Goal: Task Accomplishment & Management: Manage account settings

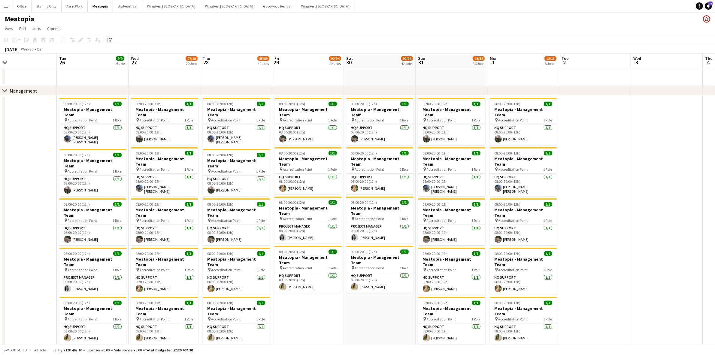
click at [3, 5] on button "Menu" at bounding box center [6, 6] width 12 height 12
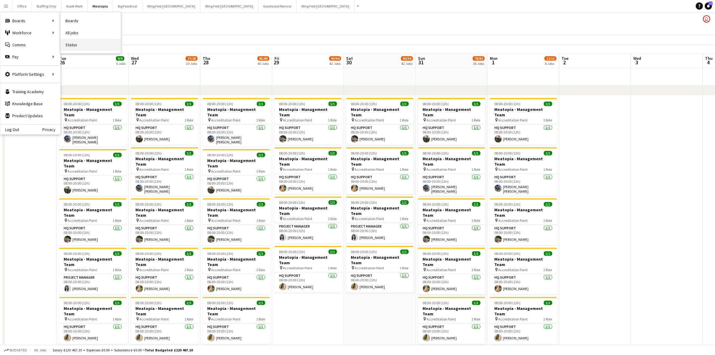
click at [74, 46] on link "Status" at bounding box center [91, 45] width 60 height 12
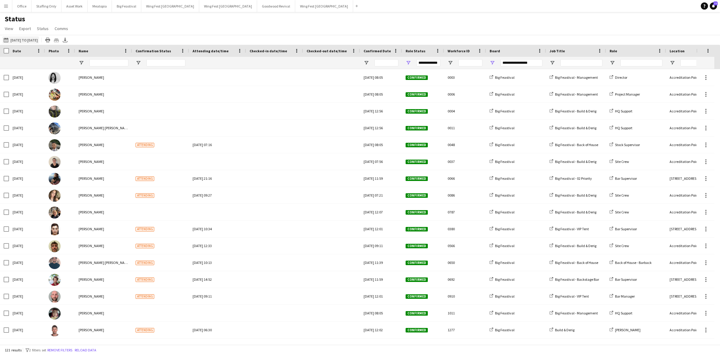
click at [32, 41] on button "[DATE] to [DATE] [DATE] to [DATE]" at bounding box center [20, 39] width 37 height 7
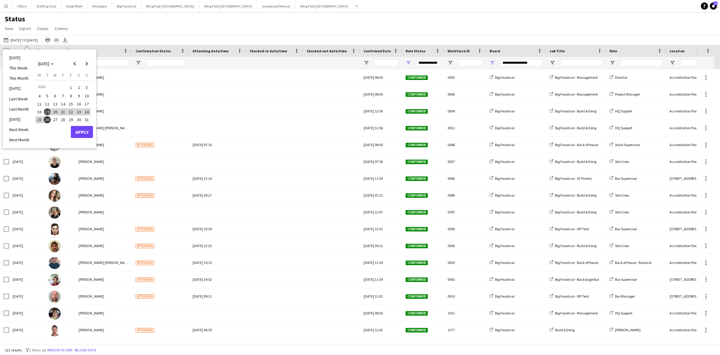
click at [47, 110] on span "19" at bounding box center [47, 111] width 7 height 7
click at [83, 132] on button "Apply" at bounding box center [82, 132] width 22 height 12
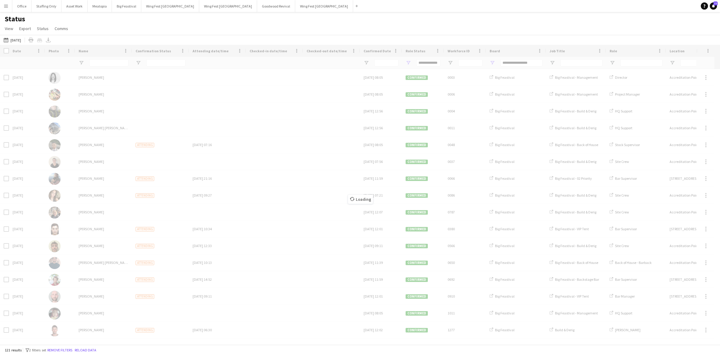
type input "***"
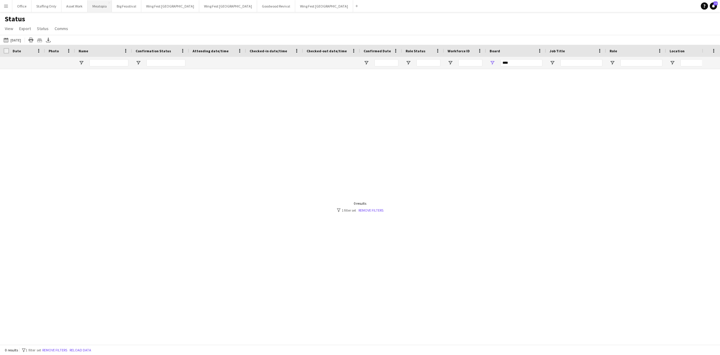
click at [89, 9] on button "Meatopia Close" at bounding box center [100, 6] width 24 height 12
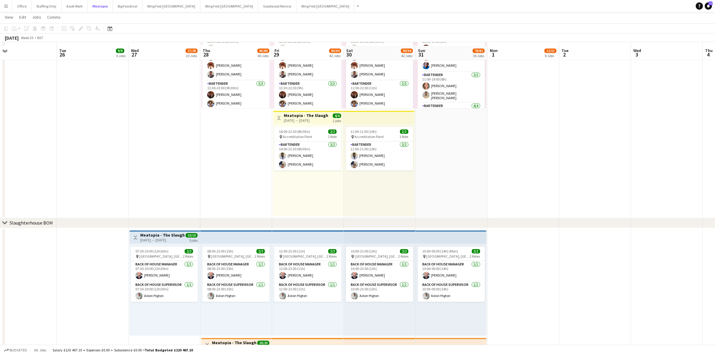
scroll to position [1501, 0]
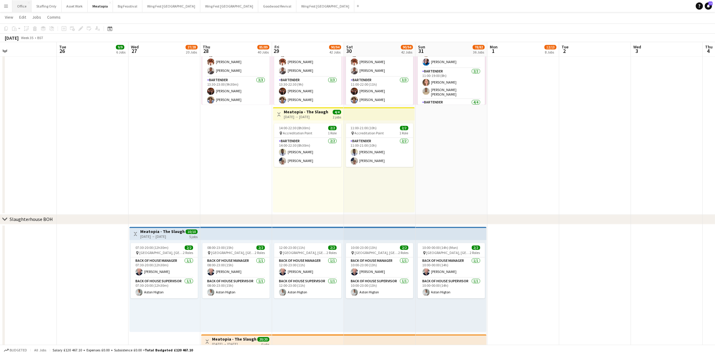
click at [22, 5] on button "Office Close" at bounding box center [21, 6] width 19 height 12
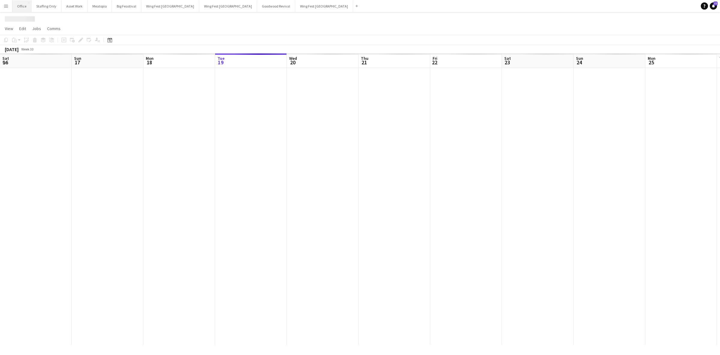
scroll to position [0, 143]
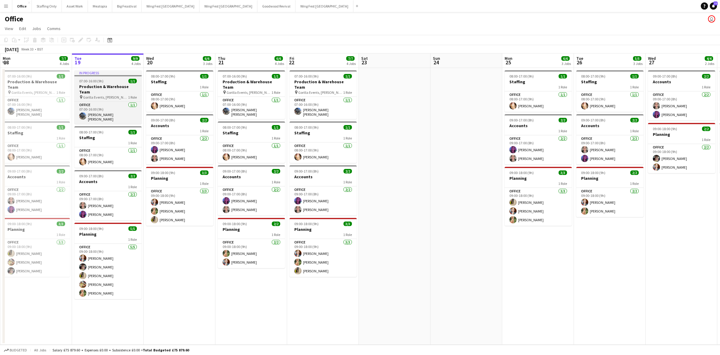
click at [97, 79] on span "07:00-16:00 (9h)" at bounding box center [91, 81] width 24 height 5
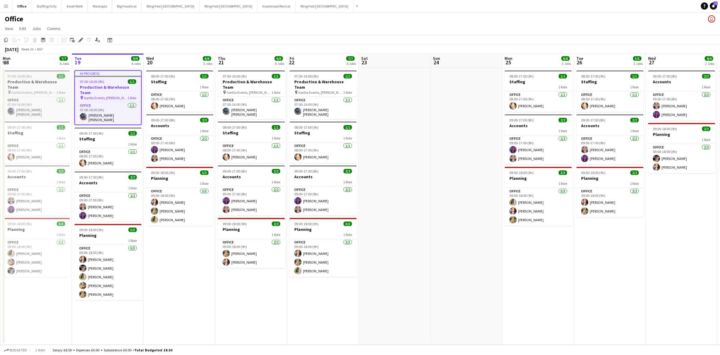
click at [39, 79] on h3 "Production & Warehouse Team" at bounding box center [36, 84] width 67 height 11
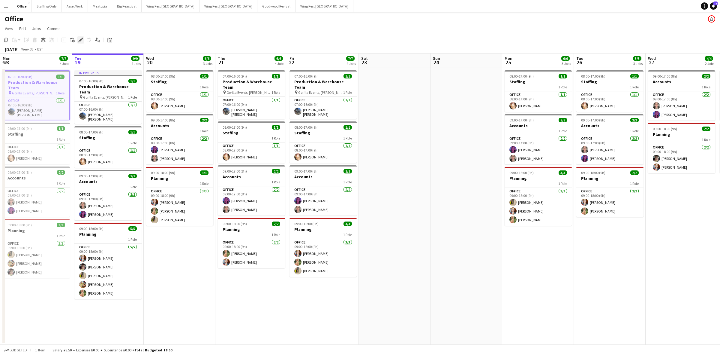
click at [80, 39] on icon "Edit" at bounding box center [80, 40] width 5 height 5
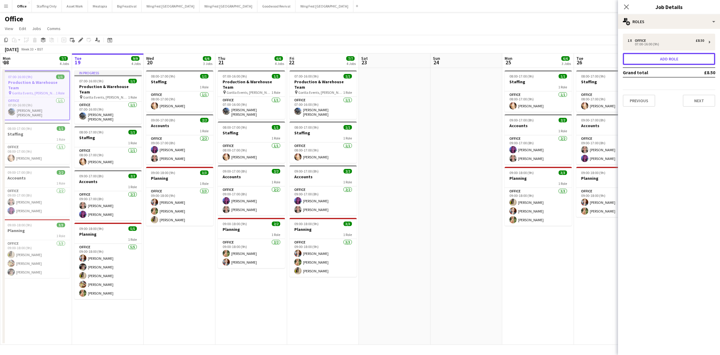
click at [638, 60] on button "Add role" at bounding box center [669, 59] width 92 height 12
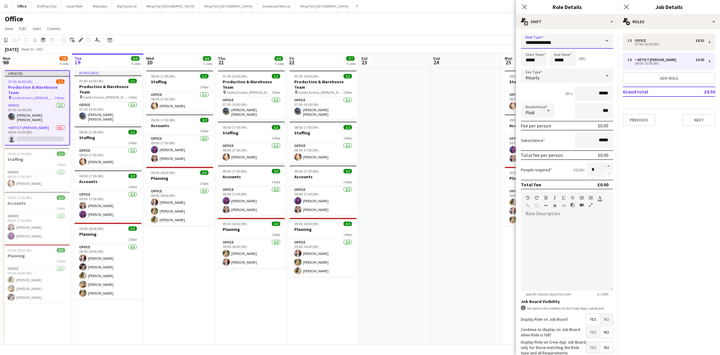
drag, startPoint x: 560, startPoint y: 42, endPoint x: 481, endPoint y: 41, distance: 78.6
click at [483, 41] on body "Menu Boards Boards Boards All jobs Status Workforce Workforce My Workforce Recr…" at bounding box center [360, 177] width 720 height 355
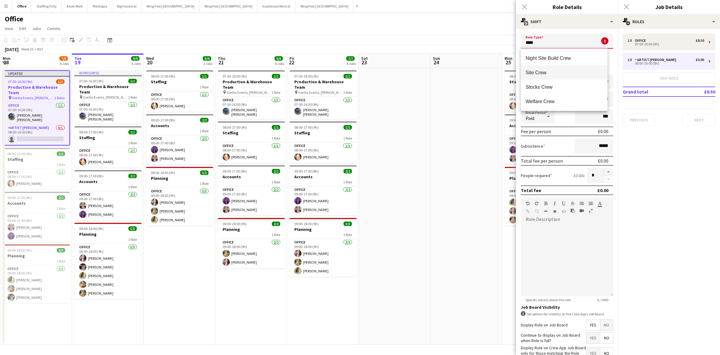
click at [543, 72] on span "Site Crew" at bounding box center [564, 73] width 77 height 6
type input "*********"
type input "******"
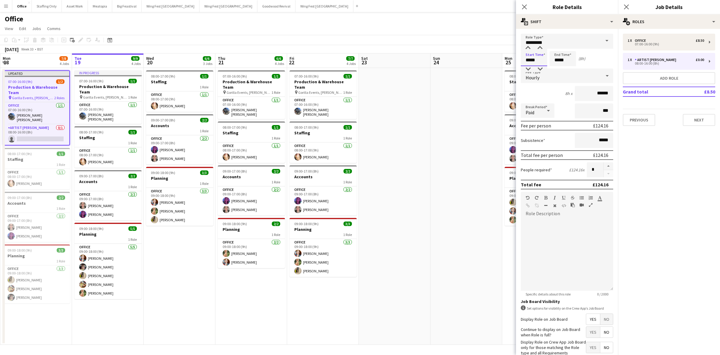
drag, startPoint x: 538, startPoint y: 60, endPoint x: 512, endPoint y: 54, distance: 26.4
click at [512, 54] on body "Menu Boards Boards Boards All jobs Status Workforce Workforce My Workforce Recr…" at bounding box center [360, 177] width 720 height 355
type input "*****"
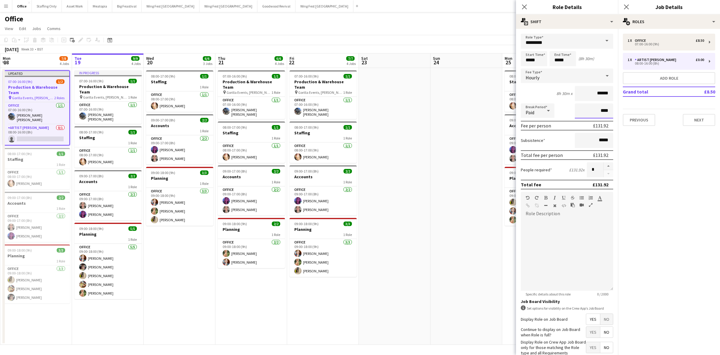
type input "****"
click at [541, 115] on div "Paid" at bounding box center [532, 110] width 22 height 14
click at [542, 141] on span "Unpaid" at bounding box center [538, 142] width 24 height 6
drag, startPoint x: 602, startPoint y: 91, endPoint x: 581, endPoint y: 91, distance: 21.0
click at [581, 91] on input "******" at bounding box center [594, 93] width 38 height 15
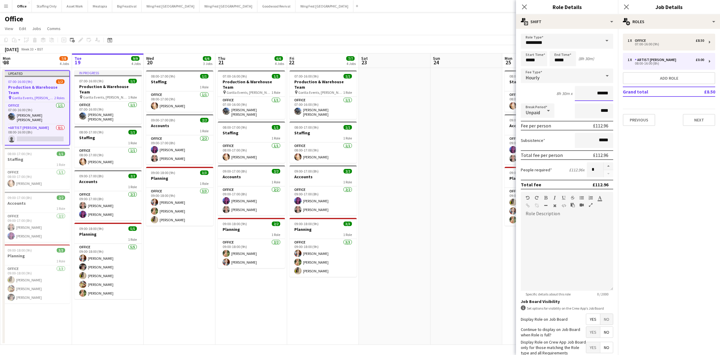
type input "******"
click at [601, 317] on span "No" at bounding box center [607, 318] width 13 height 11
drag, startPoint x: 601, startPoint y: 301, endPoint x: 627, endPoint y: 80, distance: 223.0
click at [628, 3] on app-icon "Close pop-in" at bounding box center [627, 7] width 9 height 9
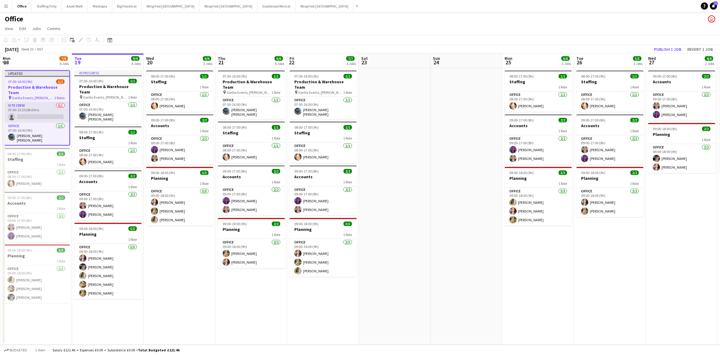
click at [37, 110] on app-card-role "Site Crew 0/1 07:00-15:30 (8h30m) single-neutral-actions" at bounding box center [36, 112] width 66 height 20
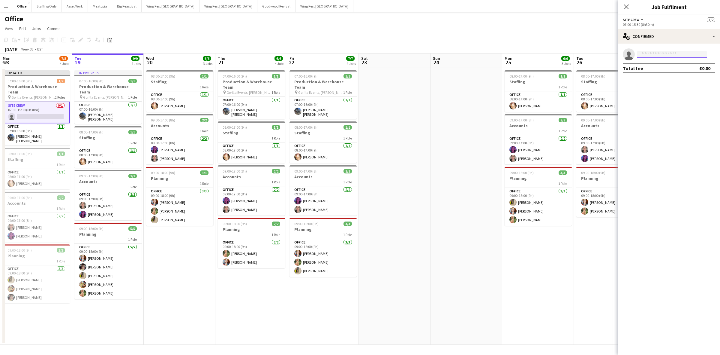
click at [649, 53] on input at bounding box center [673, 54] width 70 height 7
type input "******"
click at [661, 66] on span "[EMAIL_ADDRESS][PERSON_NAME][DOMAIN_NAME]" at bounding box center [672, 67] width 60 height 5
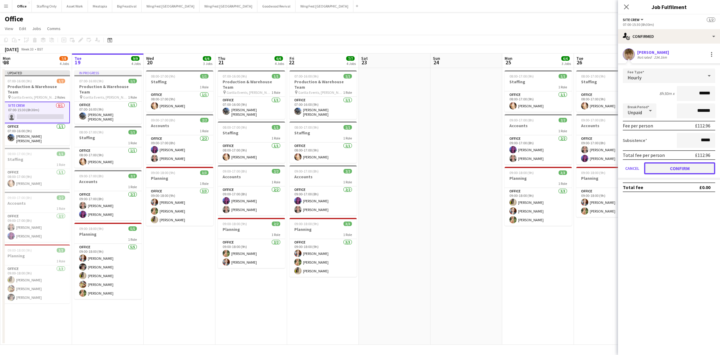
click at [668, 167] on button "Confirm" at bounding box center [679, 168] width 71 height 12
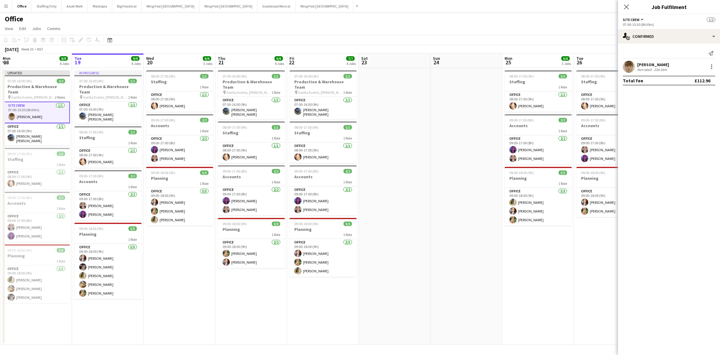
click at [164, 288] on app-date-cell "08:00-17:00 (9h) 1/1 Staffing 1 Role Office [DATE] 08:00-17:00 (9h) [PERSON_NAM…" at bounding box center [180, 206] width 72 height 276
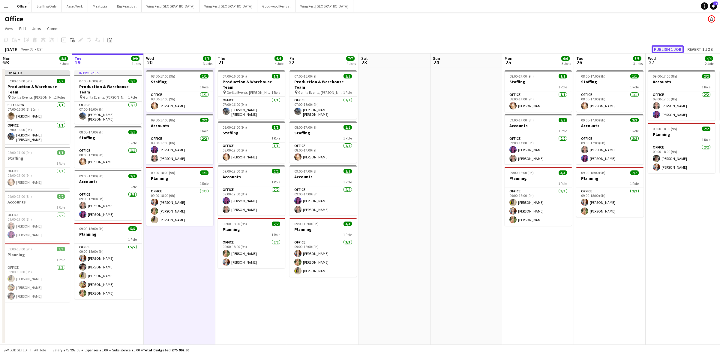
click at [673, 49] on button "Publish 1 job" at bounding box center [668, 49] width 32 height 8
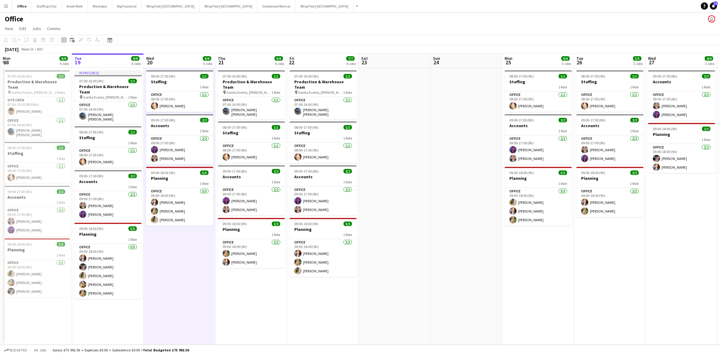
click at [2, 2] on button "Menu" at bounding box center [6, 6] width 12 height 12
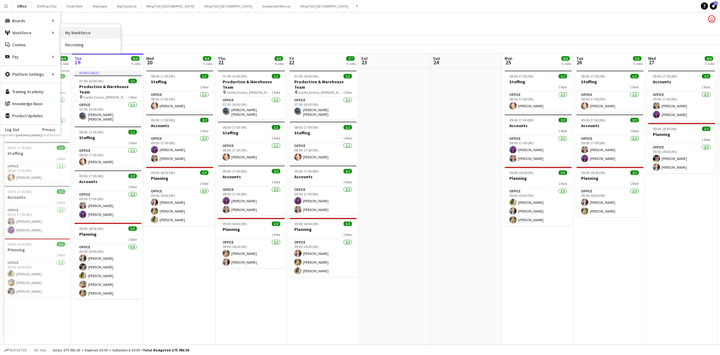
click at [80, 33] on link "My Workforce" at bounding box center [91, 33] width 60 height 12
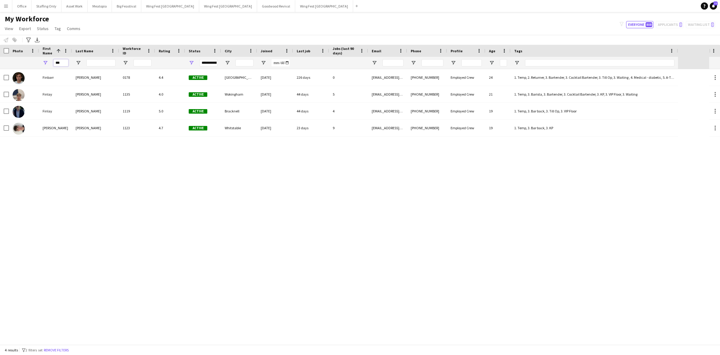
drag, startPoint x: 65, startPoint y: 61, endPoint x: 47, endPoint y: 61, distance: 18.0
click at [47, 61] on div "***" at bounding box center [55, 63] width 33 height 12
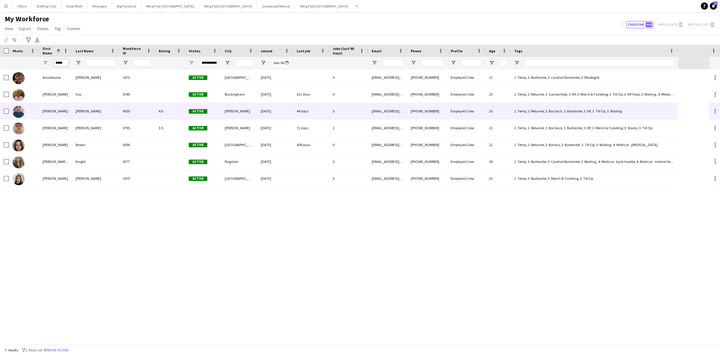
type input "*****"
click at [57, 110] on div "[PERSON_NAME]" at bounding box center [55, 111] width 33 height 17
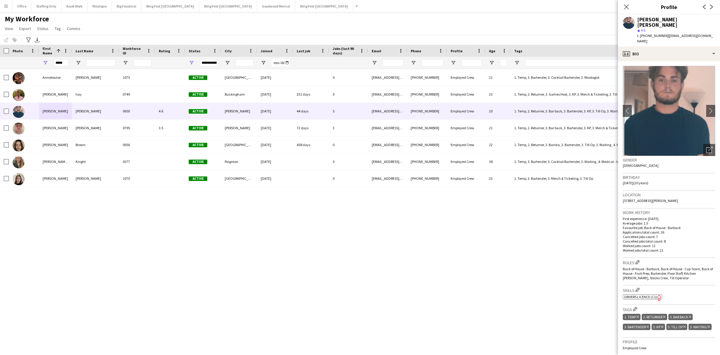
drag, startPoint x: 704, startPoint y: 32, endPoint x: 667, endPoint y: 32, distance: 36.9
click at [667, 32] on div "[PERSON_NAME] [PERSON_NAME] star 4.6 t. [PHONE_NUMBER] | [EMAIL_ADDRESS][DOMAIN…" at bounding box center [669, 30] width 102 height 32
copy span "[EMAIL_ADDRESS][DOMAIN_NAME]"
click at [4, 5] on app-icon "Menu" at bounding box center [6, 6] width 5 height 5
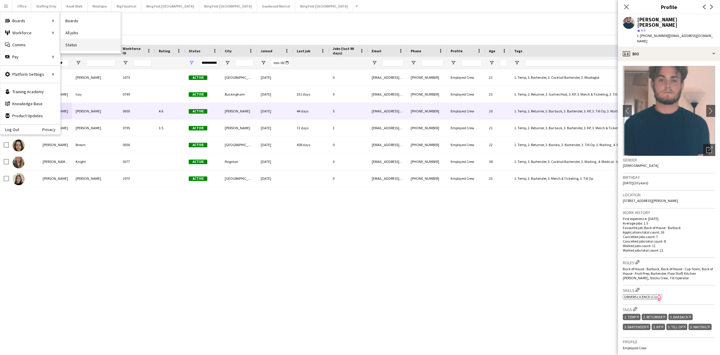
click at [89, 44] on link "Status" at bounding box center [91, 45] width 60 height 12
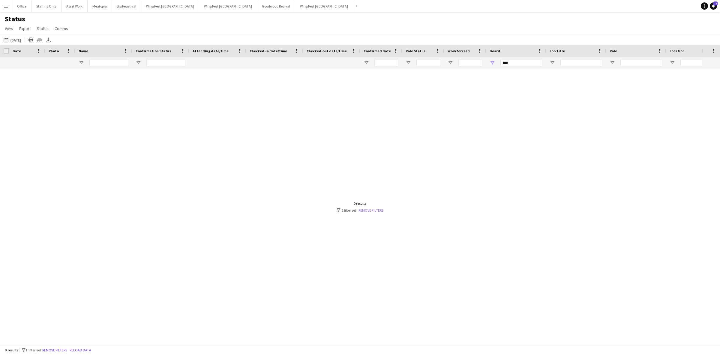
click at [363, 211] on link "Remove filters" at bounding box center [371, 210] width 25 height 5
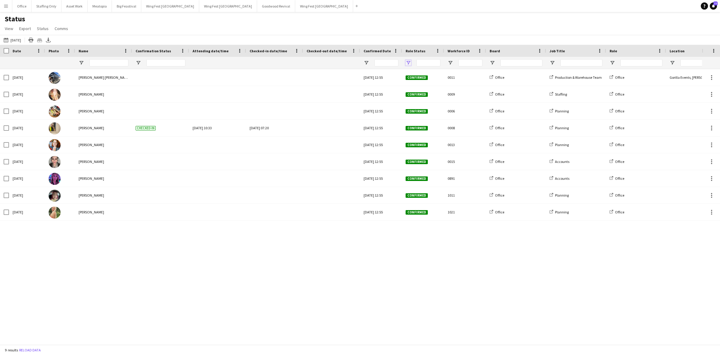
click at [410, 64] on span "Open Filter Menu" at bounding box center [408, 62] width 5 height 5
click at [379, 35] on div "[DATE] [DATE] [DATE] This Week This Month [DATE] Last Week Last Month [DATE] Ne…" at bounding box center [360, 40] width 720 height 10
click at [14, 38] on button "[DATE] [DATE]" at bounding box center [12, 39] width 20 height 7
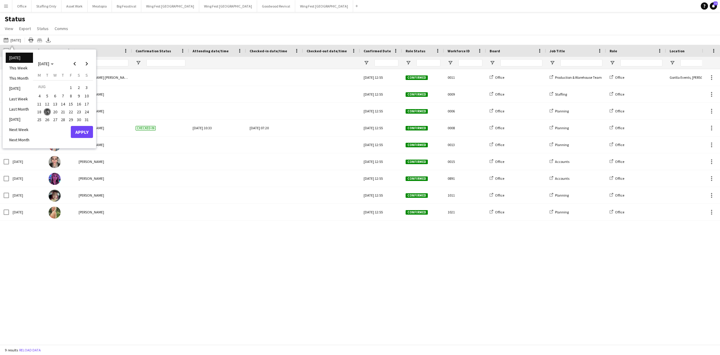
click at [56, 113] on span "20" at bounding box center [55, 111] width 7 height 7
click at [76, 131] on button "Apply" at bounding box center [82, 132] width 22 height 12
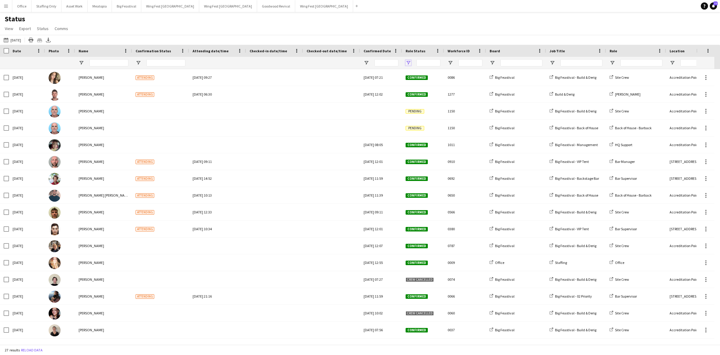
click at [410, 62] on span "Open Filter Menu" at bounding box center [408, 62] width 5 height 5
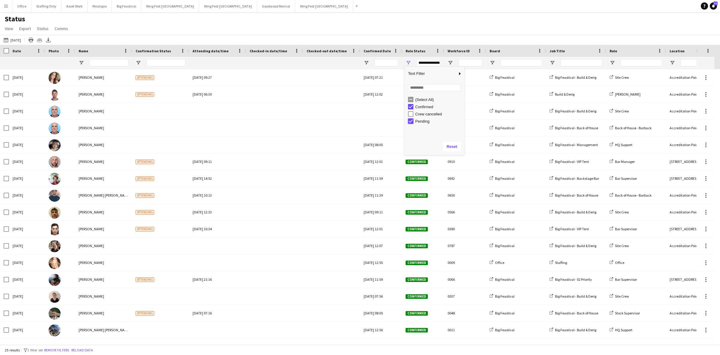
type input "**********"
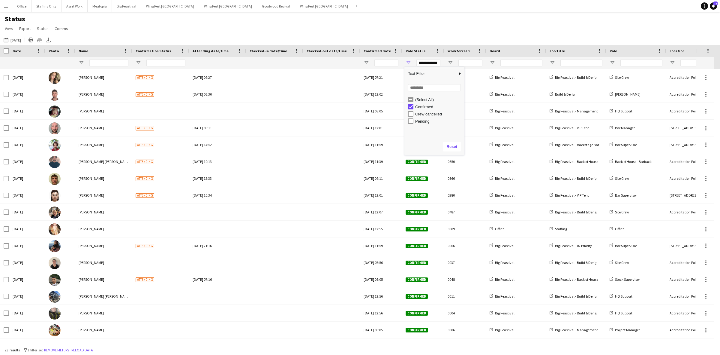
click at [230, 35] on div "[DATE] [DATE] [DATE] This Week This Month [DATE] Last Week Last Month [DATE] Ne…" at bounding box center [360, 40] width 720 height 10
click at [88, 49] on span "Name" at bounding box center [84, 51] width 10 height 5
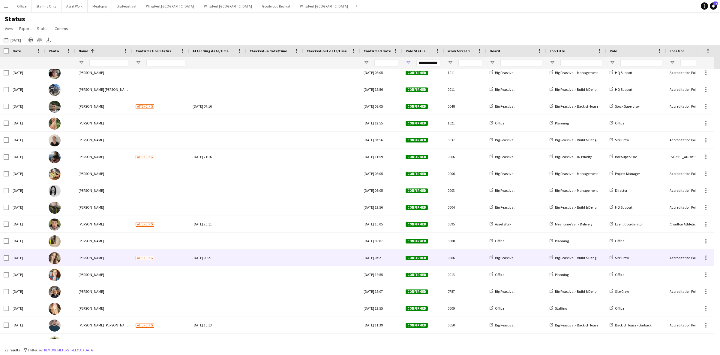
scroll to position [117, 0]
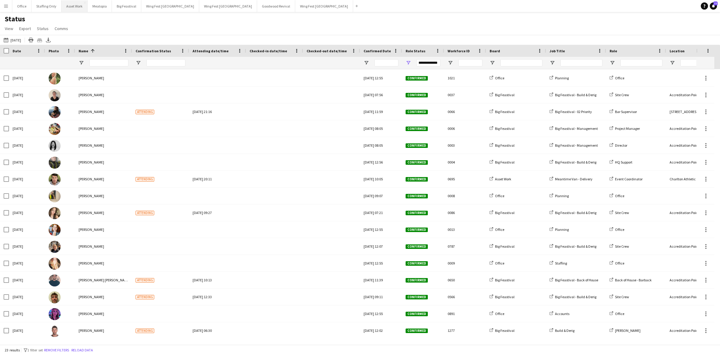
click at [70, 10] on button "Asset Work Close" at bounding box center [75, 6] width 26 height 12
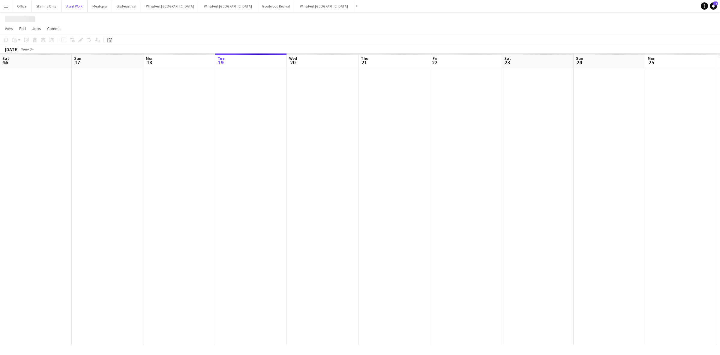
scroll to position [0, 143]
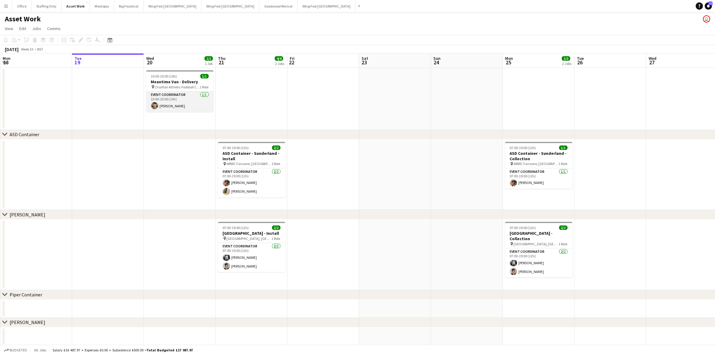
click at [169, 102] on app-card-role "Event Coordinator [DATE] 10:00-20:00 (10h) [PERSON_NAME]" at bounding box center [179, 101] width 67 height 20
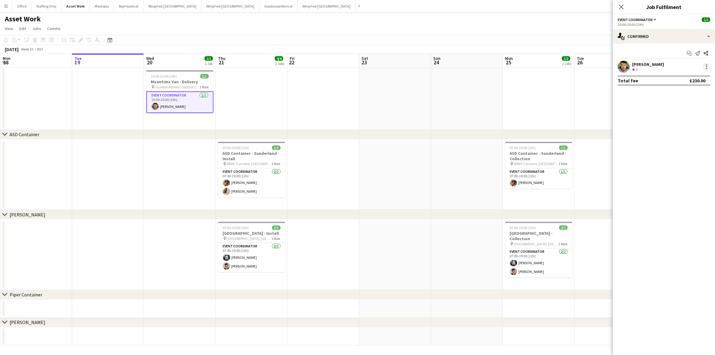
click at [705, 68] on div at bounding box center [706, 66] width 7 height 7
click at [680, 133] on span "Remove" at bounding box center [677, 135] width 18 height 5
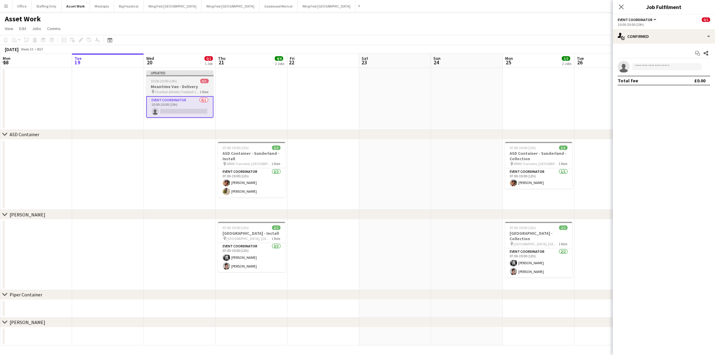
click at [191, 82] on div "10:00-20:00 (10h) 0/1" at bounding box center [179, 81] width 67 height 5
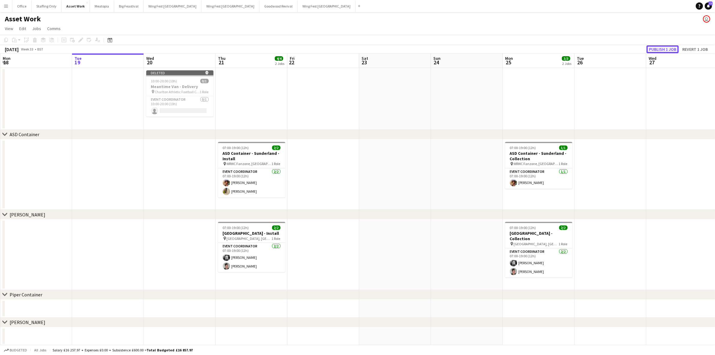
click at [663, 50] on button "Publish 1 job" at bounding box center [662, 49] width 32 height 8
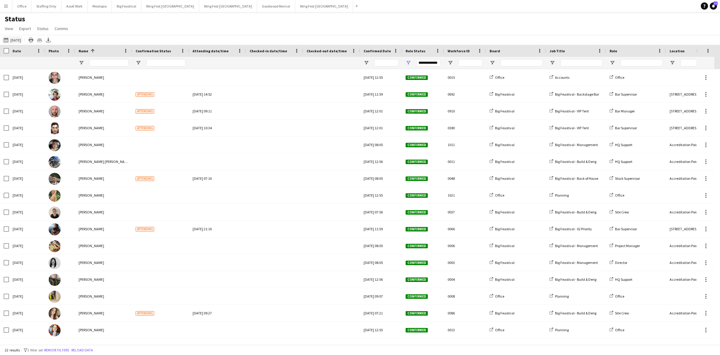
click at [17, 37] on button "[DATE] [DATE]" at bounding box center [12, 39] width 20 height 7
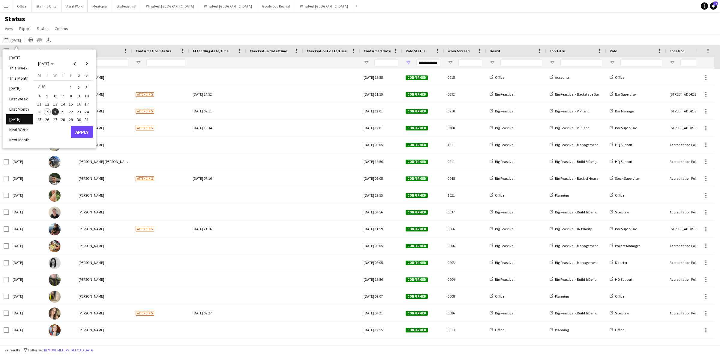
drag, startPoint x: 68, startPoint y: 112, endPoint x: 77, endPoint y: 127, distance: 17.4
click at [69, 112] on span "22" at bounding box center [70, 111] width 7 height 7
click at [79, 129] on button "Apply" at bounding box center [82, 132] width 22 height 12
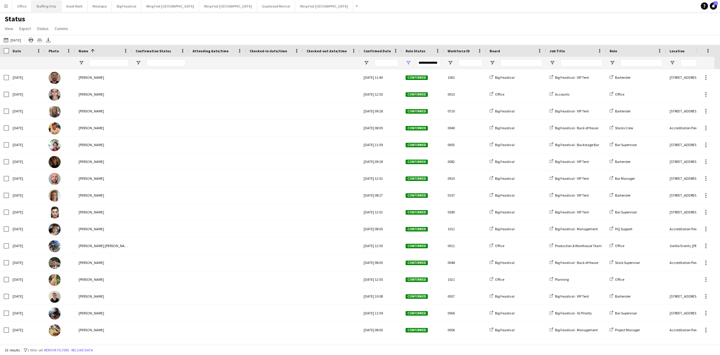
click at [38, 8] on button "Staffing Only Close" at bounding box center [47, 6] width 30 height 12
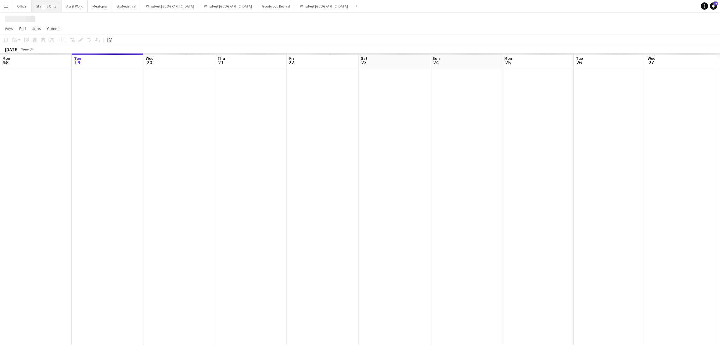
scroll to position [0, 161]
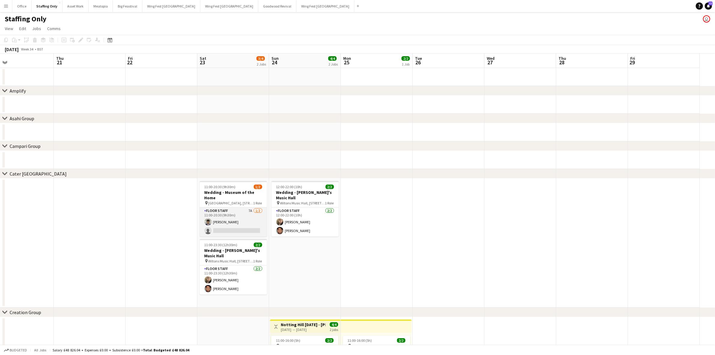
click at [232, 213] on app-card-role "Floor Staff 7A [DATE] 11:00-20:30 (9h30m) [PERSON_NAME] single-neutral-actions" at bounding box center [233, 221] width 67 height 29
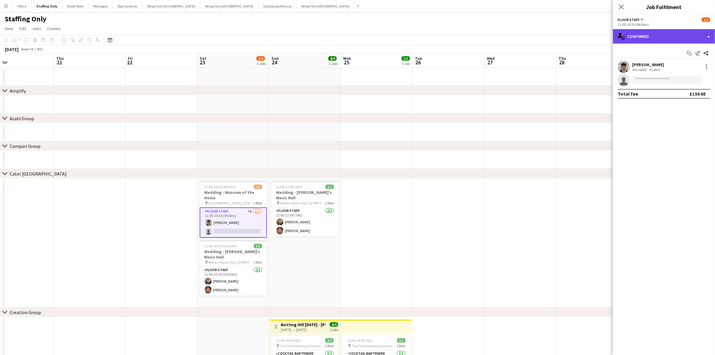
click at [650, 35] on div "single-neutral-actions-check-2 Confirmed" at bounding box center [664, 36] width 102 height 14
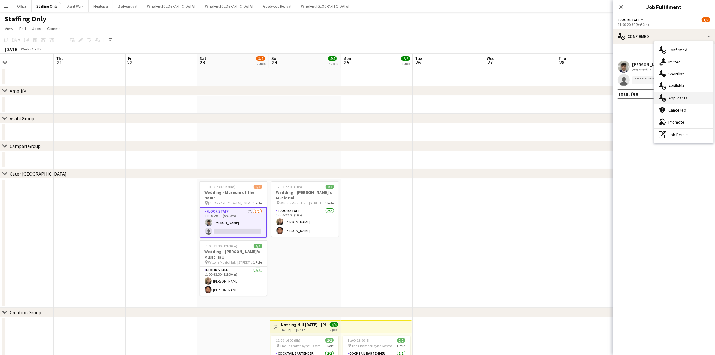
click at [685, 96] on div "single-neutral-actions-information Applicants" at bounding box center [683, 98] width 59 height 12
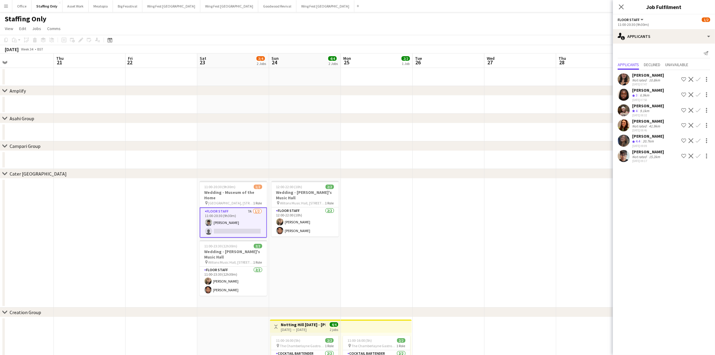
click at [622, 141] on app-user-avatar at bounding box center [623, 140] width 12 height 12
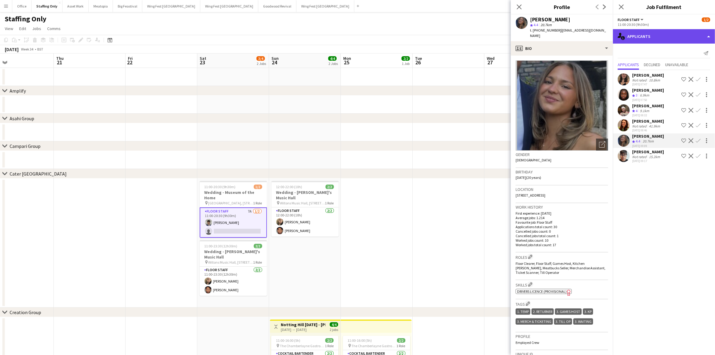
click at [633, 38] on div "single-neutral-actions-information Applicants" at bounding box center [664, 36] width 102 height 14
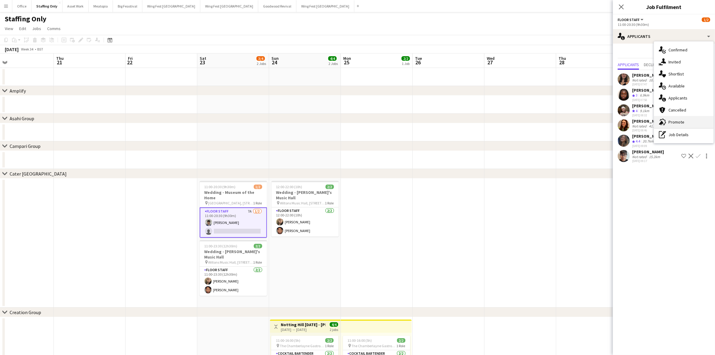
click at [681, 120] on div "advertising-megaphone Promote" at bounding box center [683, 122] width 59 height 12
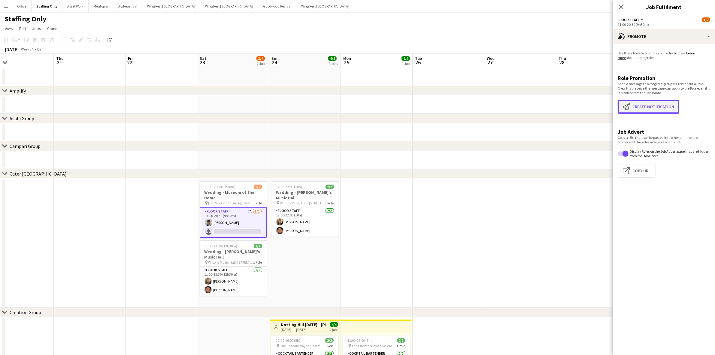
click at [648, 105] on button "Create notification Create notification" at bounding box center [648, 107] width 62 height 14
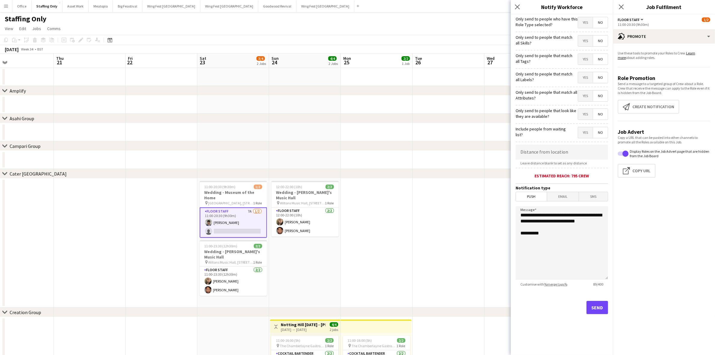
click at [581, 113] on span "Yes" at bounding box center [585, 114] width 15 height 11
click at [583, 26] on span "Yes" at bounding box center [585, 22] width 15 height 11
click at [580, 45] on span "Yes" at bounding box center [585, 40] width 15 height 11
click at [580, 59] on span "Yes" at bounding box center [585, 59] width 15 height 11
click at [584, 77] on span "Yes" at bounding box center [585, 77] width 15 height 11
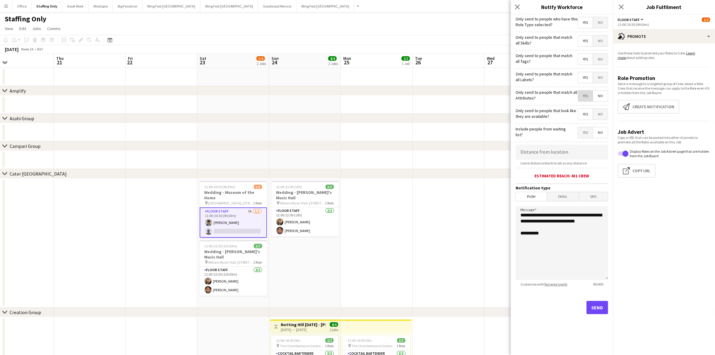
click at [584, 92] on span "Yes" at bounding box center [585, 95] width 15 height 11
click at [596, 306] on button "Send" at bounding box center [597, 306] width 22 height 13
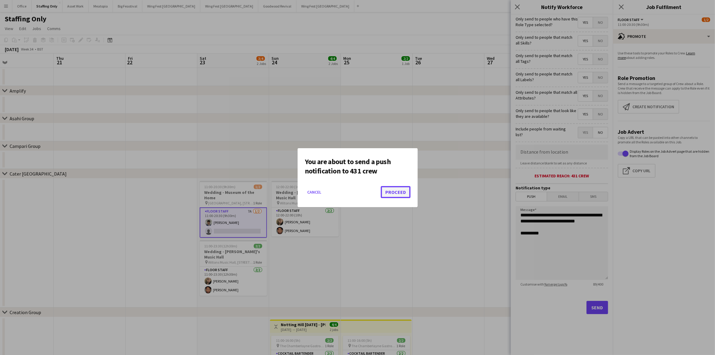
click at [401, 192] on button "Proceed" at bounding box center [396, 192] width 30 height 12
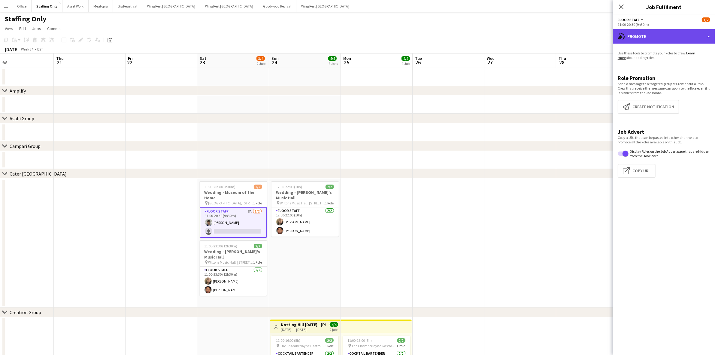
click at [669, 40] on div "advertising-megaphone Promote" at bounding box center [664, 36] width 102 height 14
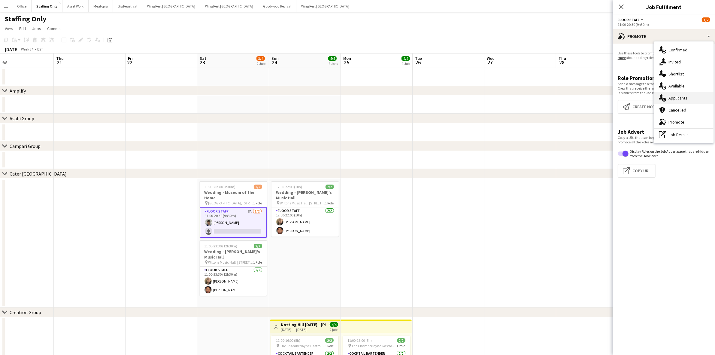
click at [673, 99] on div "single-neutral-actions-information Applicants" at bounding box center [683, 98] width 59 height 12
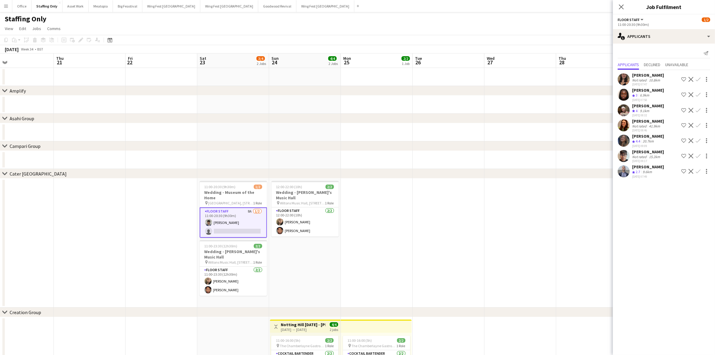
click at [697, 170] on app-icon "Confirm" at bounding box center [698, 171] width 5 height 5
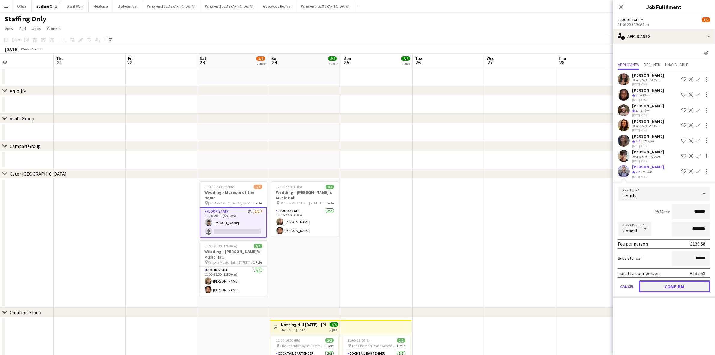
click at [684, 284] on button "Confirm" at bounding box center [674, 286] width 71 height 12
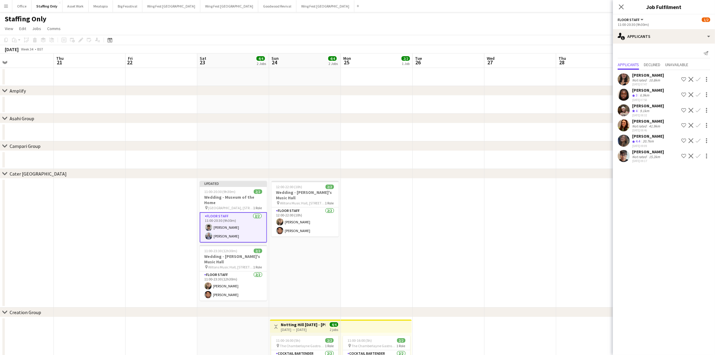
click at [304, 254] on app-date-cell "12:00-22:00 (10h) 2/2 Wedding - [PERSON_NAME]'s Music Hall pin [GEOGRAPHIC_DATA…" at bounding box center [305, 242] width 72 height 129
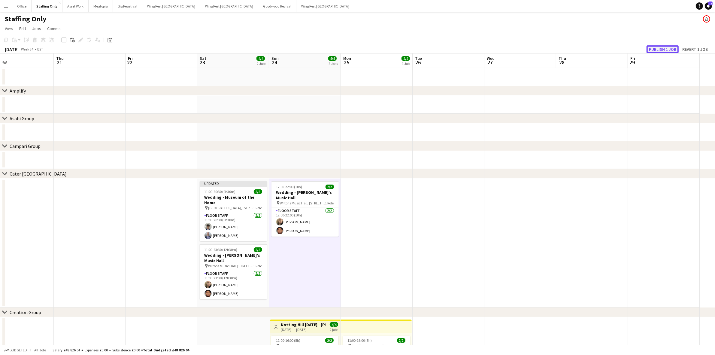
click at [661, 50] on button "Publish 1 job" at bounding box center [662, 49] width 32 height 8
click at [8, 5] on app-icon "Menu" at bounding box center [6, 6] width 5 height 5
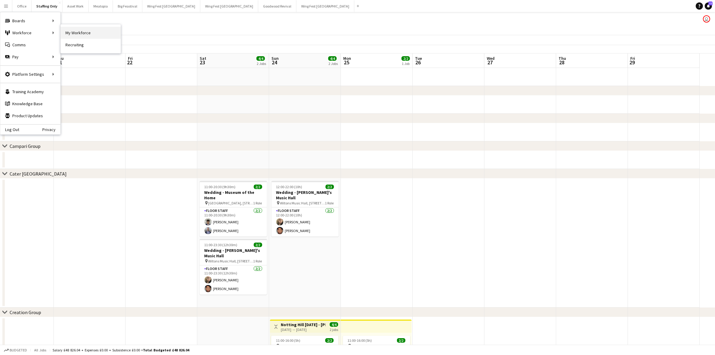
click at [77, 34] on link "My Workforce" at bounding box center [91, 33] width 60 height 12
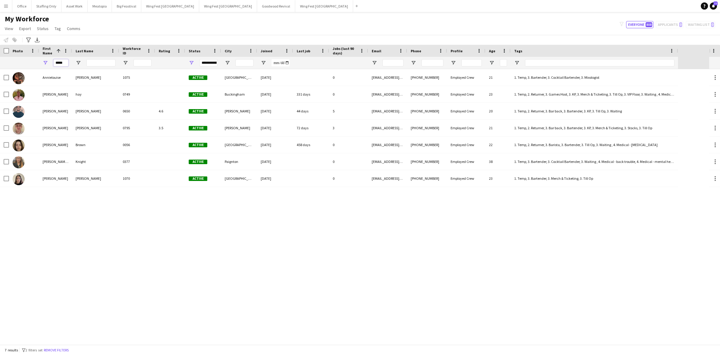
drag, startPoint x: 63, startPoint y: 64, endPoint x: 44, endPoint y: 65, distance: 19.8
click at [47, 64] on div "*****" at bounding box center [55, 63] width 33 height 12
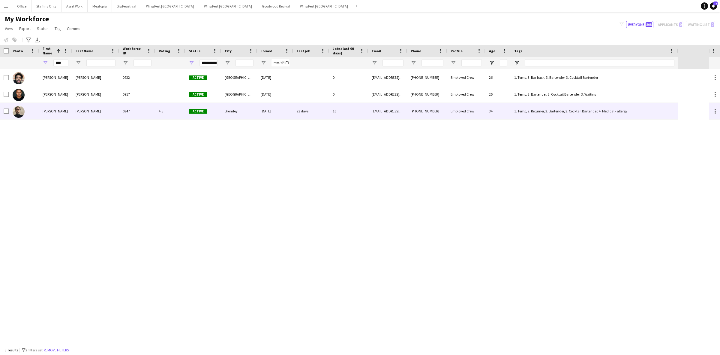
click at [55, 111] on div "[PERSON_NAME]" at bounding box center [55, 111] width 33 height 17
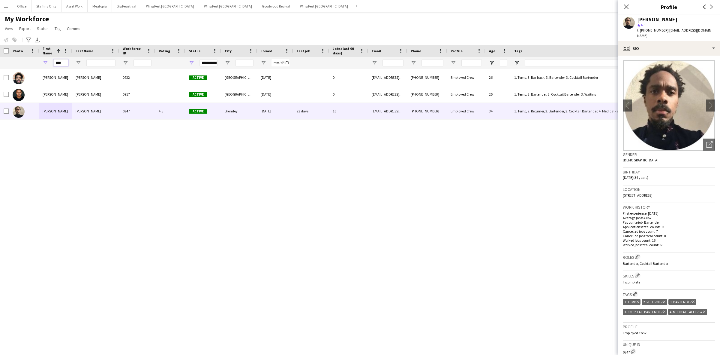
drag, startPoint x: 41, startPoint y: 59, endPoint x: 35, endPoint y: 58, distance: 5.8
click at [35, 58] on div "**********" at bounding box center [339, 63] width 678 height 12
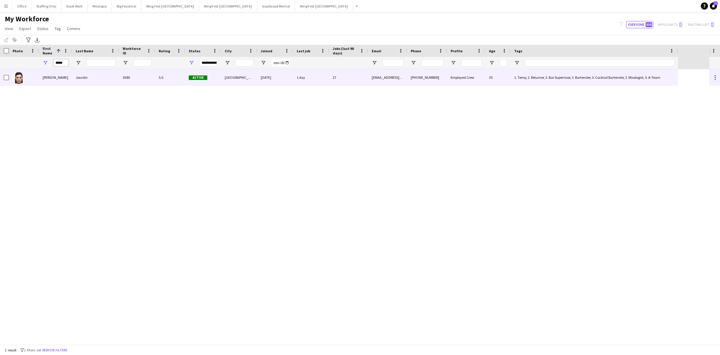
type input "*****"
click at [47, 79] on div "[PERSON_NAME]" at bounding box center [55, 77] width 33 height 17
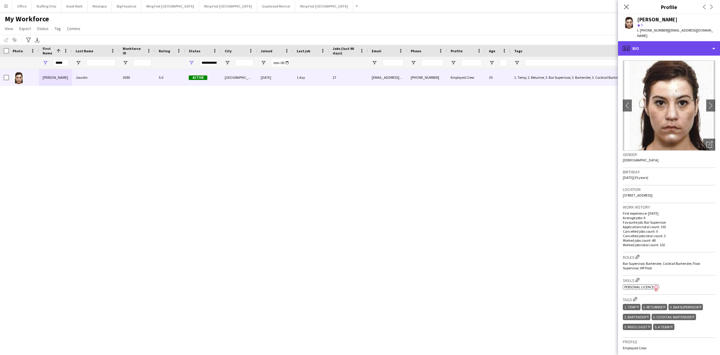
click at [658, 44] on div "profile Bio" at bounding box center [669, 48] width 102 height 14
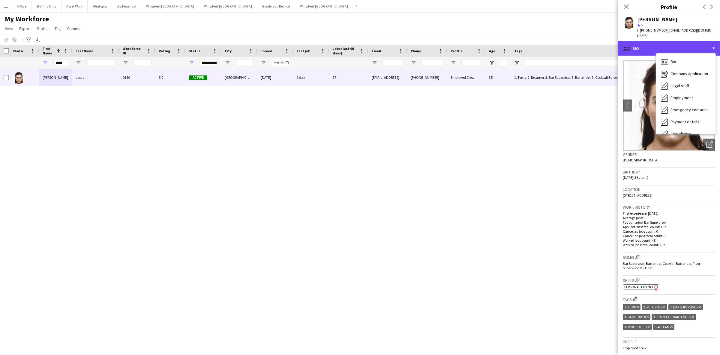
scroll to position [44, 0]
click at [685, 111] on span "Feedback" at bounding box center [680, 113] width 18 height 5
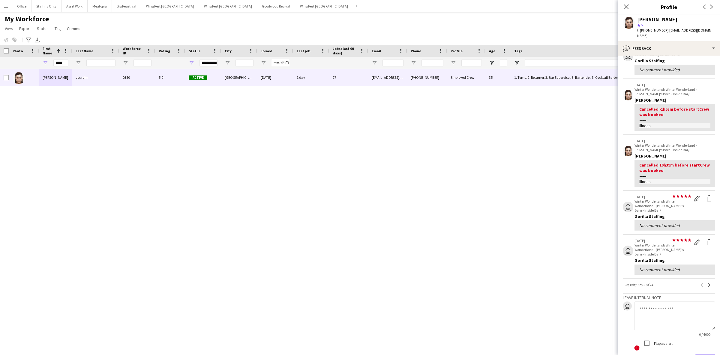
scroll to position [75, 0]
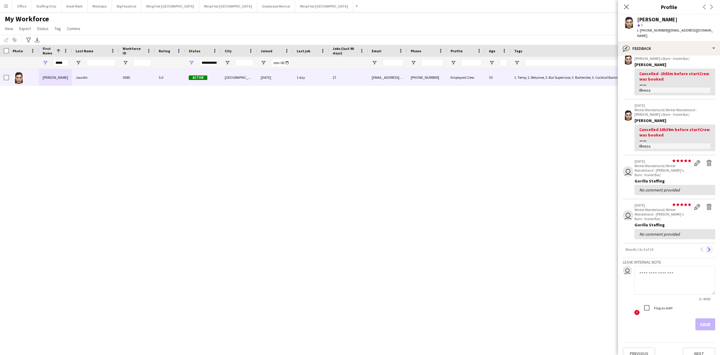
click at [706, 246] on button "Next" at bounding box center [709, 249] width 7 height 7
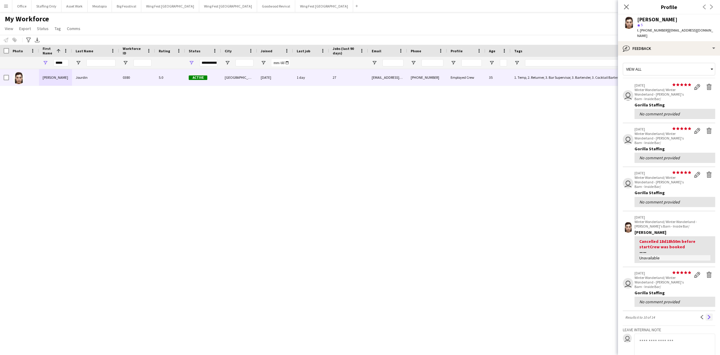
click at [706, 314] on button "Next" at bounding box center [709, 316] width 7 height 7
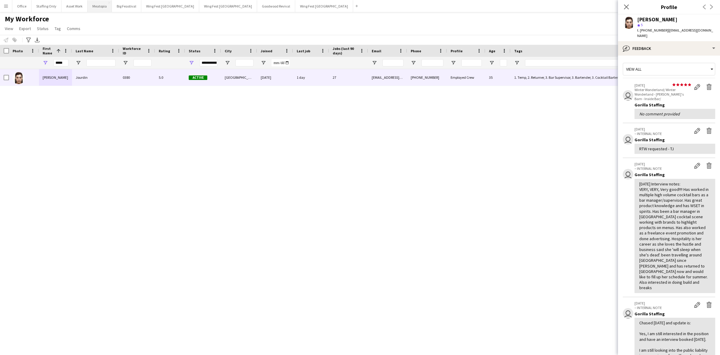
click at [98, 9] on button "Meatopia Close" at bounding box center [100, 6] width 24 height 12
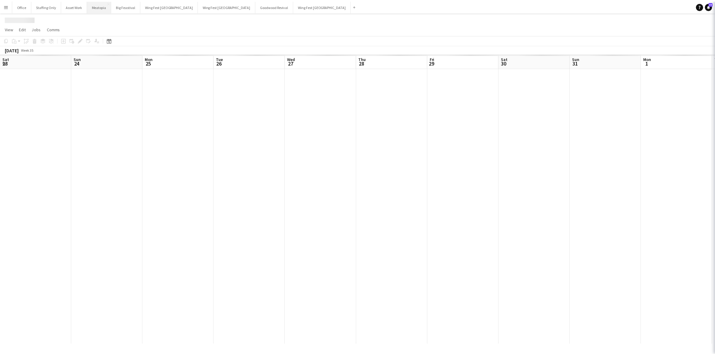
scroll to position [0, 158]
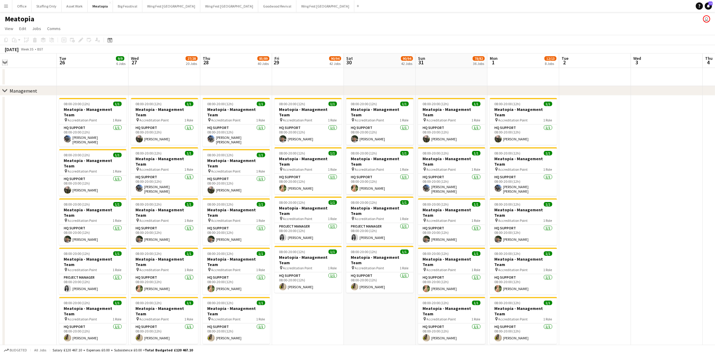
click at [5, 62] on app-icon "Expand/collapse" at bounding box center [4, 62] width 5 height 6
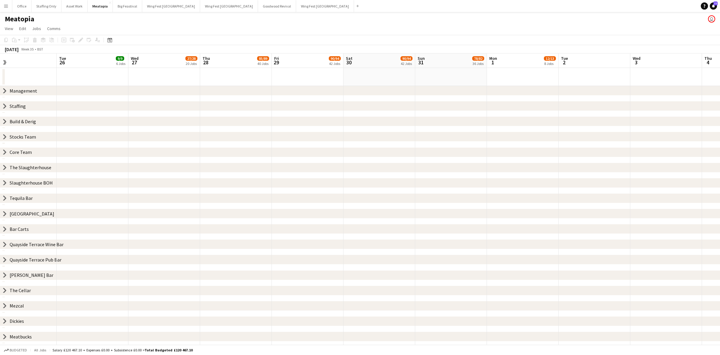
click at [5, 336] on icon "chevron-right" at bounding box center [4, 336] width 5 height 5
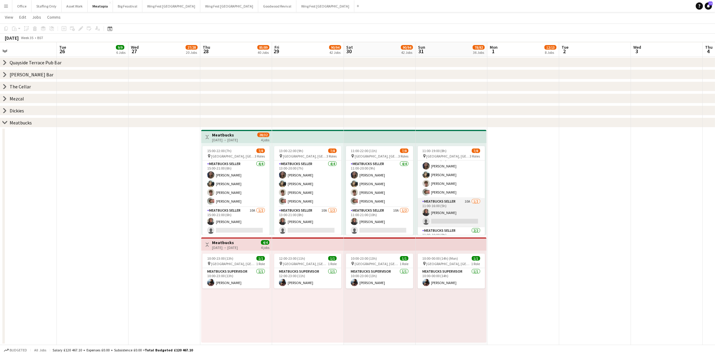
scroll to position [0, 0]
click at [458, 217] on app-card-role "Meatbucks Seller 10A [DATE] 11:00-16:00 (5h) [PERSON_NAME] single-neutral-actio…" at bounding box center [451, 221] width 67 height 29
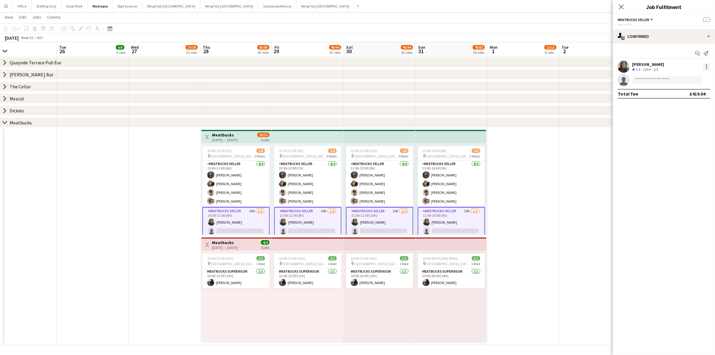
click at [705, 68] on div at bounding box center [706, 66] width 7 height 7
click at [687, 119] on span "Remove" at bounding box center [686, 120] width 37 height 5
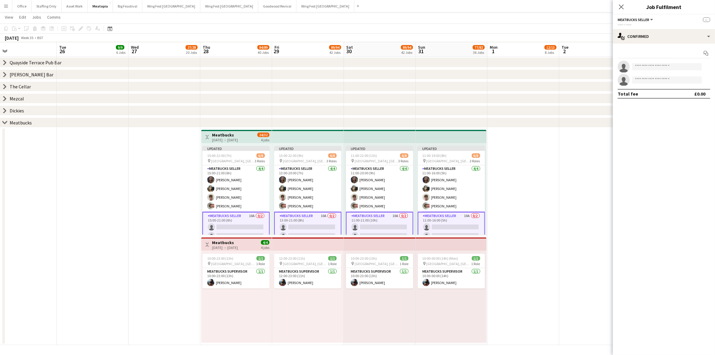
click at [524, 175] on app-date-cell at bounding box center [523, 235] width 72 height 217
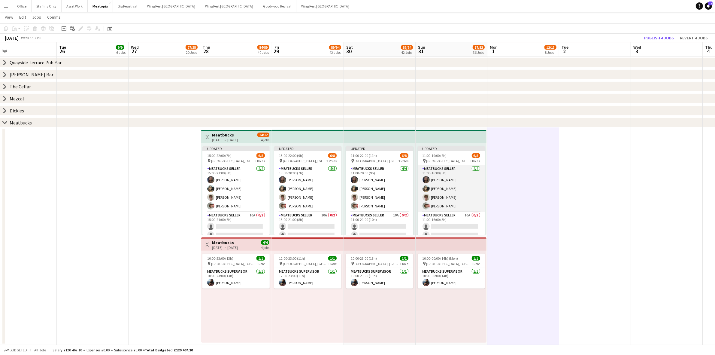
click at [445, 187] on app-card-role "Meatbucks Seller [DATE] 11:00-16:00 (5h) [PERSON_NAME] [PERSON_NAME] [PERSON_NA…" at bounding box center [451, 188] width 67 height 47
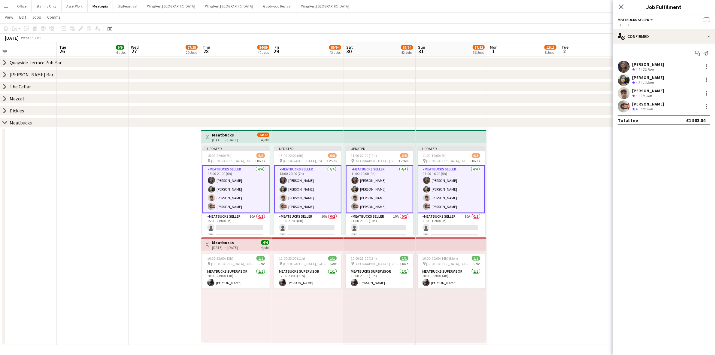
drag, startPoint x: 656, startPoint y: 77, endPoint x: 633, endPoint y: 80, distance: 23.6
click at [632, 78] on div "[PERSON_NAME] Crew rating 4.2 10.8km" at bounding box center [664, 80] width 102 height 12
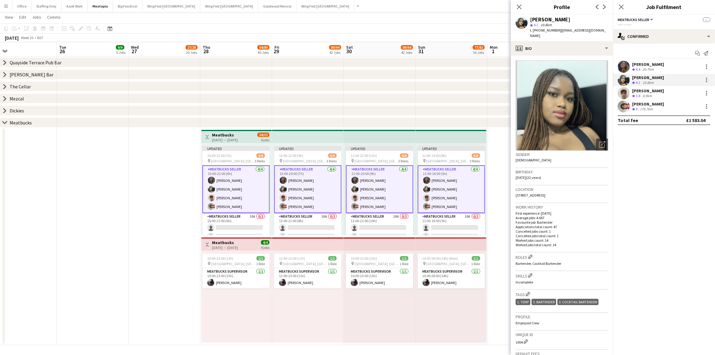
copy div "[PERSON_NAME]"
click at [708, 78] on div at bounding box center [706, 79] width 7 height 7
click at [680, 133] on span "Remove" at bounding box center [677, 133] width 18 height 5
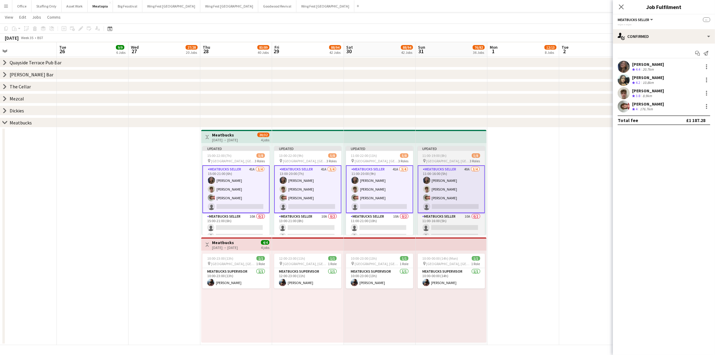
click at [448, 152] on app-job-card "Updated 11:00-19:00 (8h) 5/8 pin [GEOGRAPHIC_DATA], [GEOGRAPHIC_DATA], [GEOGRAP…" at bounding box center [451, 190] width 67 height 89
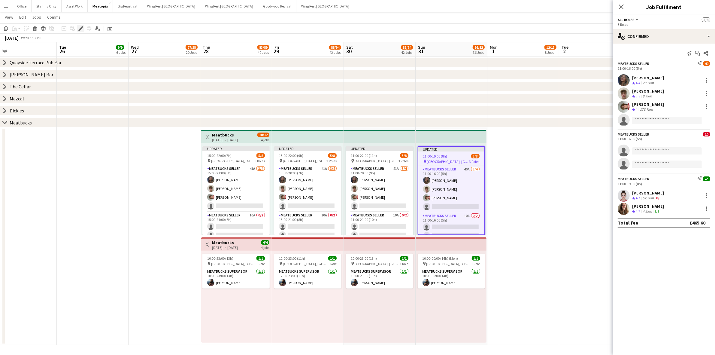
click at [79, 28] on icon "Edit" at bounding box center [80, 28] width 5 height 5
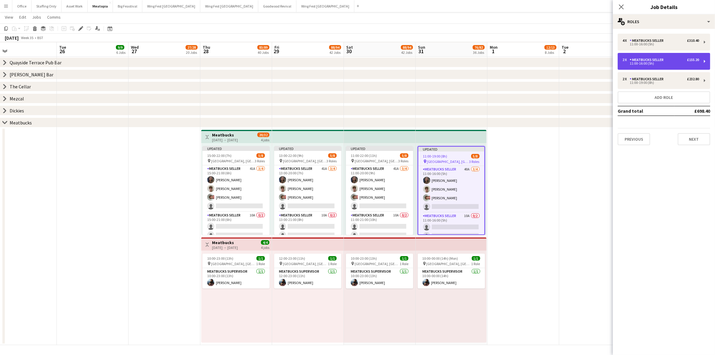
click at [637, 63] on div "11:00-16:00 (5h)" at bounding box center [660, 63] width 77 height 3
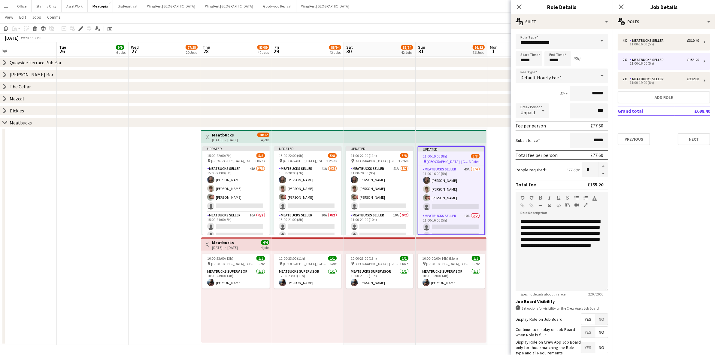
click at [560, 29] on div "**********" at bounding box center [562, 209] width 102 height 361
click at [559, 24] on div "multiple-actions-text Shift" at bounding box center [562, 21] width 102 height 14
click at [582, 71] on div "bin-2 Delete Role" at bounding box center [581, 72] width 59 height 12
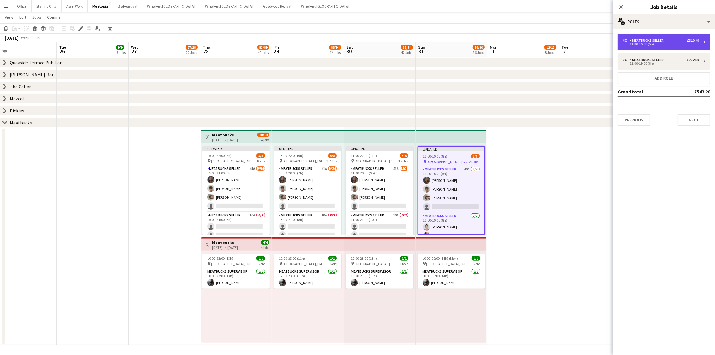
click at [644, 38] on div "Meatbucks Seller" at bounding box center [647, 40] width 36 height 4
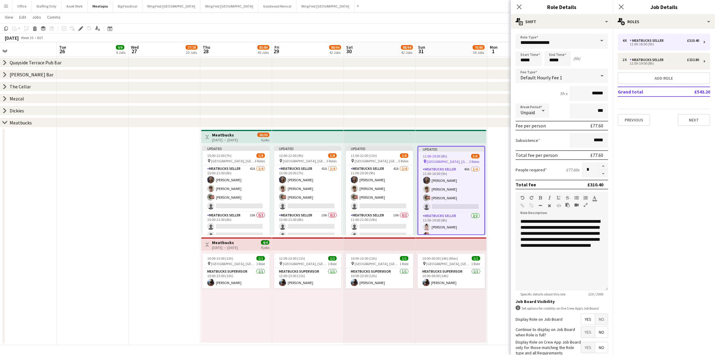
click at [600, 171] on button "button" at bounding box center [603, 174] width 10 height 8
type input "*"
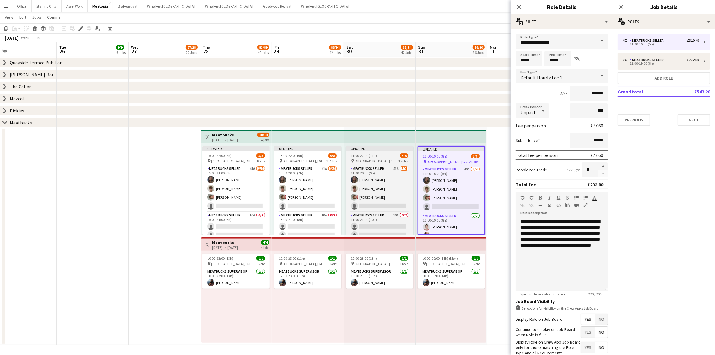
click at [388, 155] on div "11:00-22:00 (11h) 5/8" at bounding box center [379, 155] width 67 height 5
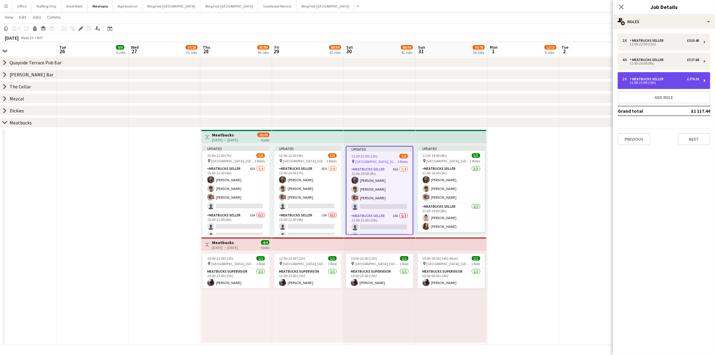
click at [652, 84] on div "11:00-21:00 (10h)" at bounding box center [660, 82] width 77 height 3
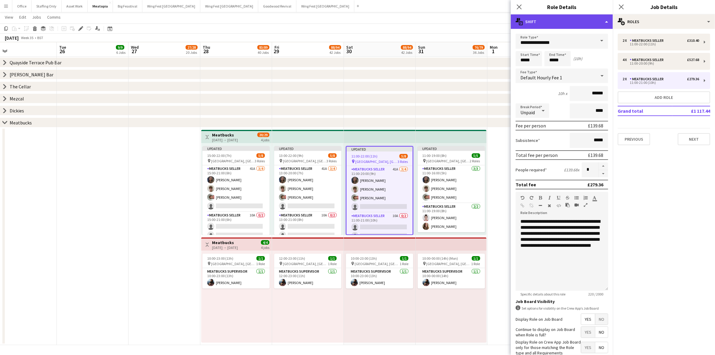
click at [574, 24] on div "multiple-actions-text Shift" at bounding box center [562, 21] width 102 height 14
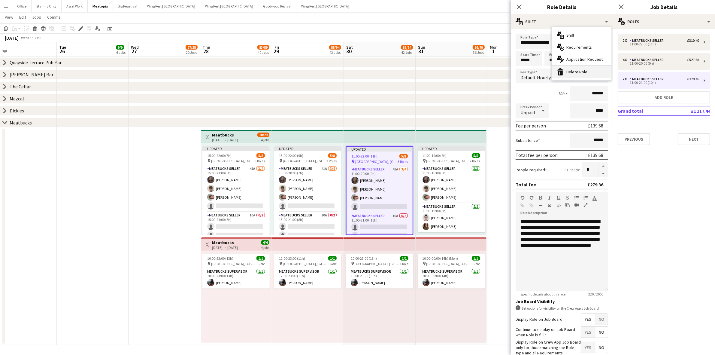
click at [574, 71] on div "bin-2 Delete Role" at bounding box center [581, 72] width 59 height 12
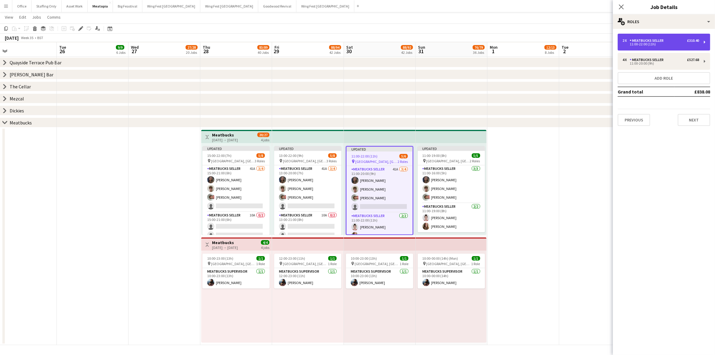
click at [631, 45] on div "11:00-22:00 (11h)" at bounding box center [660, 44] width 77 height 3
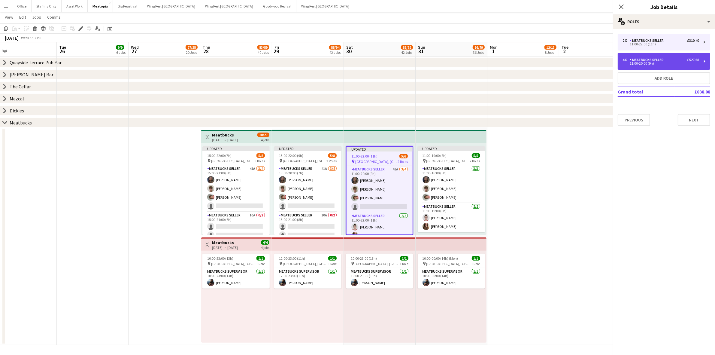
click at [635, 67] on div "4 x Meatbucks Seller £527.68 11:00-20:00 (9h)" at bounding box center [663, 61] width 92 height 17
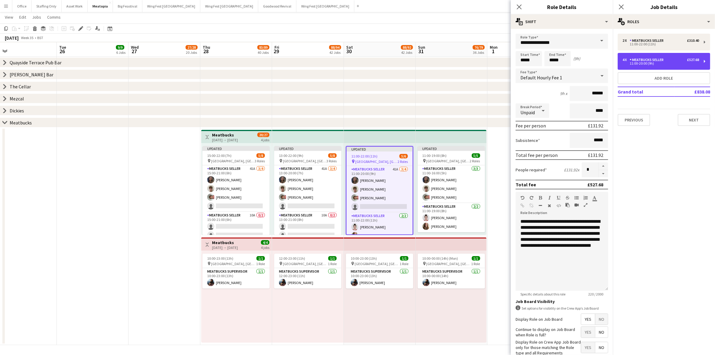
type input "*****"
type input "****"
click at [600, 173] on button "button" at bounding box center [603, 174] width 10 height 8
type input "*"
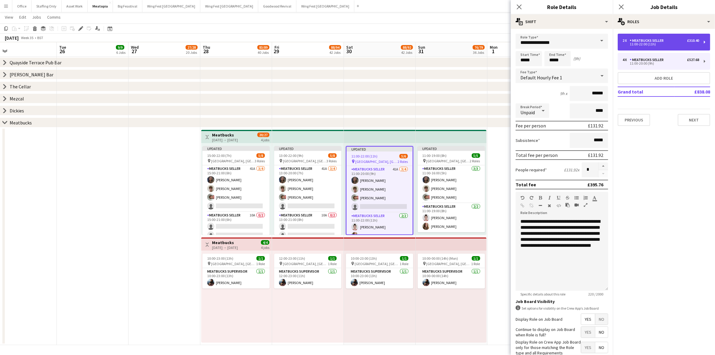
drag, startPoint x: 638, startPoint y: 44, endPoint x: 640, endPoint y: 47, distance: 3.1
click at [638, 44] on div "11:00-22:00 (11h)" at bounding box center [660, 44] width 77 height 3
type input "*****"
type input "****"
type input "*"
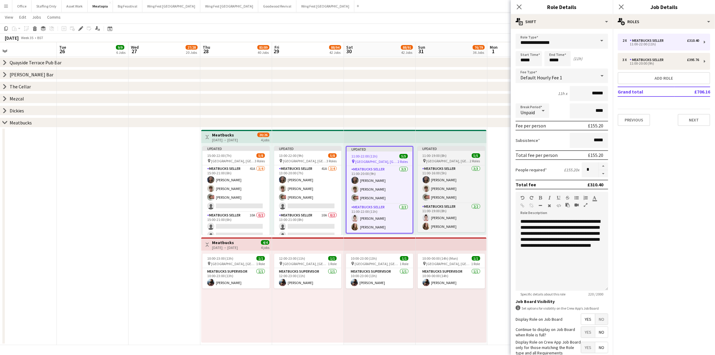
click at [454, 153] on div "11:00-19:00 (8h) 5/5" at bounding box center [451, 155] width 67 height 5
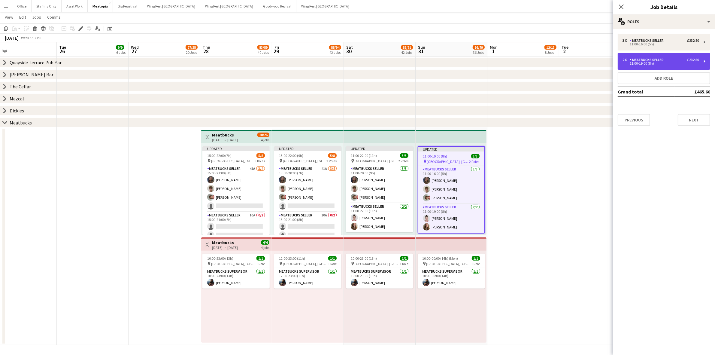
click at [653, 62] on div "11:00-19:00 (8h)" at bounding box center [660, 63] width 77 height 3
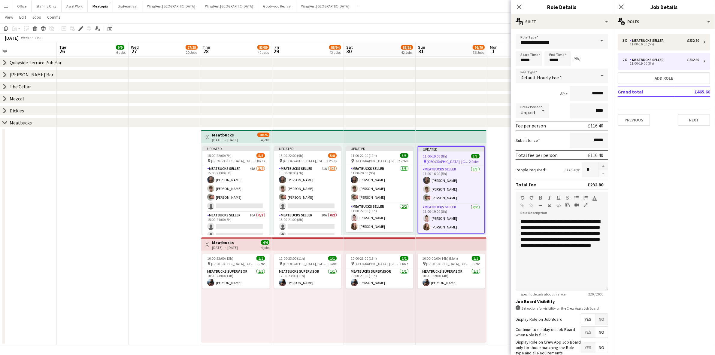
click at [501, 191] on app-date-cell at bounding box center [523, 235] width 72 height 217
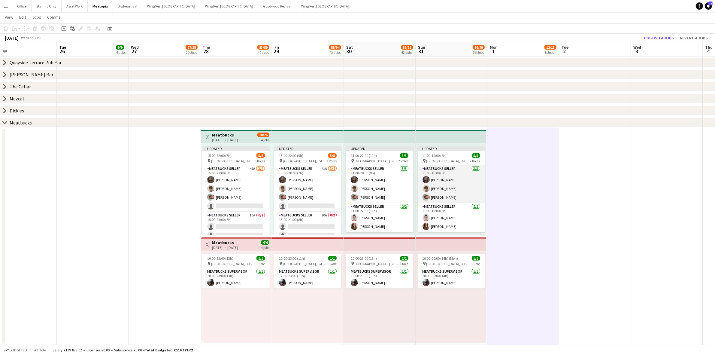
click at [437, 191] on app-card-role "Meatbucks Seller [DATE] 11:00-16:00 (5h) [PERSON_NAME] [PERSON_NAME] [PERSON_NA…" at bounding box center [451, 184] width 67 height 38
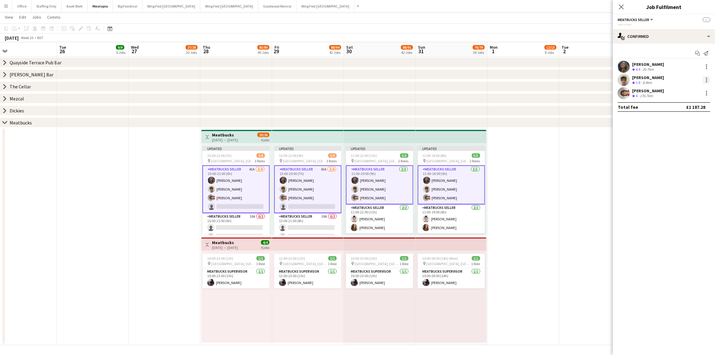
click at [705, 80] on div at bounding box center [706, 79] width 7 height 7
click at [687, 134] on span "Remove" at bounding box center [686, 133] width 37 height 5
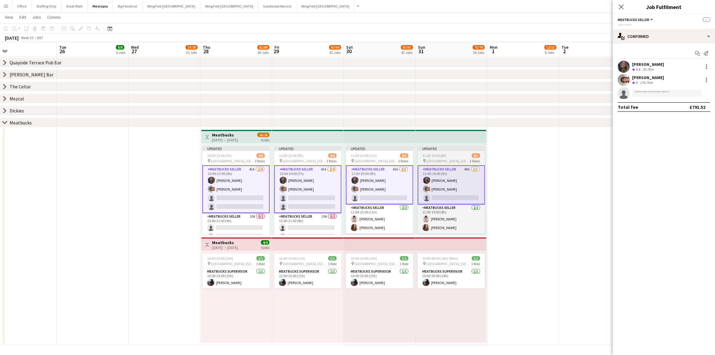
click at [439, 153] on span "11:00-19:00 (8h)" at bounding box center [434, 155] width 24 height 5
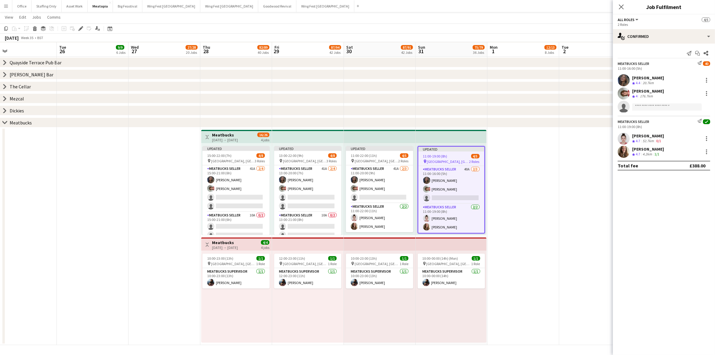
click at [220, 137] on div "[DATE] → [DATE]" at bounding box center [225, 139] width 26 height 5
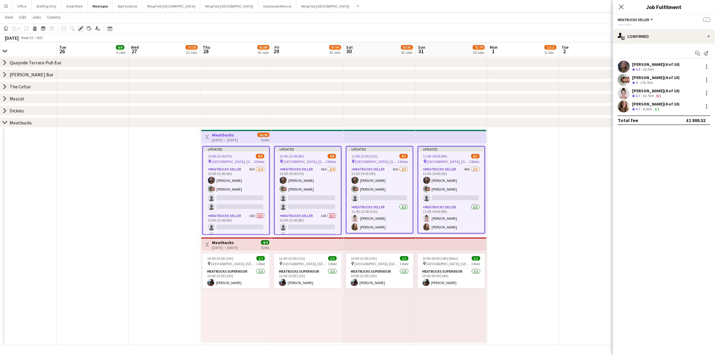
click at [79, 28] on icon "Edit" at bounding box center [80, 28] width 5 height 5
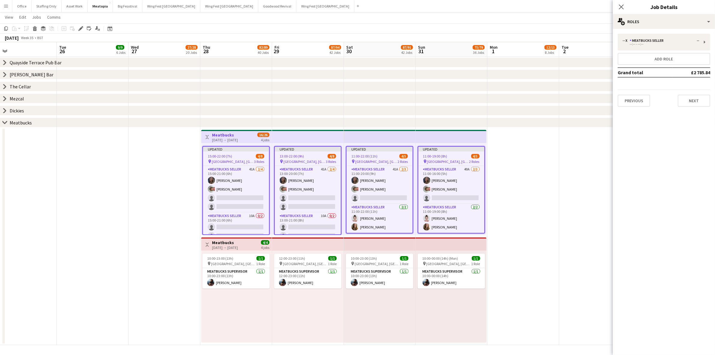
click at [220, 154] on span "15:00-22:00 (7h)" at bounding box center [220, 156] width 24 height 5
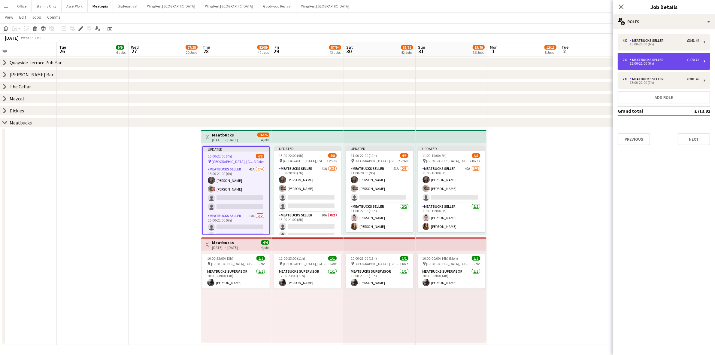
click at [628, 65] on div "2 x Meatbucks Seller £170.72 15:00-21:00 (6h)" at bounding box center [663, 61] width 92 height 17
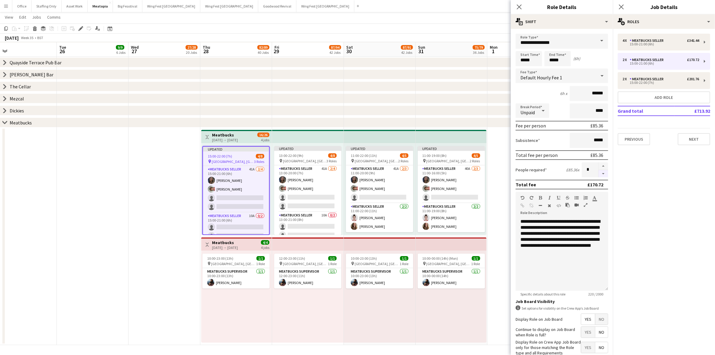
click at [598, 173] on button "button" at bounding box center [603, 174] width 10 height 8
type input "*"
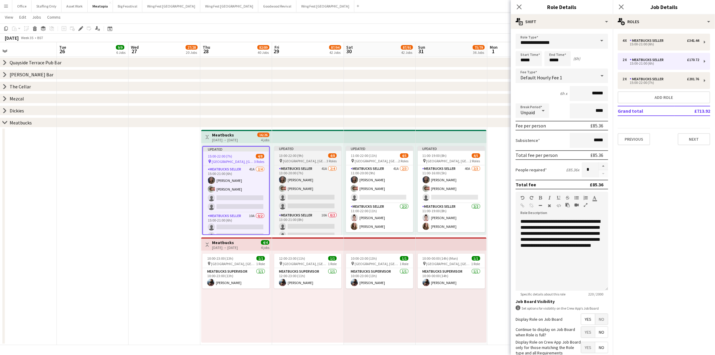
click at [308, 156] on div "13:00-22:00 (9h) 4/8" at bounding box center [307, 155] width 67 height 5
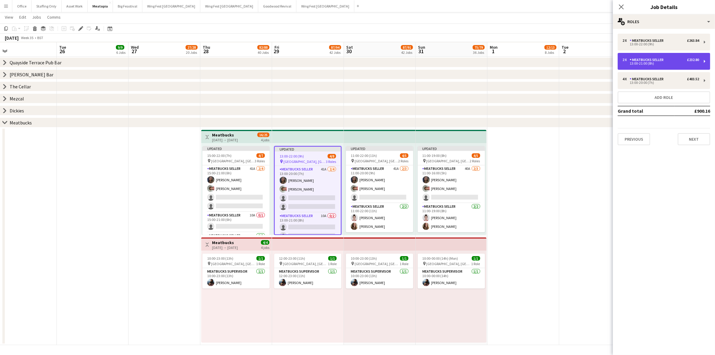
click at [643, 67] on div "2 x Meatbucks Seller £232.80 13:00-21:00 (8h)" at bounding box center [663, 61] width 92 height 17
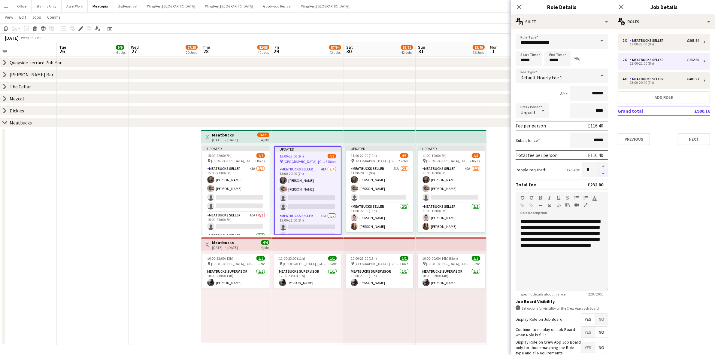
click at [598, 171] on button "button" at bounding box center [603, 174] width 10 height 8
type input "*"
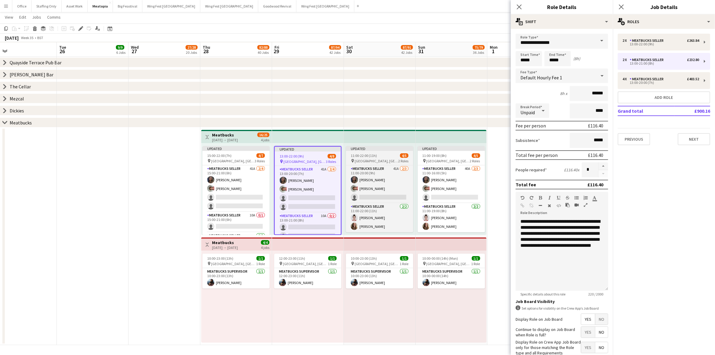
click at [383, 155] on div "11:00-22:00 (11h) 4/5" at bounding box center [379, 155] width 67 height 5
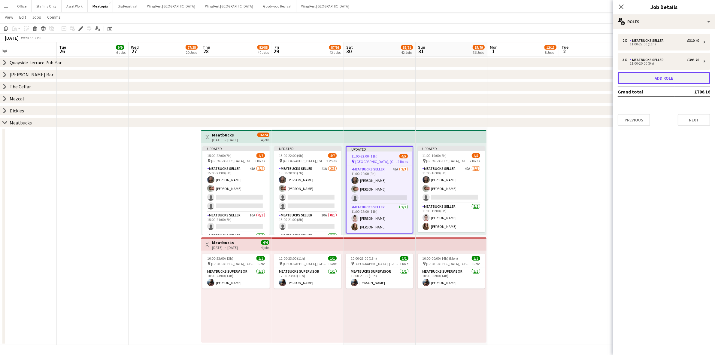
click at [639, 77] on button "Add role" at bounding box center [663, 78] width 92 height 12
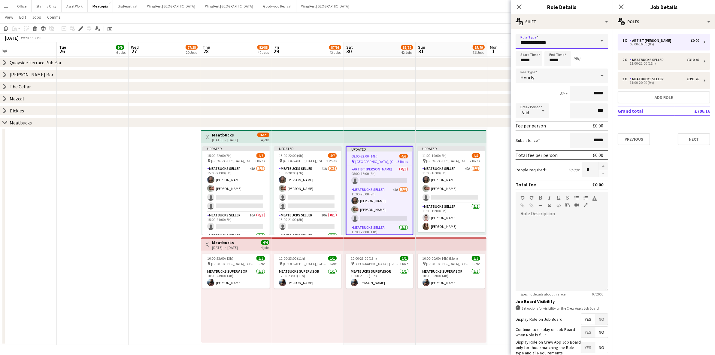
drag, startPoint x: 547, startPoint y: 45, endPoint x: 480, endPoint y: 43, distance: 67.0
click at [480, 43] on body "Menu Boards Boards Boards All jobs Status Workforce Workforce My Workforce Recr…" at bounding box center [357, 97] width 715 height 514
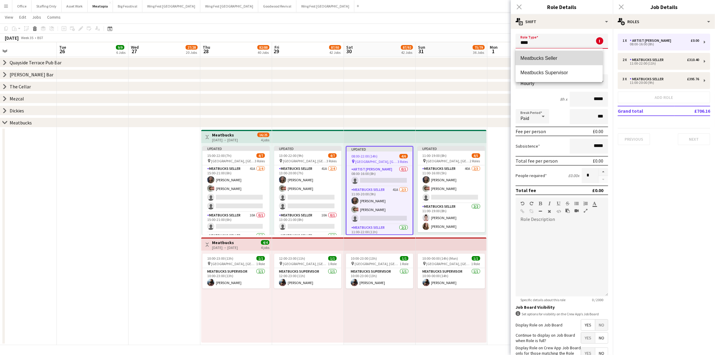
click at [537, 59] on span "Meatbucks Seller" at bounding box center [558, 58] width 77 height 6
type input "**********"
type input "******"
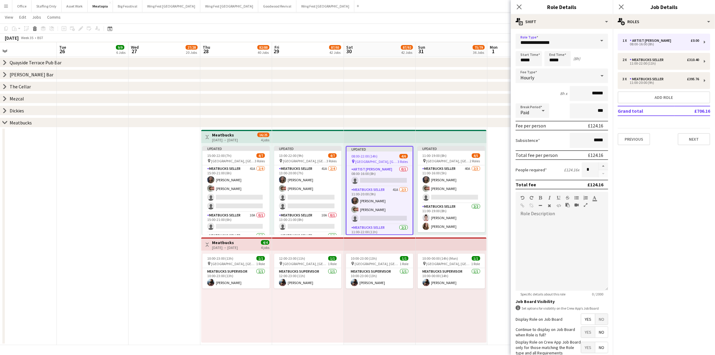
click at [538, 114] on div at bounding box center [543, 110] width 12 height 12
click at [532, 143] on span "Unpaid" at bounding box center [532, 142] width 24 height 6
click at [569, 112] on input "***" at bounding box center [588, 110] width 38 height 15
type input "****"
click at [582, 348] on span "Yes" at bounding box center [588, 347] width 14 height 11
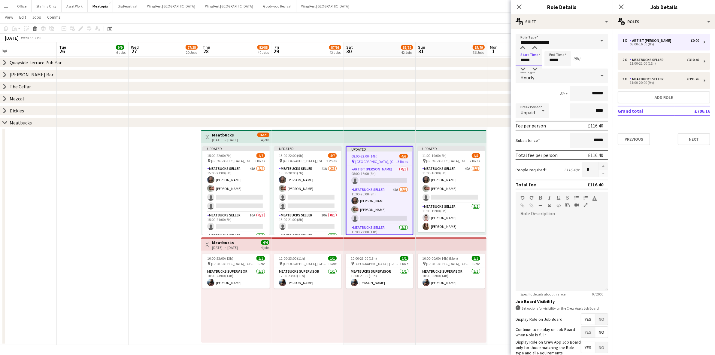
drag, startPoint x: 535, startPoint y: 62, endPoint x: 483, endPoint y: 59, distance: 51.7
click at [483, 59] on body "Menu Boards Boards Boards All jobs Status Workforce Workforce My Workforce Recr…" at bounding box center [357, 97] width 715 height 514
type input "*****"
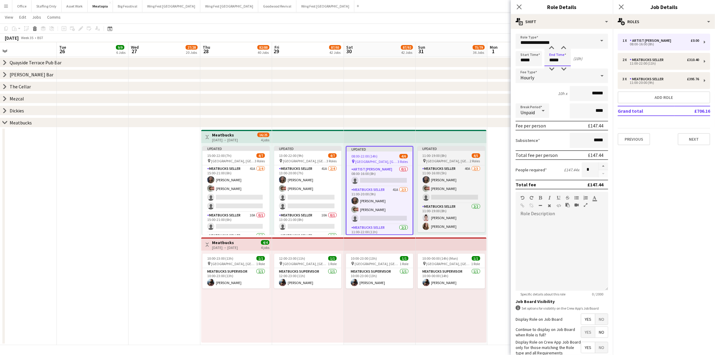
type input "*****"
click at [447, 155] on div "11:00-19:00 (8h) 4/5" at bounding box center [451, 155] width 67 height 5
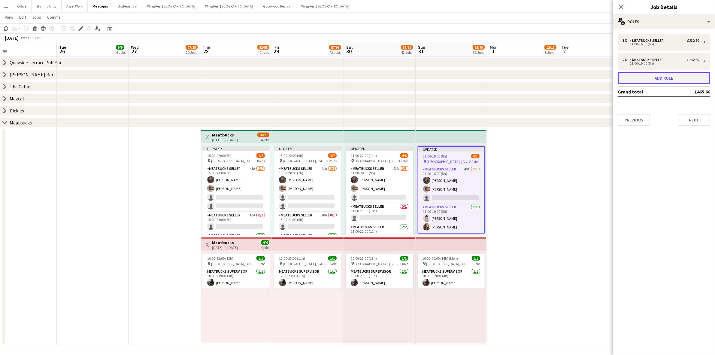
click at [647, 80] on button "Add role" at bounding box center [663, 78] width 92 height 12
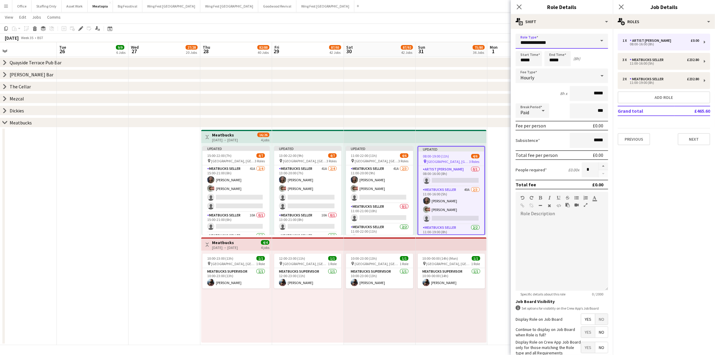
drag, startPoint x: 530, startPoint y: 44, endPoint x: 495, endPoint y: 44, distance: 35.1
click at [498, 44] on body "Menu Boards Boards Boards All jobs Status Workforce Workforce My Workforce Recr…" at bounding box center [357, 97] width 715 height 514
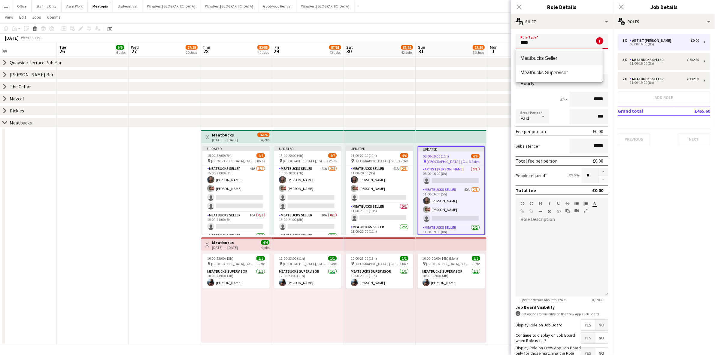
click at [528, 59] on span "Meatbucks Seller" at bounding box center [558, 58] width 77 height 6
type input "**********"
type input "******"
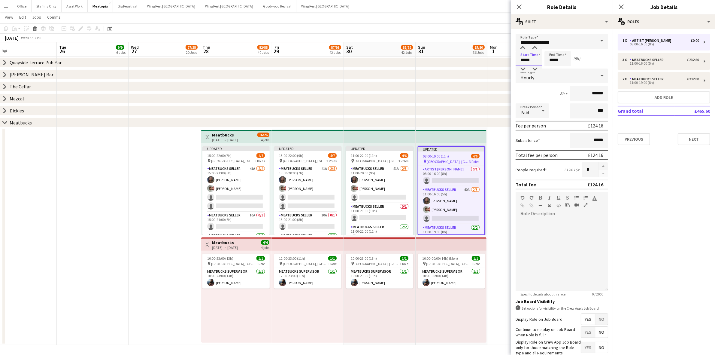
drag, startPoint x: 534, startPoint y: 62, endPoint x: 503, endPoint y: 59, distance: 31.0
click at [503, 59] on body "Menu Boards Boards Boards All jobs Status Workforce Workforce My Workforce Recr…" at bounding box center [357, 97] width 715 height 514
type input "*****"
click at [535, 112] on div "Paid" at bounding box center [526, 110] width 22 height 14
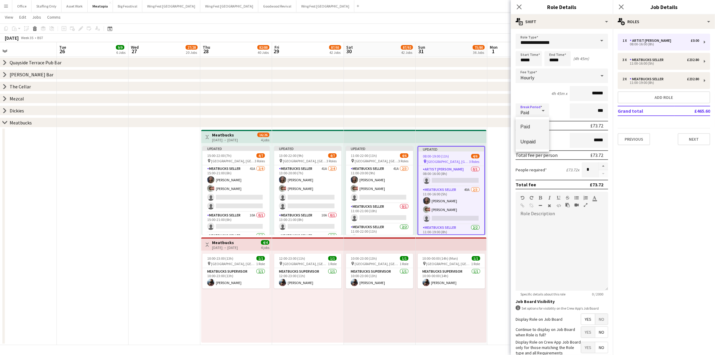
click at [529, 143] on span "Unpaid" at bounding box center [532, 142] width 24 height 6
click at [583, 349] on span "Yes" at bounding box center [588, 347] width 14 height 11
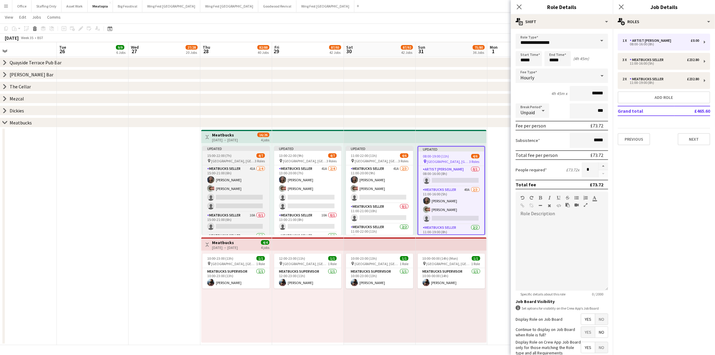
click at [230, 158] on span "[GEOGRAPHIC_DATA], [GEOGRAPHIC_DATA], [GEOGRAPHIC_DATA]" at bounding box center [233, 160] width 44 height 5
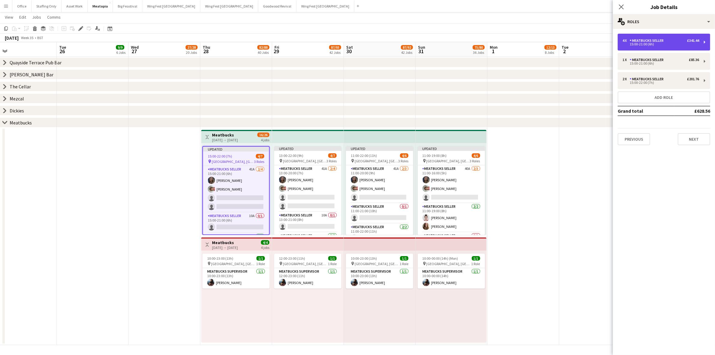
click at [644, 44] on div "15:00-21:00 (6h)" at bounding box center [660, 44] width 77 height 3
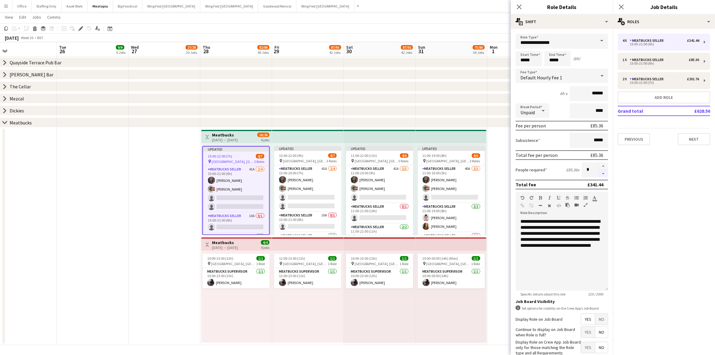
click at [599, 173] on button "button" at bounding box center [603, 174] width 10 height 8
type input "*"
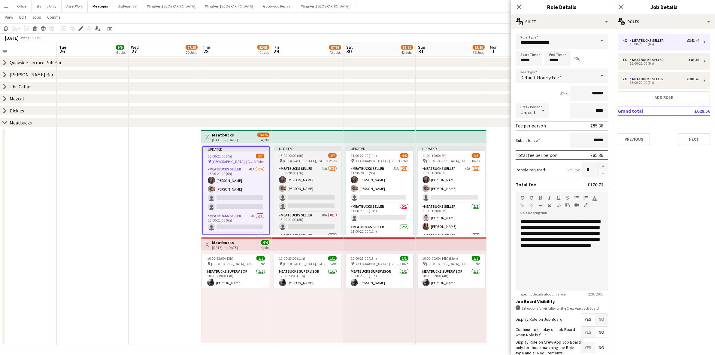
click at [309, 155] on div "13:00-22:00 (9h) 4/7" at bounding box center [307, 155] width 67 height 5
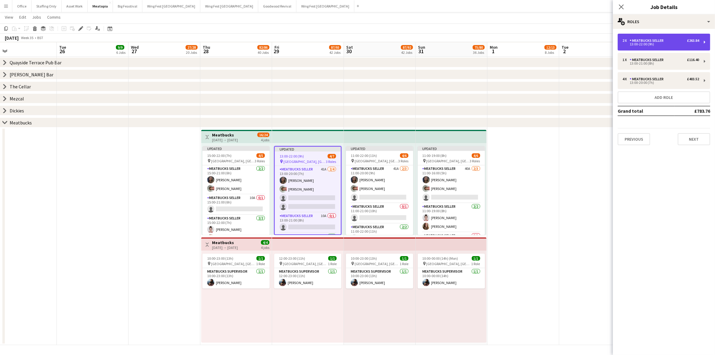
click at [651, 41] on div "Meatbucks Seller" at bounding box center [647, 40] width 36 height 4
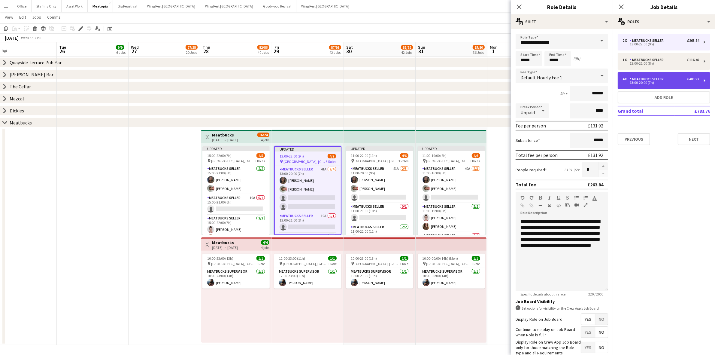
click at [642, 86] on div "4 x Meatbucks Seller £403.52 13:00-20:00 (7h)" at bounding box center [663, 80] width 92 height 17
type input "*****"
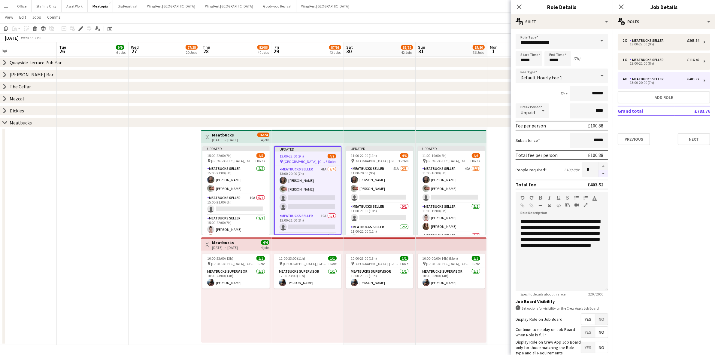
click at [600, 172] on button "button" at bounding box center [603, 174] width 10 height 8
type input "*"
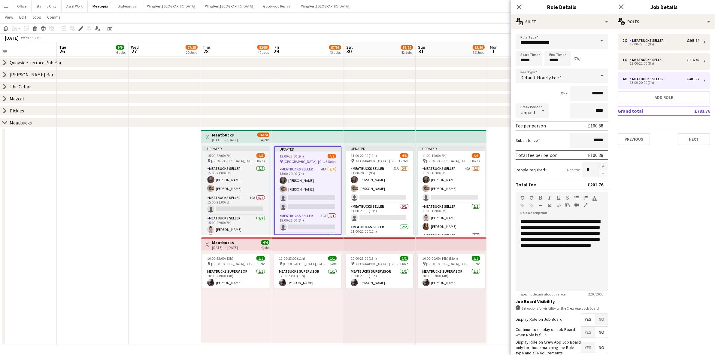
click at [238, 155] on div "15:00-22:00 (7h) 4/5" at bounding box center [235, 155] width 67 height 5
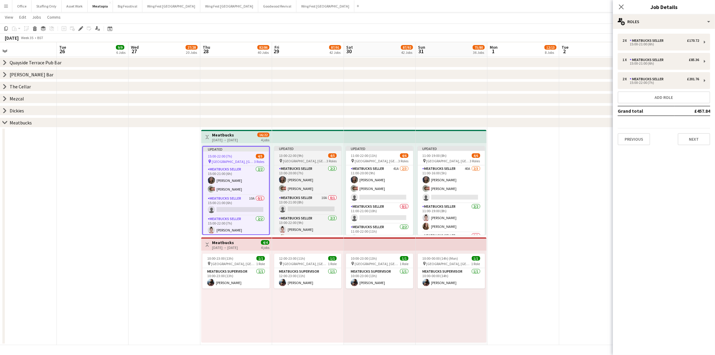
click at [311, 157] on app-job-card "Updated 13:00-22:00 (9h) 4/5 pin [GEOGRAPHIC_DATA], [GEOGRAPHIC_DATA], [GEOGRAP…" at bounding box center [307, 190] width 67 height 89
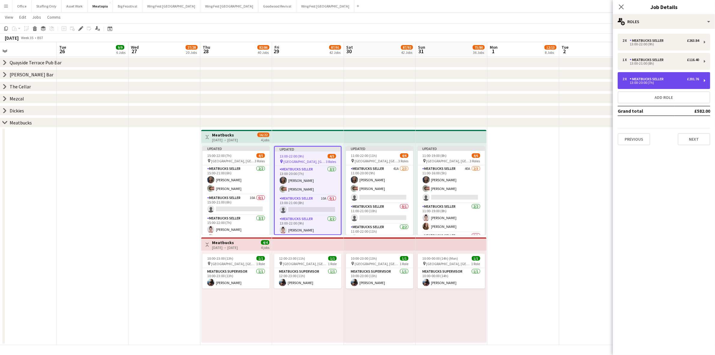
click at [657, 83] on div "13:00-20:00 (7h)" at bounding box center [660, 82] width 77 height 3
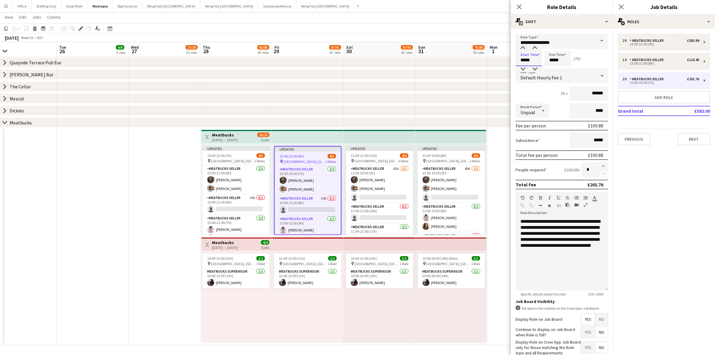
drag, startPoint x: 533, startPoint y: 59, endPoint x: 506, endPoint y: 56, distance: 27.3
click at [506, 56] on body "Menu Boards Boards Boards All jobs Status Workforce Workforce My Workforce Recr…" at bounding box center [357, 97] width 715 height 514
click at [642, 46] on div "13:00-22:00 (9h)" at bounding box center [660, 44] width 77 height 3
type input "*****"
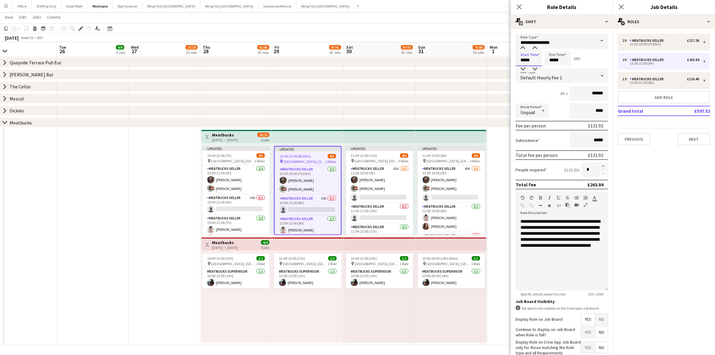
drag, startPoint x: 533, startPoint y: 58, endPoint x: 511, endPoint y: 59, distance: 21.9
click at [511, 59] on form "**********" at bounding box center [562, 212] width 102 height 356
type input "*****"
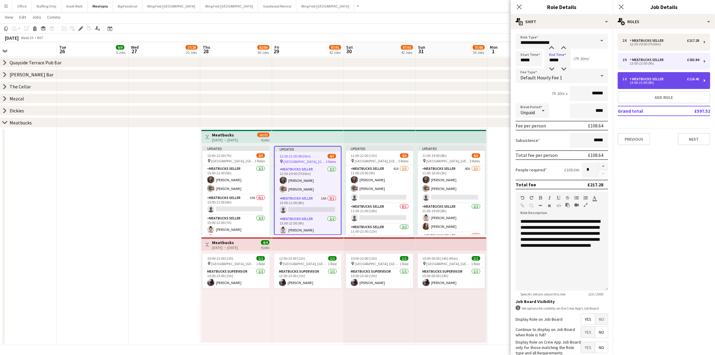
click at [633, 84] on div "13:00-21:00 (8h)" at bounding box center [660, 82] width 77 height 3
type input "*****"
type input "*"
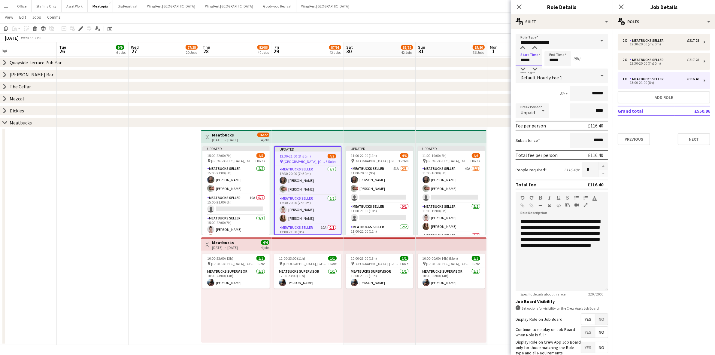
drag, startPoint x: 532, startPoint y: 62, endPoint x: 518, endPoint y: 58, distance: 14.9
click at [518, 58] on input "*****" at bounding box center [528, 58] width 26 height 15
type input "*****"
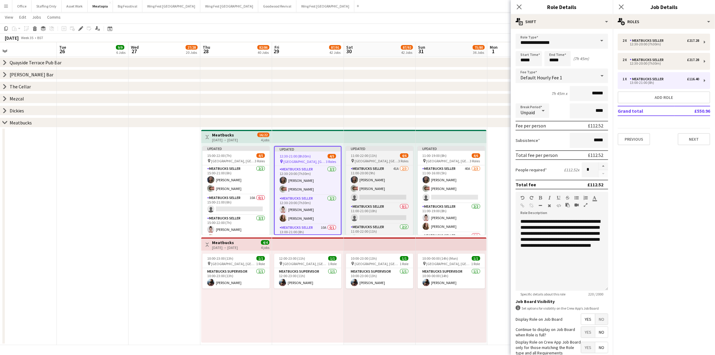
click at [376, 156] on span "11:00-22:00 (11h)" at bounding box center [364, 155] width 26 height 5
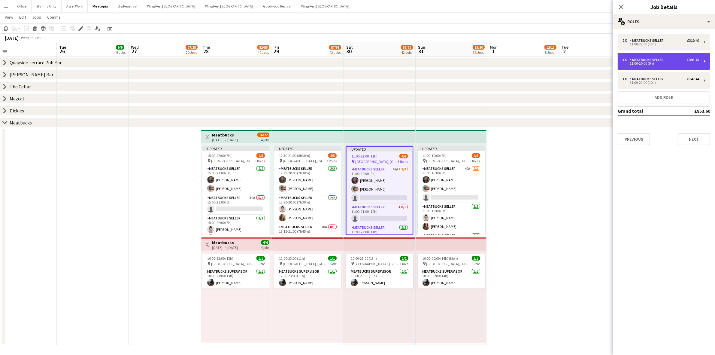
click at [646, 62] on div "11:00-20:00 (9h)" at bounding box center [660, 63] width 77 height 3
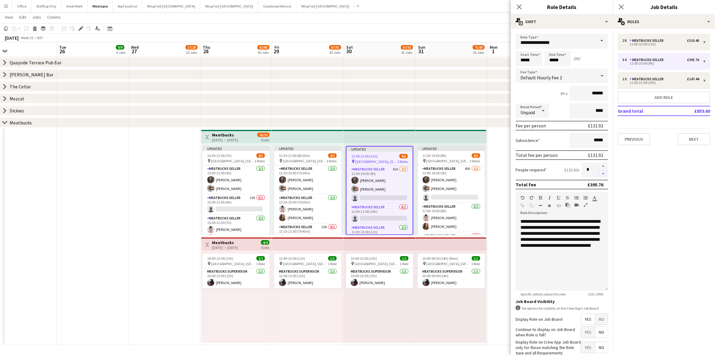
click at [599, 171] on button "button" at bounding box center [603, 174] width 10 height 8
type input "*"
drag, startPoint x: 535, startPoint y: 59, endPoint x: 511, endPoint y: 58, distance: 24.0
click at [511, 58] on form "**********" at bounding box center [562, 212] width 102 height 356
type input "*****"
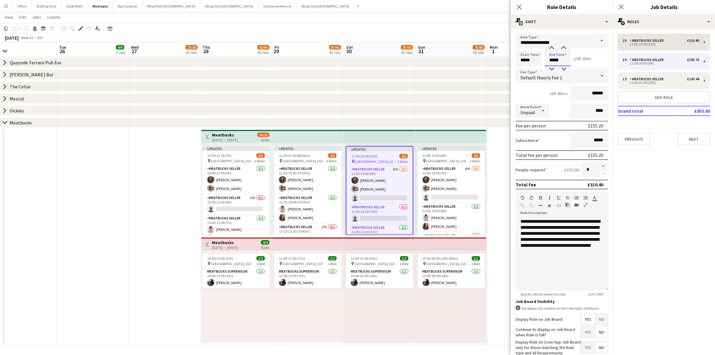
type input "*****"
click at [665, 44] on div "11:00-22:00 (11h)" at bounding box center [660, 44] width 77 height 3
type input "*****"
type input "****"
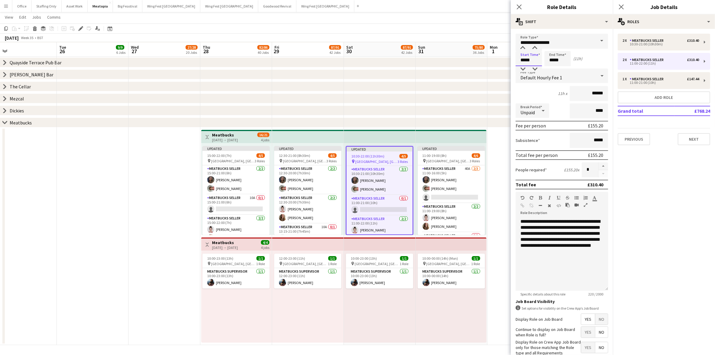
drag, startPoint x: 535, startPoint y: 62, endPoint x: 511, endPoint y: 56, distance: 24.8
click at [511, 59] on form "**********" at bounding box center [562, 212] width 102 height 356
type input "*****"
click at [637, 83] on div "11:00-21:00 (10h)" at bounding box center [660, 82] width 77 height 3
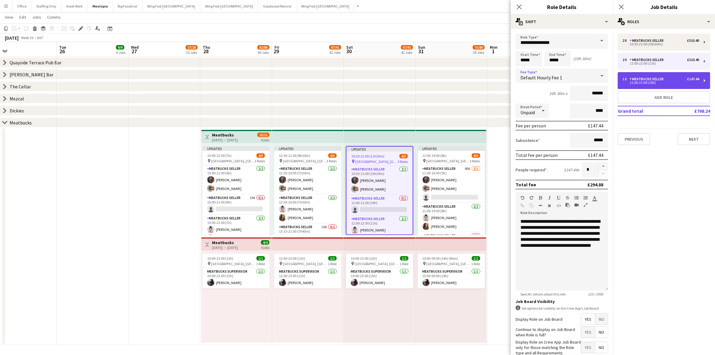
type input "*****"
type input "****"
type input "*"
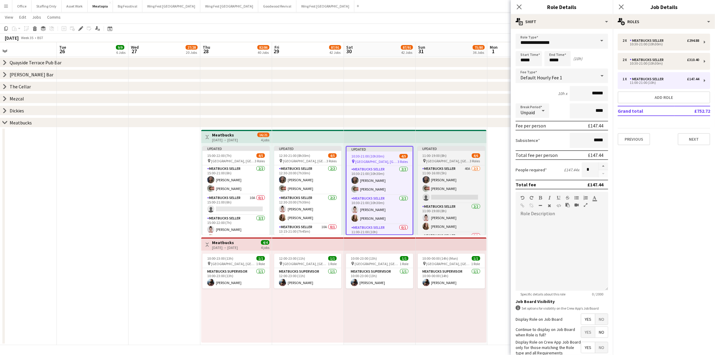
click at [458, 156] on div "11:00-19:00 (8h) 4/6" at bounding box center [451, 155] width 67 height 5
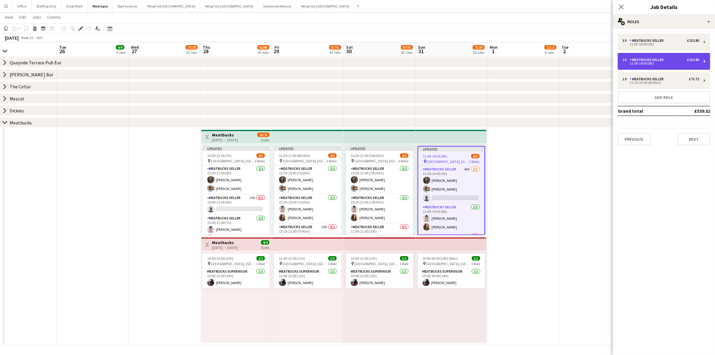
click at [657, 67] on div "2 x Meatbucks Seller £232.80 11:00-19:00 (8h)" at bounding box center [663, 61] width 92 height 17
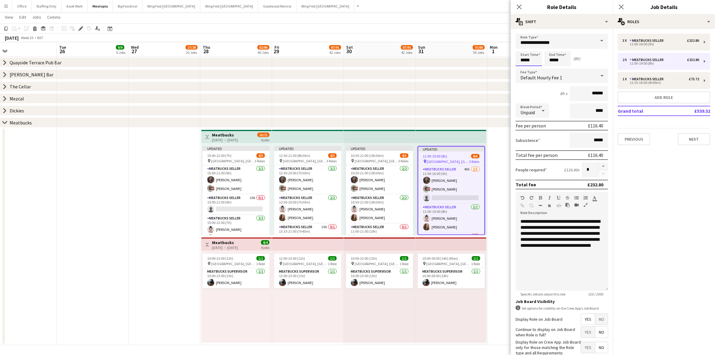
drag, startPoint x: 512, startPoint y: 57, endPoint x: 506, endPoint y: 56, distance: 5.5
click at [508, 56] on body "Menu Boards Boards Boards All jobs Status Workforce Workforce My Workforce Recr…" at bounding box center [357, 97] width 715 height 514
click at [642, 47] on div "3 x Meatbucks Seller £232.80 11:00-16:00 (5h)" at bounding box center [663, 42] width 92 height 17
type input "*****"
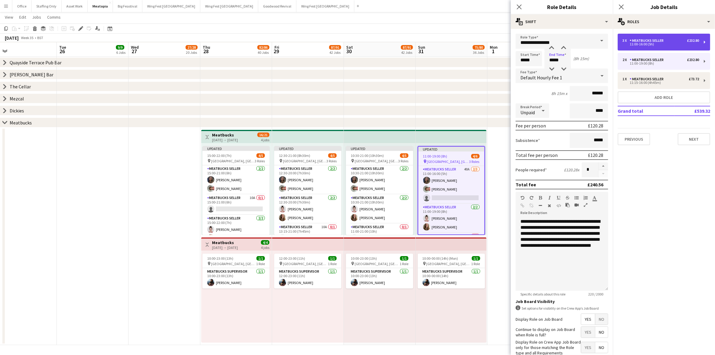
type input "***"
type input "*"
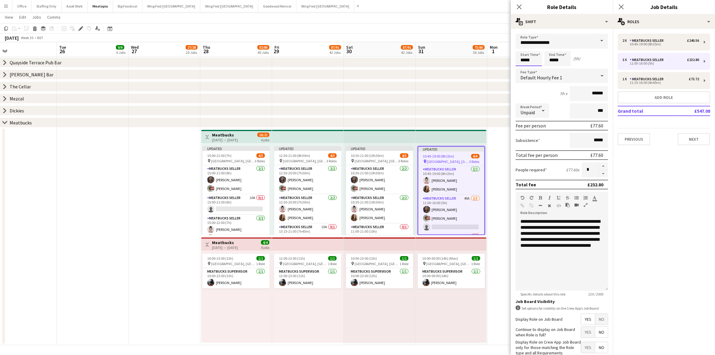
drag, startPoint x: 537, startPoint y: 61, endPoint x: 513, endPoint y: 59, distance: 24.1
click at [513, 59] on form "**********" at bounding box center [562, 212] width 102 height 356
click at [654, 87] on div "1 x Meatbucks Seller £73.72 11:15-16:00 (4h45m)" at bounding box center [663, 80] width 92 height 17
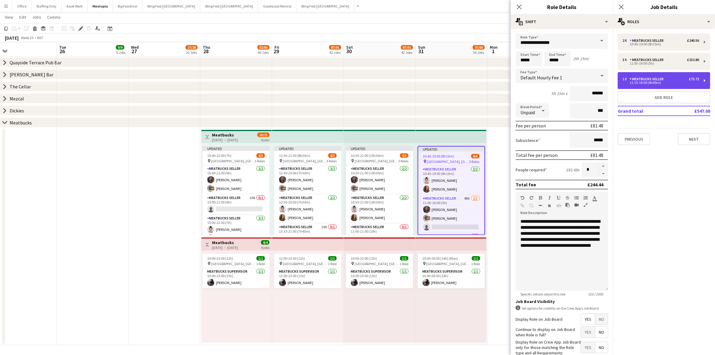
type input "*****"
type input "*"
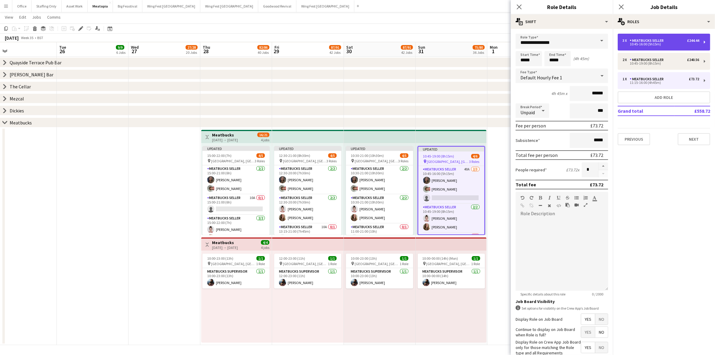
click at [638, 41] on div "Meatbucks Seller" at bounding box center [647, 40] width 36 height 4
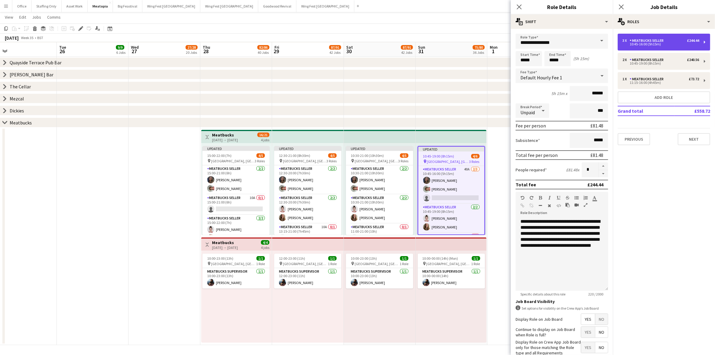
type input "*****"
click at [598, 173] on button "button" at bounding box center [603, 174] width 10 height 8
type input "*"
click at [622, 5] on icon at bounding box center [621, 7] width 6 height 6
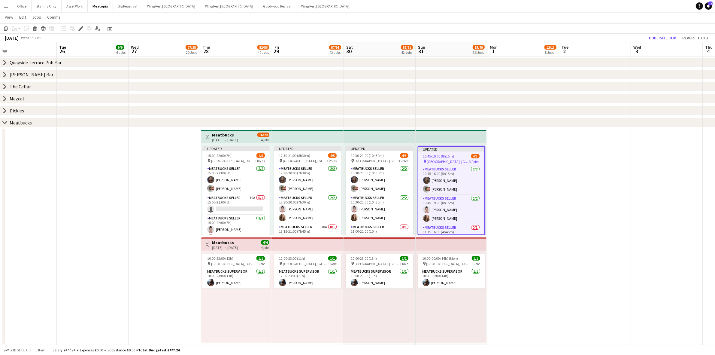
click at [501, 178] on app-date-cell at bounding box center [523, 235] width 72 height 217
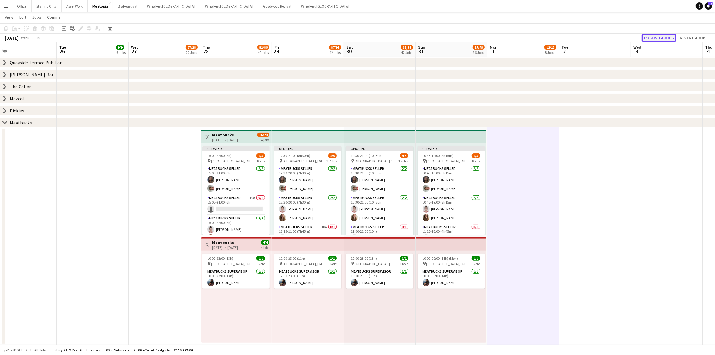
click at [668, 35] on button "Publish 4 jobs" at bounding box center [658, 38] width 35 height 8
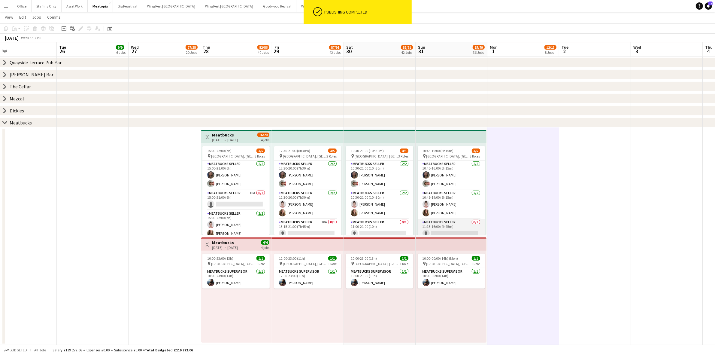
click at [456, 228] on app-card-role "Meatbucks Seller 0/1 11:15-16:00 (4h45m) single-neutral-actions" at bounding box center [451, 229] width 67 height 20
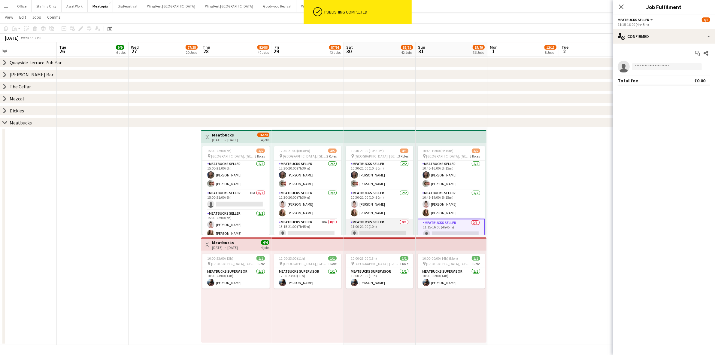
click at [379, 226] on app-card-role "Meatbucks Seller 0/1 11:00-21:00 (10h) single-neutral-actions" at bounding box center [379, 229] width 67 height 20
click at [307, 227] on app-card-role "Meatbucks Seller 10A 0/1 13:15-21:00 (7h45m) single-neutral-actions" at bounding box center [307, 229] width 67 height 20
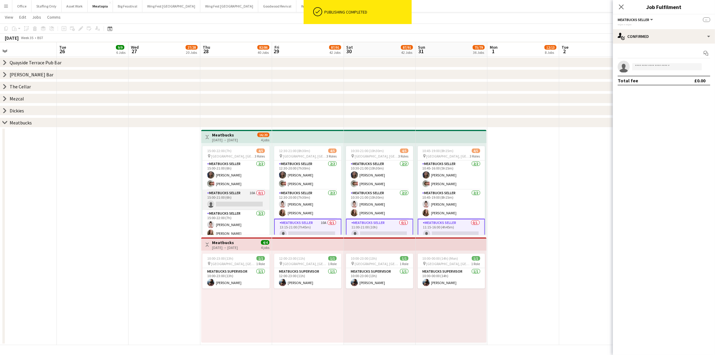
click at [225, 190] on app-card-role "Meatbucks Seller 10A 0/1 15:00-21:00 (6h) single-neutral-actions" at bounding box center [235, 199] width 67 height 20
click at [643, 67] on input at bounding box center [667, 66] width 70 height 7
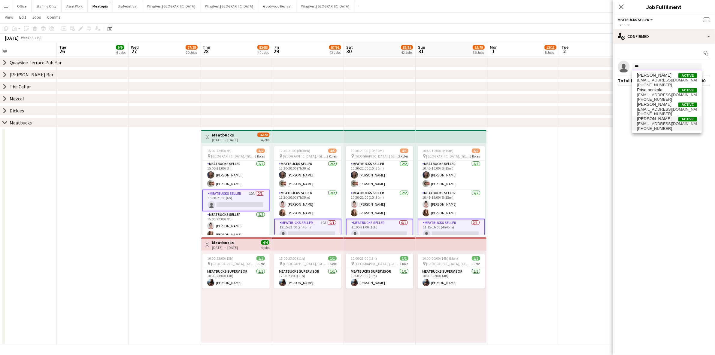
type input "***"
click at [661, 129] on span "[PHONE_NUMBER]" at bounding box center [667, 128] width 60 height 5
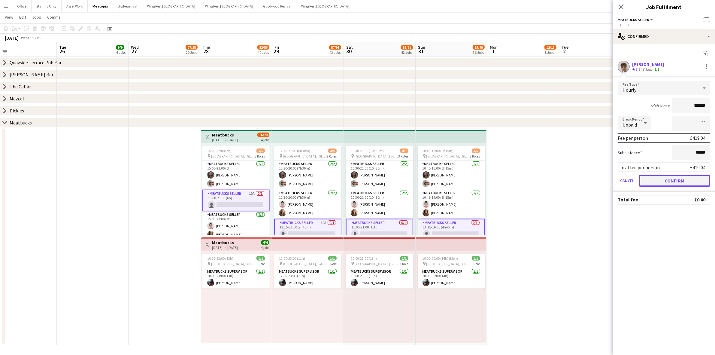
click at [677, 179] on button "Confirm" at bounding box center [674, 180] width 71 height 12
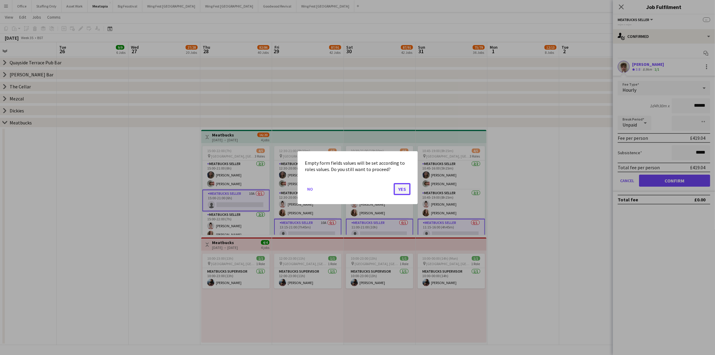
click at [398, 189] on button "Yes" at bounding box center [402, 189] width 17 height 12
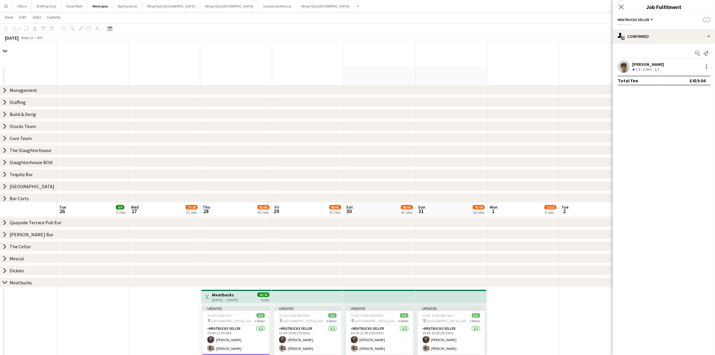
scroll to position [160, 0]
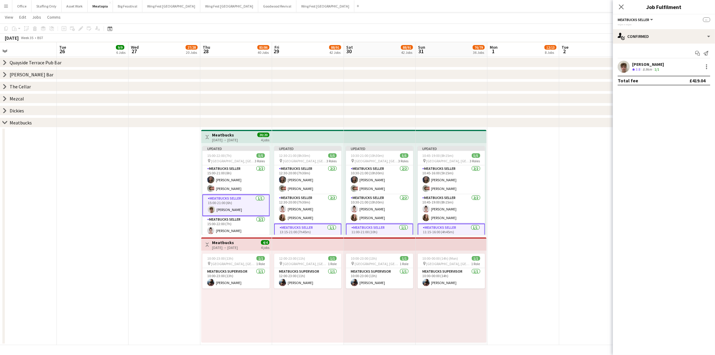
click at [509, 170] on app-date-cell at bounding box center [523, 235] width 72 height 217
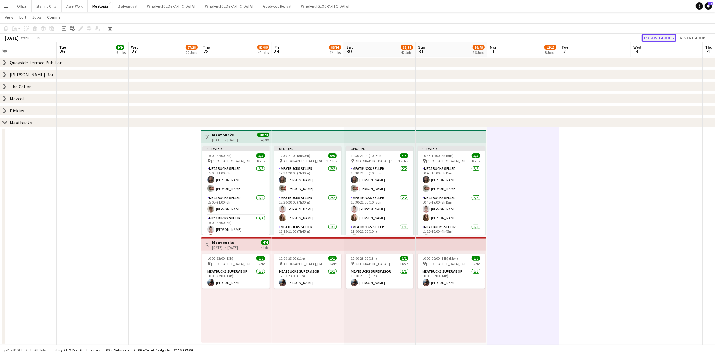
click at [652, 35] on button "Publish 4 jobs" at bounding box center [658, 38] width 35 height 8
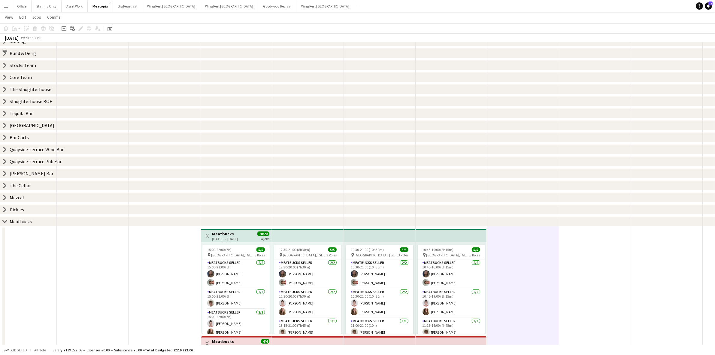
scroll to position [10, 0]
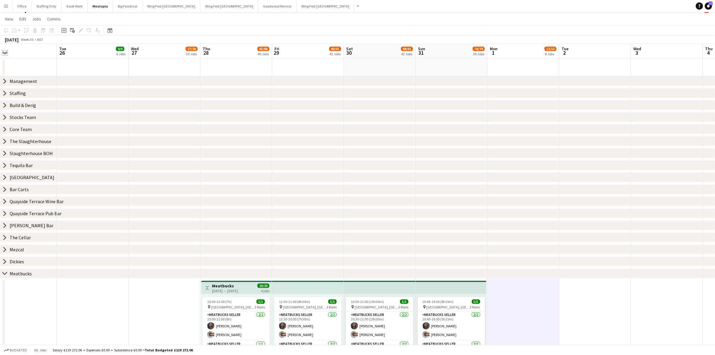
click at [5, 53] on app-icon "Expand/collapse" at bounding box center [4, 53] width 5 height 6
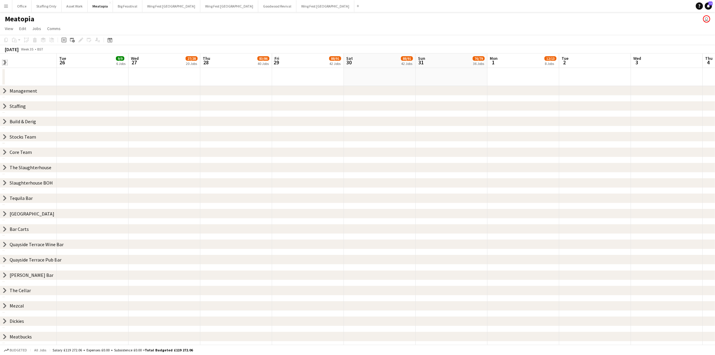
scroll to position [0, 0]
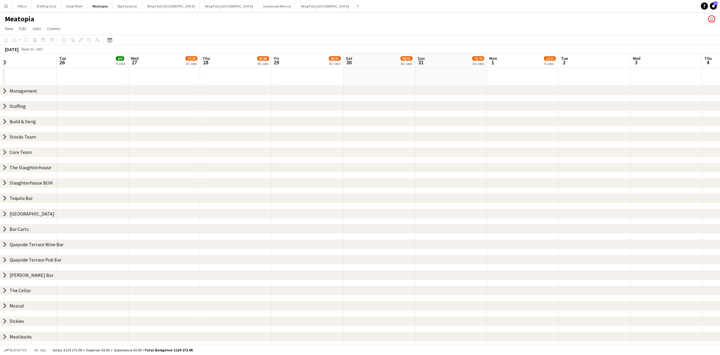
click at [5, 53] on app-board-header-date "Mon 25" at bounding box center [21, 60] width 72 height 14
click at [3, 63] on app-icon "Expand/collapse" at bounding box center [5, 62] width 6 height 5
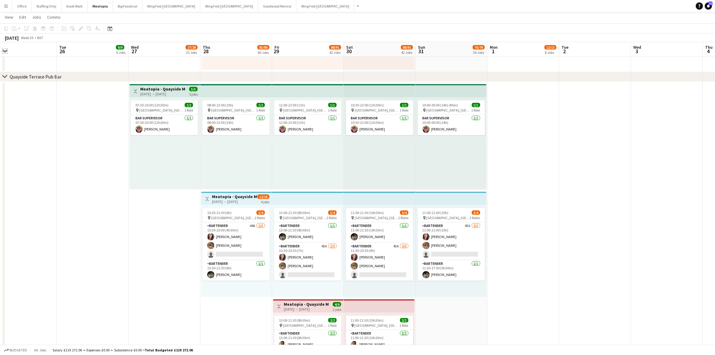
scroll to position [3483, 0]
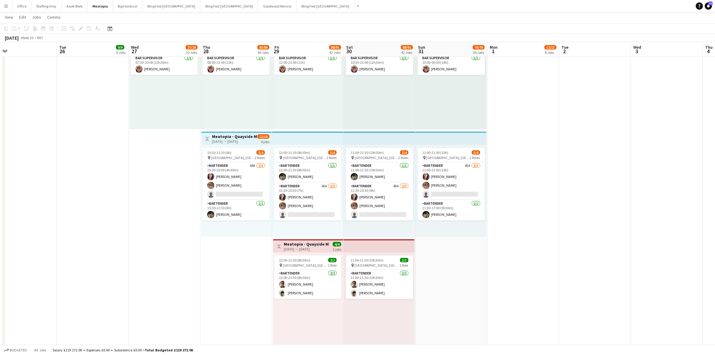
click at [232, 136] on h3 "Meatopia - Quayside Meantime Bar" at bounding box center [234, 136] width 45 height 5
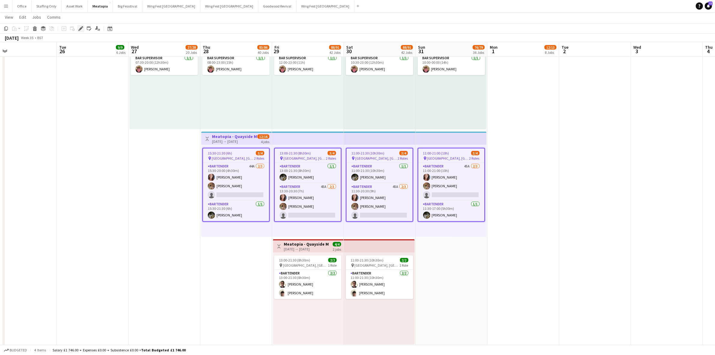
click at [78, 27] on icon "Edit" at bounding box center [80, 28] width 5 height 5
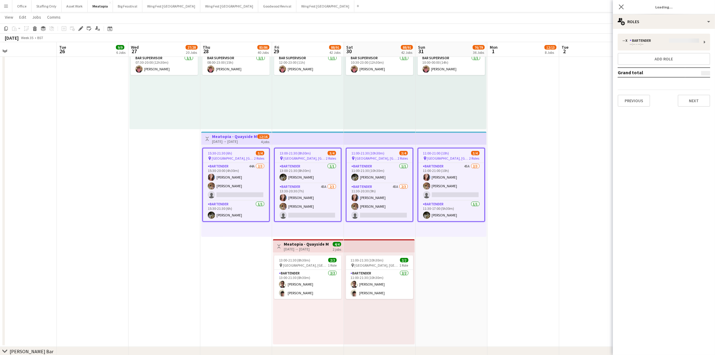
click at [513, 176] on app-date-cell at bounding box center [523, 184] width 72 height 325
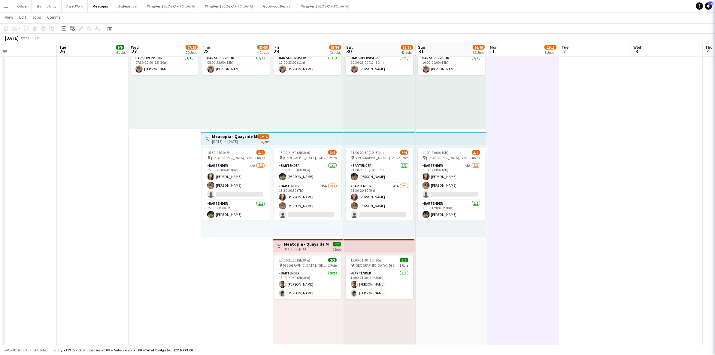
click at [461, 166] on app-card-role "Bartender 45A [DATE] 11:00-21:00 (10h) [PERSON_NAME] [PERSON_NAME] single-neutr…" at bounding box center [451, 181] width 67 height 38
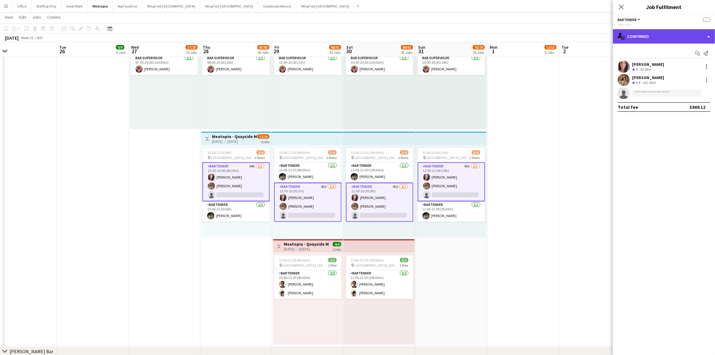
click at [644, 39] on div "single-neutral-actions-check-2 Confirmed" at bounding box center [664, 36] width 102 height 14
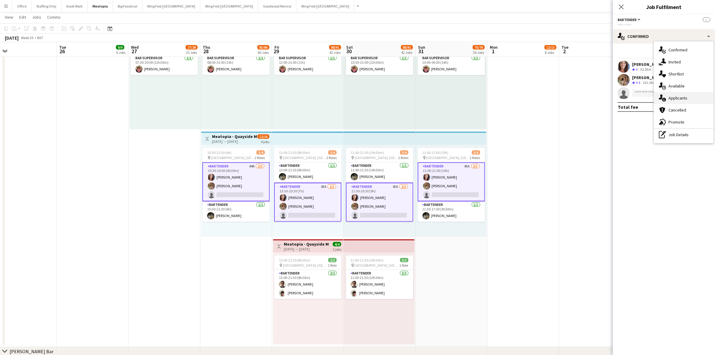
click at [682, 98] on div "single-neutral-actions-information Applicants" at bounding box center [683, 98] width 59 height 12
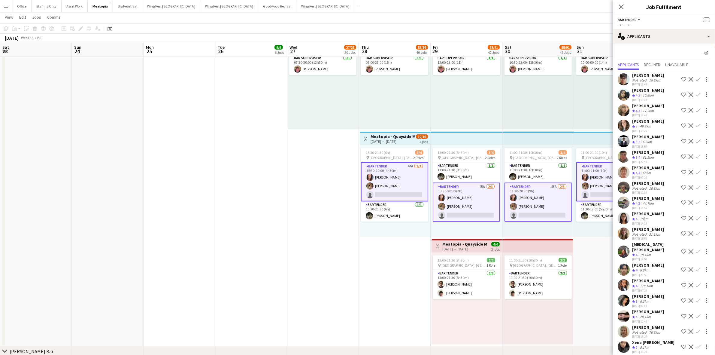
scroll to position [224, 0]
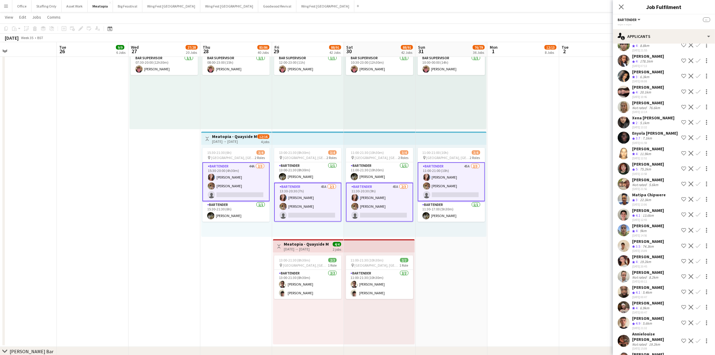
click at [220, 140] on div "[DATE] → [DATE]" at bounding box center [234, 141] width 45 height 5
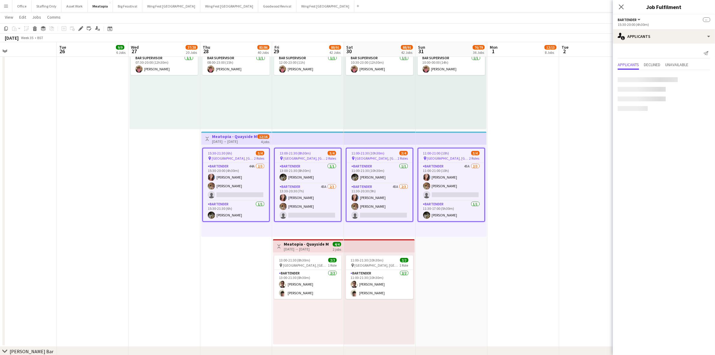
scroll to position [0, 0]
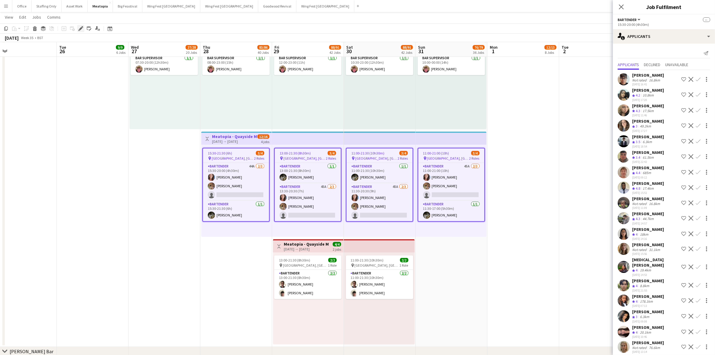
click at [80, 29] on icon at bounding box center [80, 28] width 3 height 3
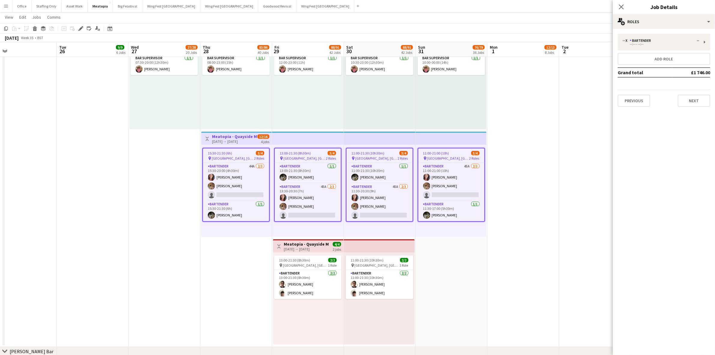
click at [216, 156] on span "[GEOGRAPHIC_DATA], [GEOGRAPHIC_DATA], [GEOGRAPHIC_DATA]" at bounding box center [233, 158] width 42 height 5
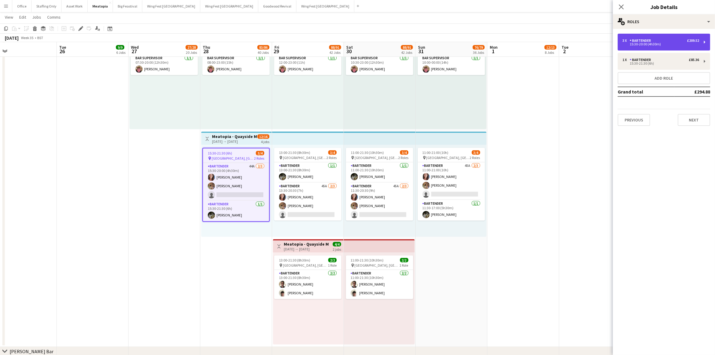
click at [652, 48] on div "3 x Bartender £209.52 15:30-20:00 (4h30m)" at bounding box center [663, 42] width 92 height 17
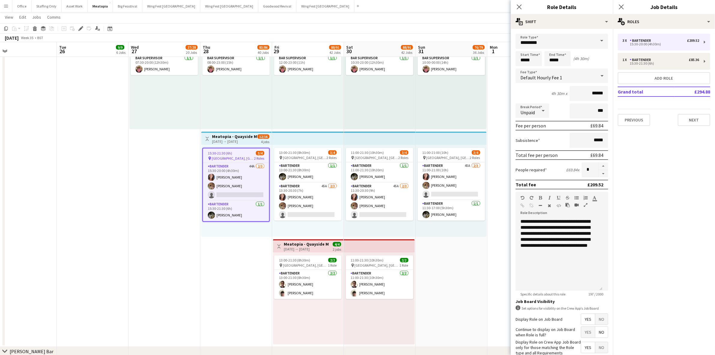
click at [598, 171] on button "button" at bounding box center [603, 174] width 10 height 8
type input "*"
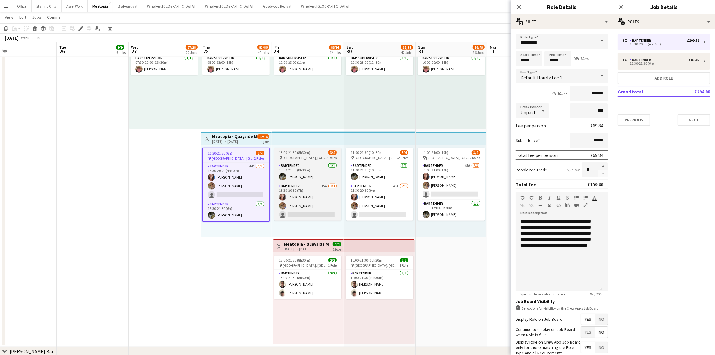
click at [303, 150] on span "13:00-21:30 (8h30m)" at bounding box center [294, 152] width 31 height 5
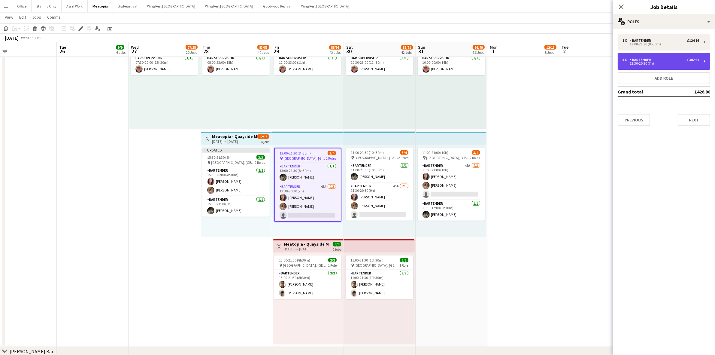
click at [655, 68] on div "3 x Bartender £302.64 13:30-20:30 (7h)" at bounding box center [663, 61] width 92 height 17
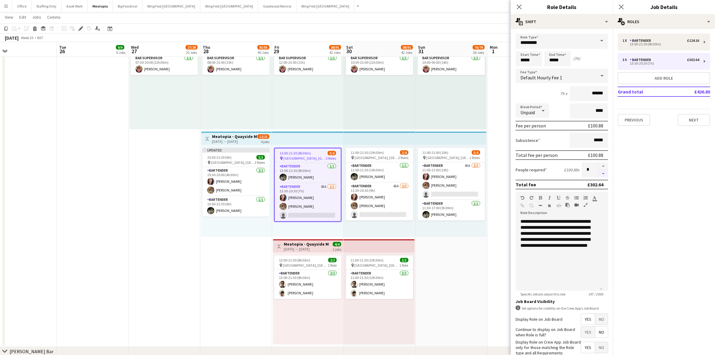
click at [598, 173] on button "button" at bounding box center [603, 174] width 10 height 8
type input "*"
click at [384, 150] on div "11:00-21:30 (10h30m) 3/4" at bounding box center [379, 152] width 67 height 5
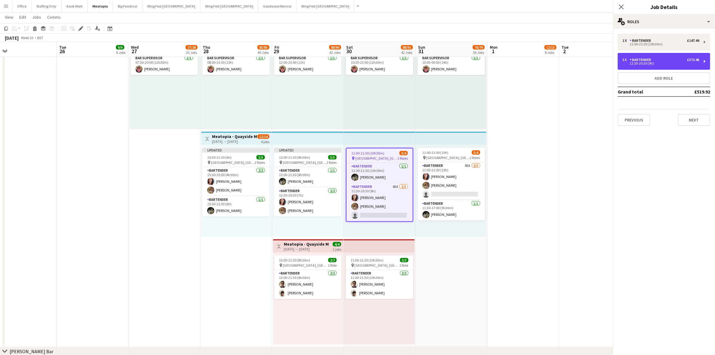
click at [635, 65] on div "11:30-20:30 (9h)" at bounding box center [660, 63] width 77 height 3
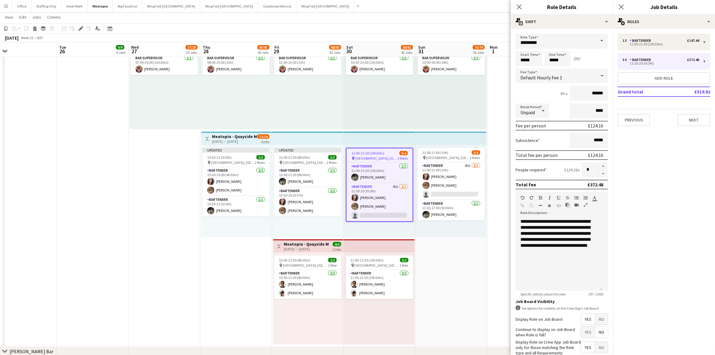
click at [598, 172] on button "button" at bounding box center [603, 174] width 10 height 8
type input "*"
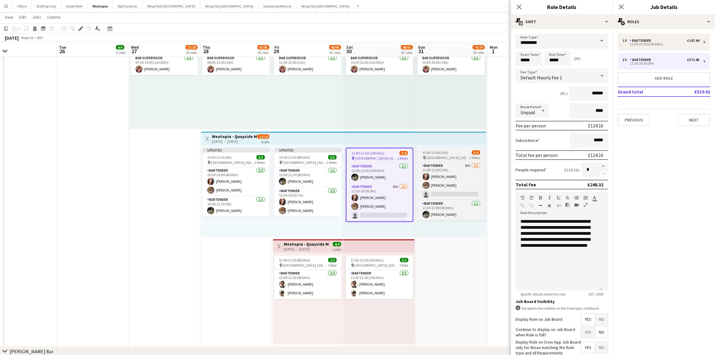
click at [462, 155] on span "[GEOGRAPHIC_DATA], [GEOGRAPHIC_DATA], [GEOGRAPHIC_DATA]" at bounding box center [448, 157] width 44 height 5
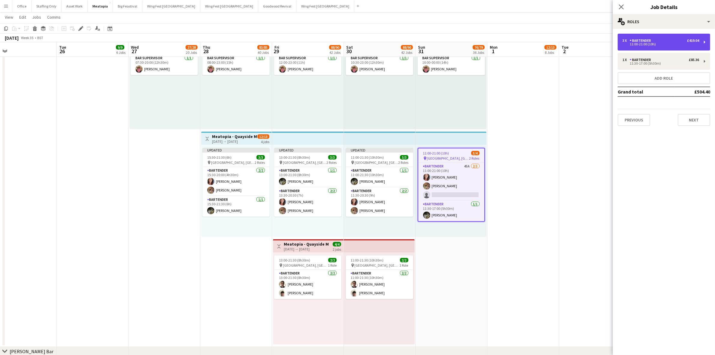
click at [639, 47] on div "3 x Bartender £419.04 11:00-21:00 (10h)" at bounding box center [663, 42] width 92 height 17
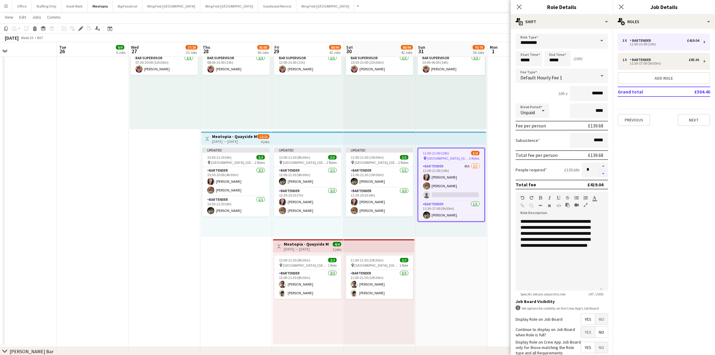
click at [599, 172] on button "button" at bounding box center [603, 174] width 10 height 8
type input "*"
click at [623, 5] on icon "Close pop-in" at bounding box center [621, 7] width 6 height 6
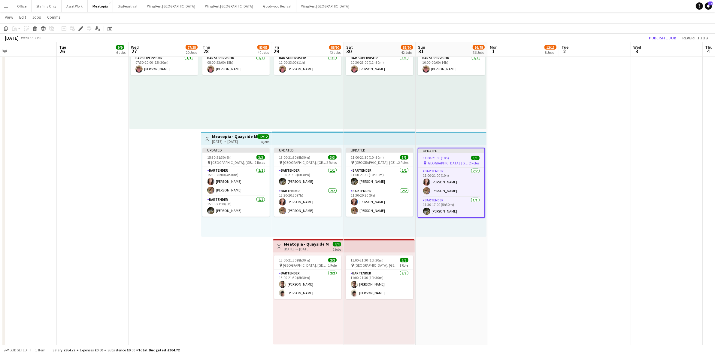
click at [563, 112] on app-date-cell at bounding box center [595, 184] width 72 height 325
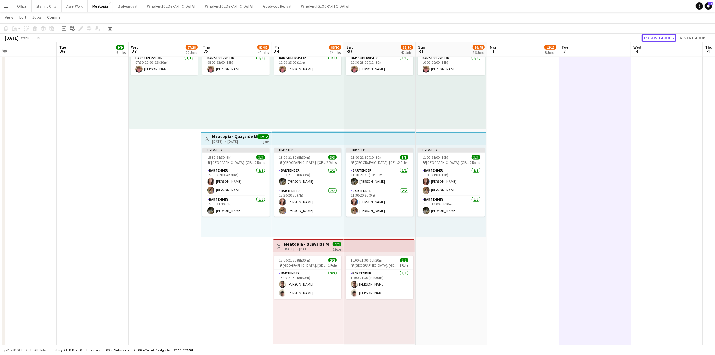
click at [657, 36] on button "Publish 4 jobs" at bounding box center [658, 38] width 35 height 8
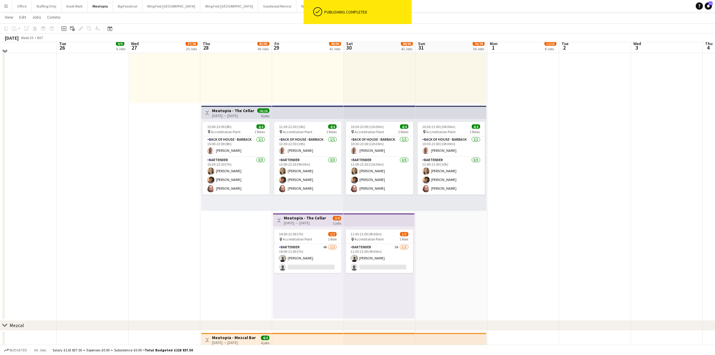
scroll to position [4174, 0]
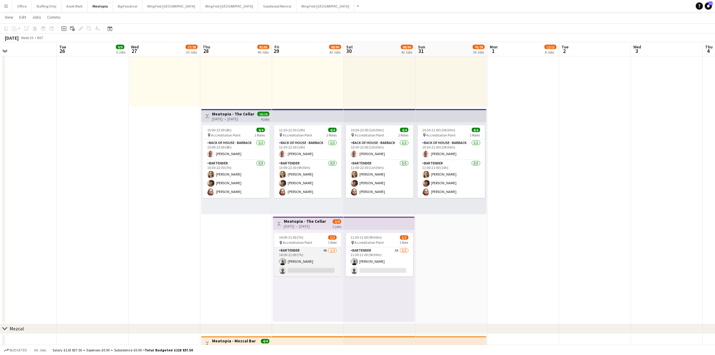
click at [317, 252] on app-card-role "Bartender 4A 1/2 14:00-21:00 (7h) amy Hall single-neutral-actions" at bounding box center [307, 261] width 67 height 29
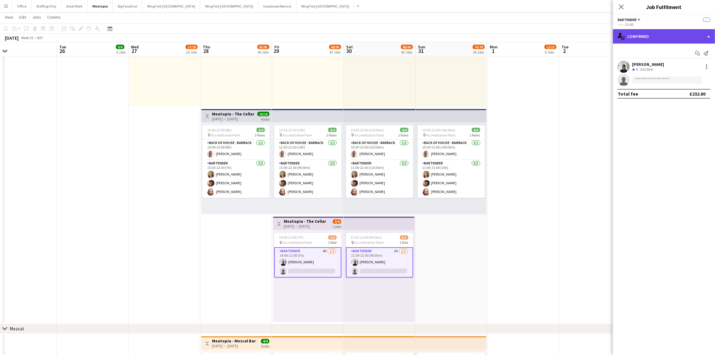
click at [654, 35] on div "single-neutral-actions-check-2 Confirmed" at bounding box center [664, 36] width 102 height 14
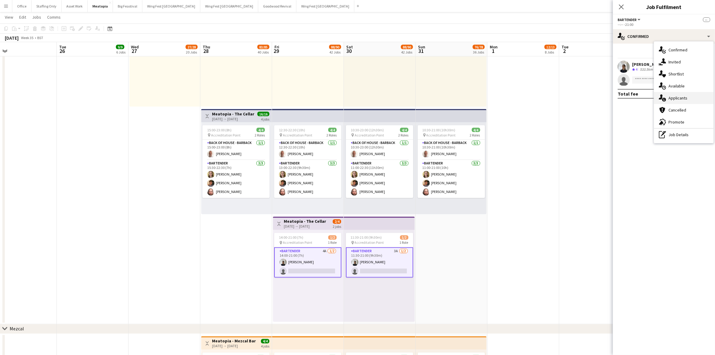
click at [683, 98] on div "single-neutral-actions-information Applicants" at bounding box center [683, 98] width 59 height 12
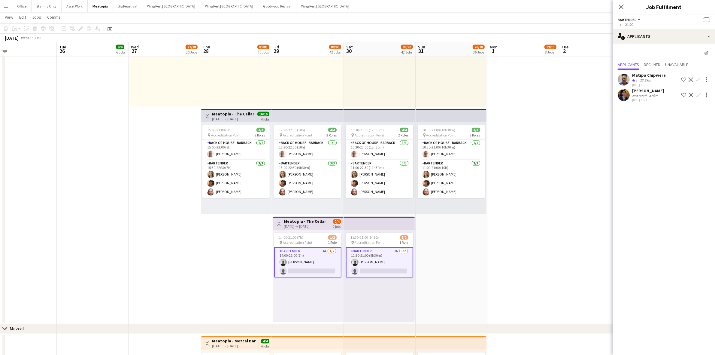
click at [619, 101] on app-user-avatar at bounding box center [623, 95] width 12 height 12
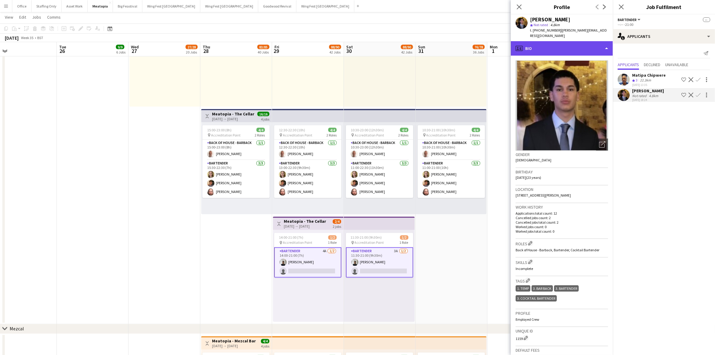
click at [556, 50] on div "profile Bio" at bounding box center [562, 48] width 102 height 14
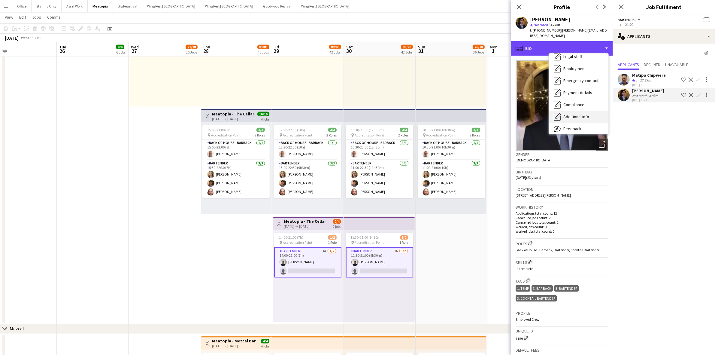
scroll to position [44, 0]
click at [577, 112] on span "Feedback" at bounding box center [572, 113] width 18 height 5
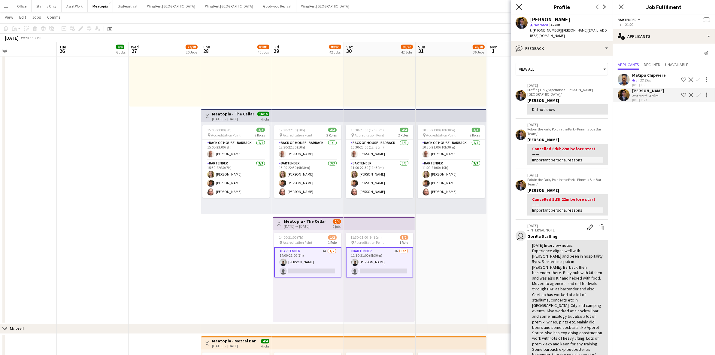
click at [519, 8] on icon "Close pop-in" at bounding box center [519, 7] width 6 height 6
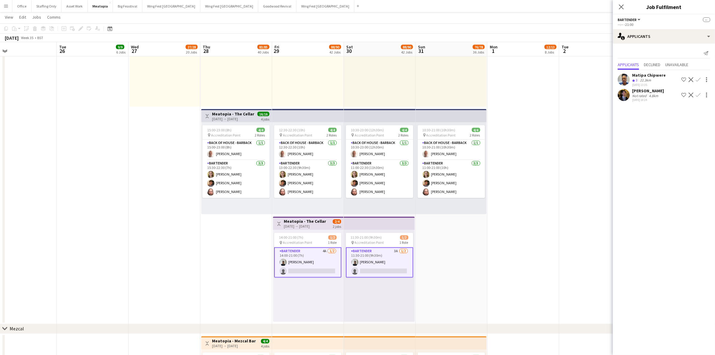
click at [544, 169] on app-date-cell at bounding box center [523, 161] width 72 height 325
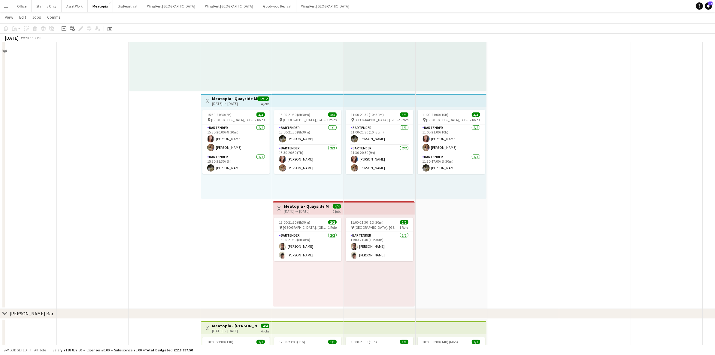
scroll to position [3493, 0]
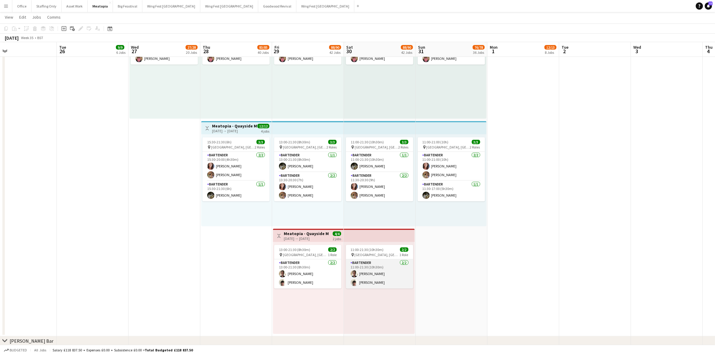
click at [360, 271] on app-card-role "Bartender 2/2 11:00-21:30 (10h30m) Sorelle Bebey Ernestine Tomte Ngatchou Sonny…" at bounding box center [379, 273] width 67 height 29
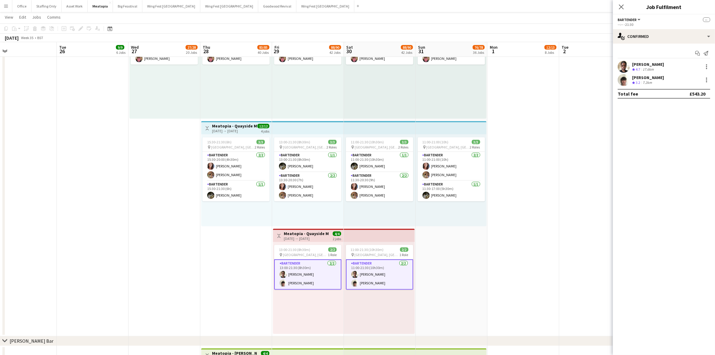
click at [625, 71] on app-user-avatar at bounding box center [623, 67] width 12 height 12
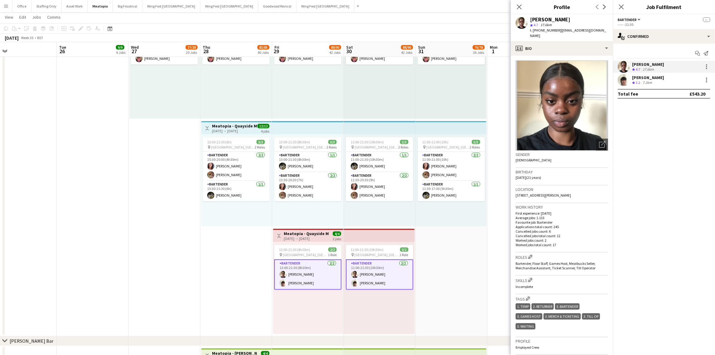
click at [623, 86] on app-user-avatar at bounding box center [623, 80] width 12 height 12
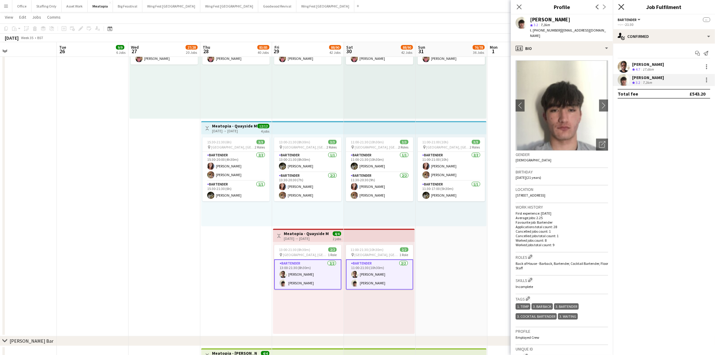
click at [621, 5] on icon "Close pop-in" at bounding box center [621, 7] width 6 height 6
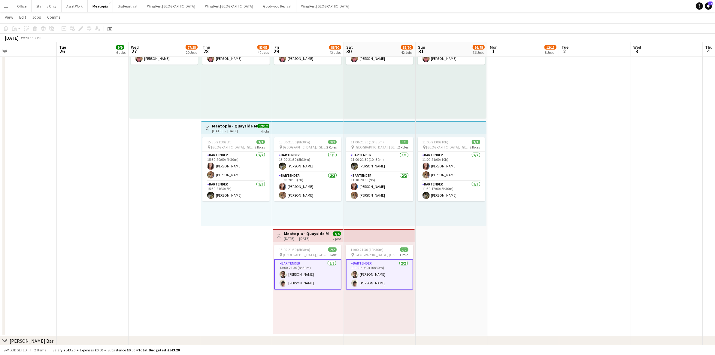
click at [575, 160] on app-date-cell at bounding box center [595, 173] width 72 height 325
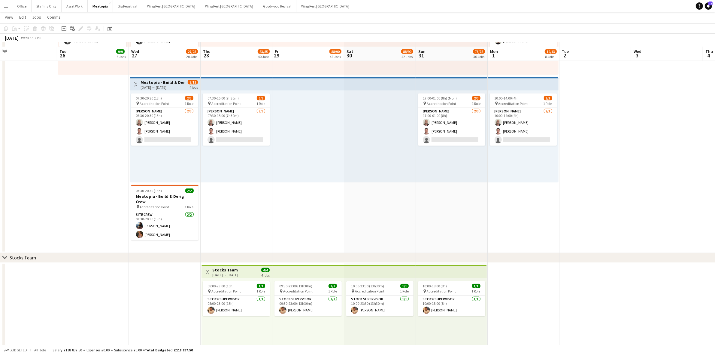
scroll to position [679, 0]
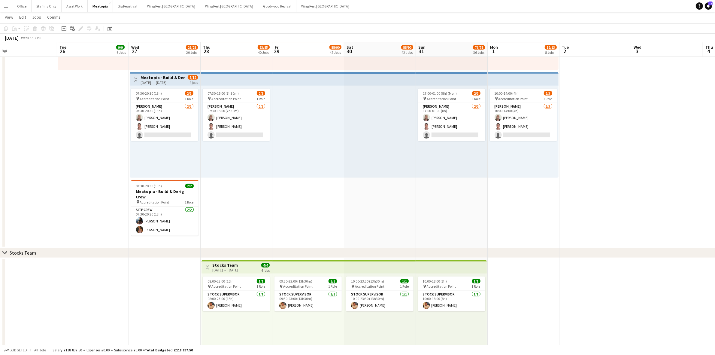
click at [159, 80] on div "[DATE] → [DATE]" at bounding box center [162, 82] width 45 height 5
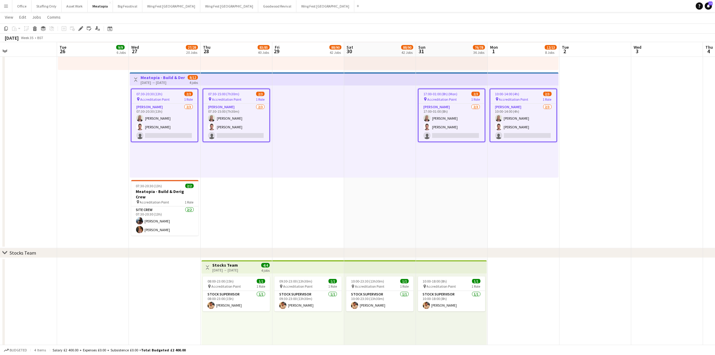
click at [79, 28] on icon "Edit" at bounding box center [80, 28] width 5 height 5
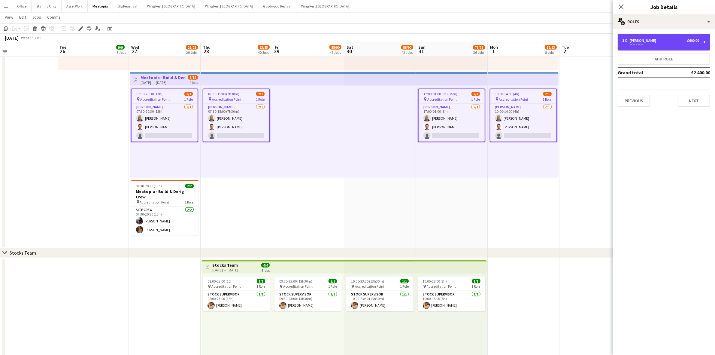
click at [630, 40] on div "[PERSON_NAME]" at bounding box center [643, 40] width 29 height 4
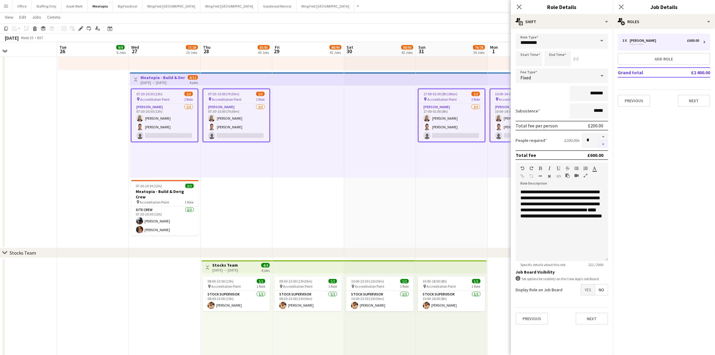
click at [603, 143] on button "button" at bounding box center [603, 144] width 10 height 8
type input "*"
click at [623, 5] on icon at bounding box center [621, 7] width 6 height 6
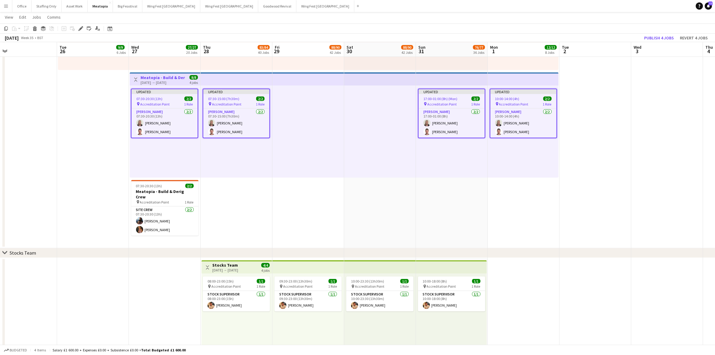
click at [598, 110] on app-date-cell at bounding box center [595, 104] width 72 height 285
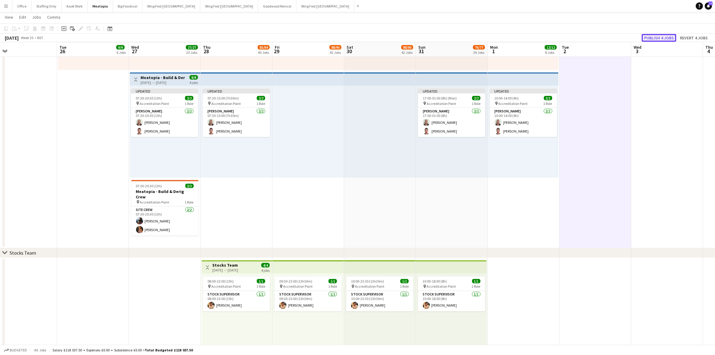
click at [656, 37] on button "Publish 4 jobs" at bounding box center [658, 38] width 35 height 8
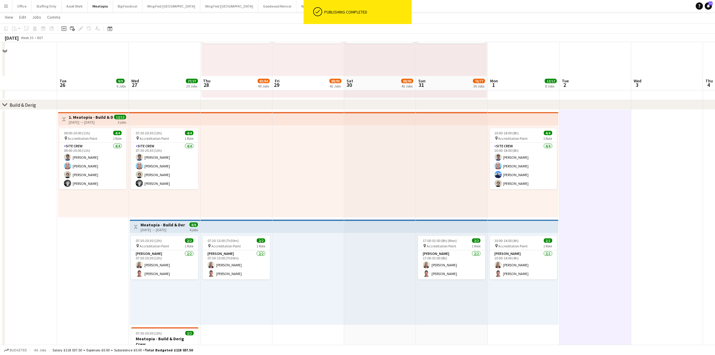
scroll to position [529, 0]
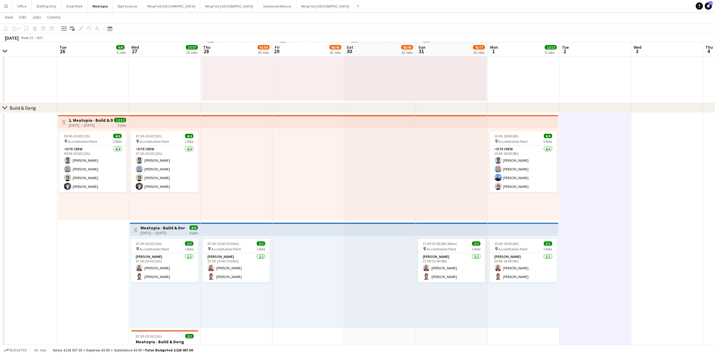
click at [8, 6] on app-icon "Menu" at bounding box center [6, 6] width 5 height 5
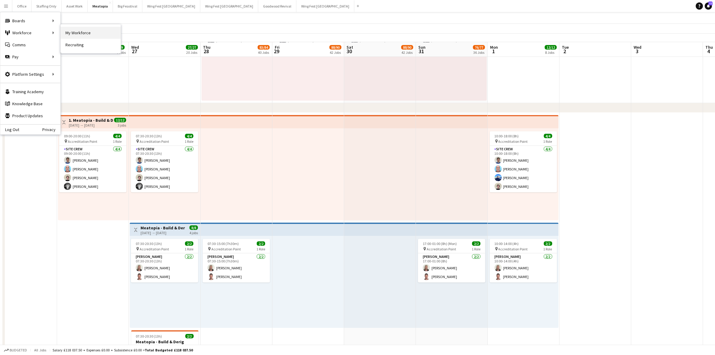
click at [71, 32] on link "My Workforce" at bounding box center [91, 33] width 60 height 12
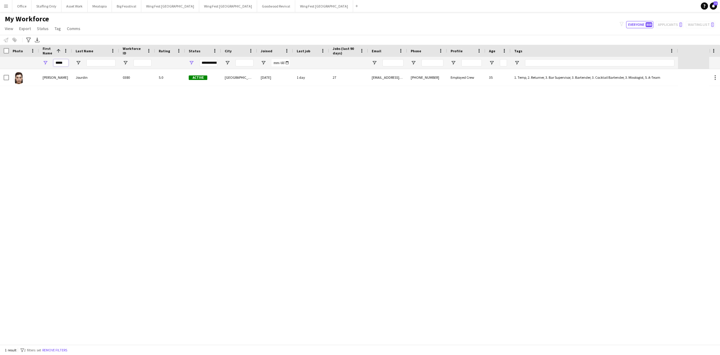
drag, startPoint x: 65, startPoint y: 62, endPoint x: 35, endPoint y: 59, distance: 29.5
click at [35, 59] on div "**********" at bounding box center [339, 63] width 678 height 12
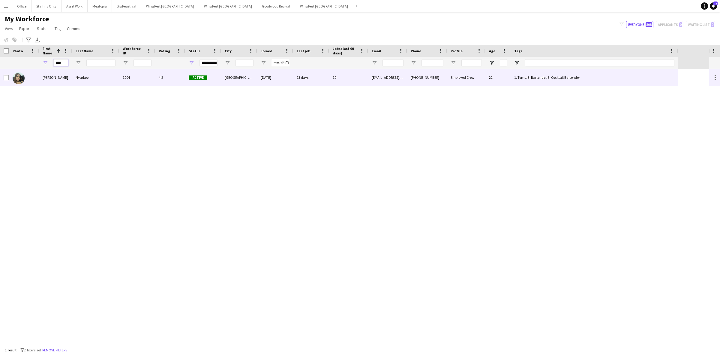
type input "****"
click at [60, 80] on div "Tracy" at bounding box center [55, 77] width 33 height 17
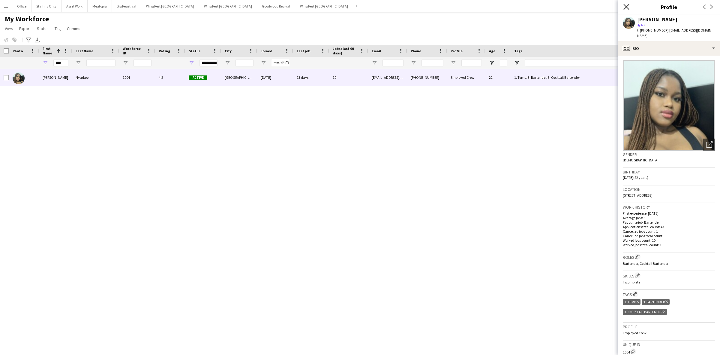
click at [626, 8] on icon at bounding box center [627, 7] width 6 height 6
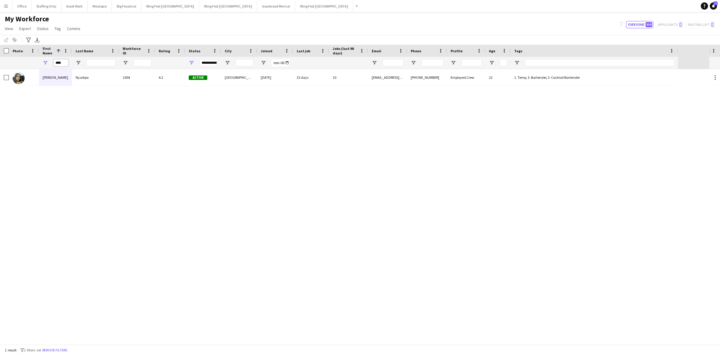
drag, startPoint x: 65, startPoint y: 63, endPoint x: 49, endPoint y: 61, distance: 16.4
click at [49, 61] on div "****" at bounding box center [55, 63] width 33 height 12
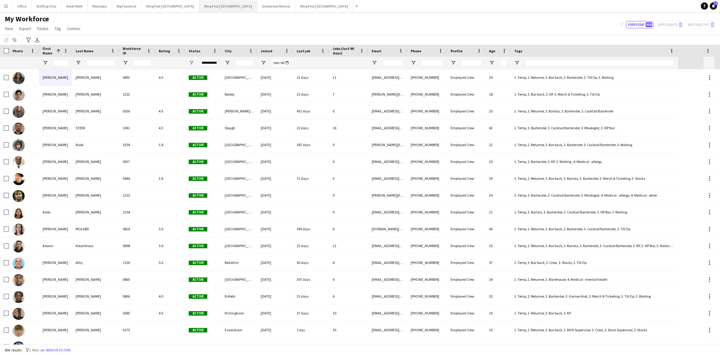
click at [199, 11] on button "Wing Fest Birmingham Close" at bounding box center [228, 6] width 58 height 12
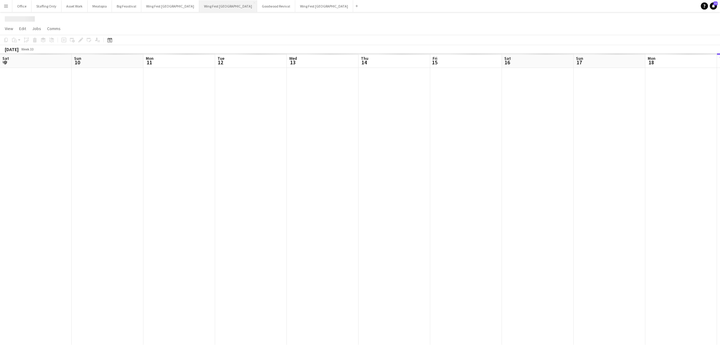
scroll to position [0, 206]
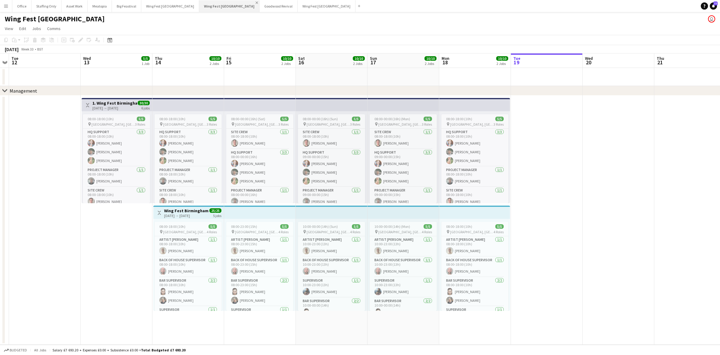
click at [256, 2] on app-icon "Close" at bounding box center [257, 3] width 2 height 2
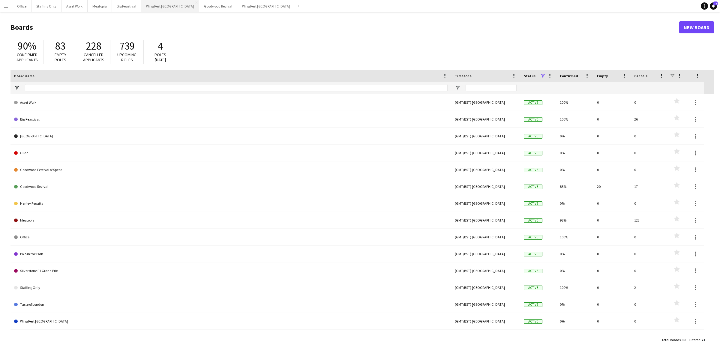
click at [152, 8] on button "Wing Fest Bristol Close" at bounding box center [170, 6] width 58 height 12
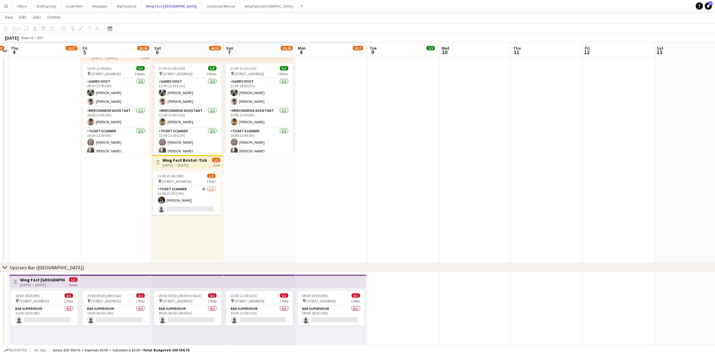
scroll to position [863, 0]
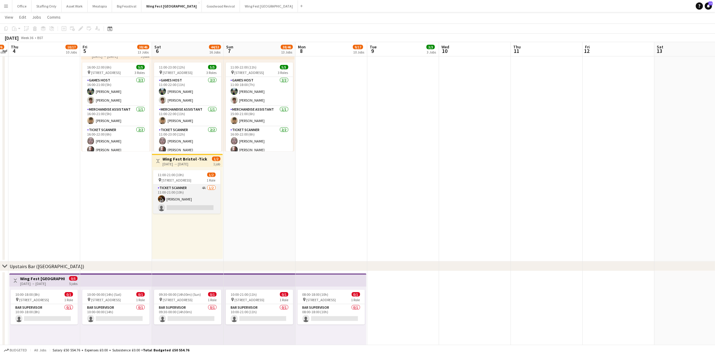
click at [185, 189] on app-card-role "Ticket Scanner 4A 1/2 11:00-21:00 (10h) Lara Whitfield single-neutral-actions" at bounding box center [186, 198] width 67 height 29
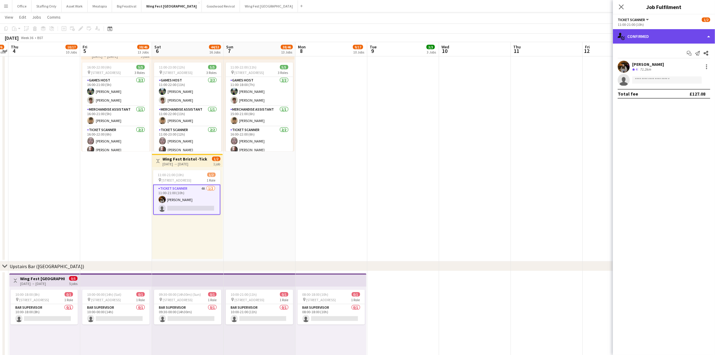
click at [646, 39] on div "single-neutral-actions-check-2 Confirmed" at bounding box center [664, 36] width 102 height 14
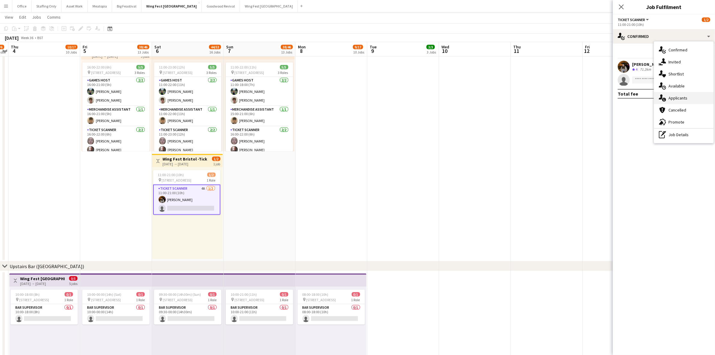
click at [685, 101] on div "single-neutral-actions-information Applicants" at bounding box center [683, 98] width 59 height 12
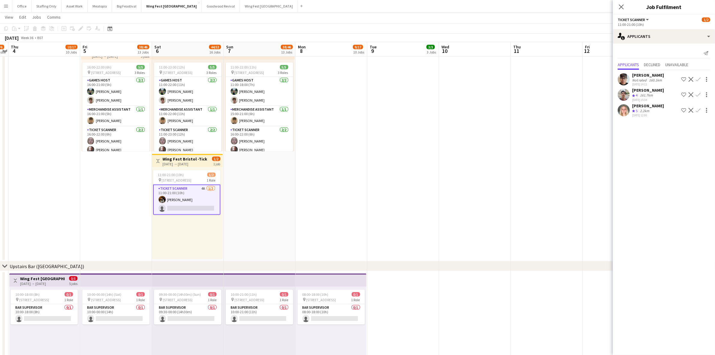
click at [625, 113] on app-user-avatar at bounding box center [623, 110] width 12 height 12
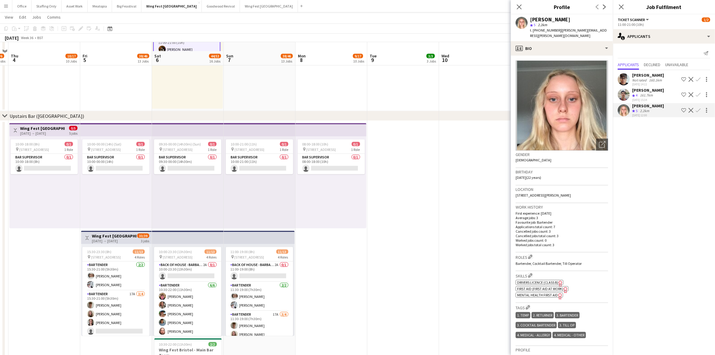
scroll to position [1088, 0]
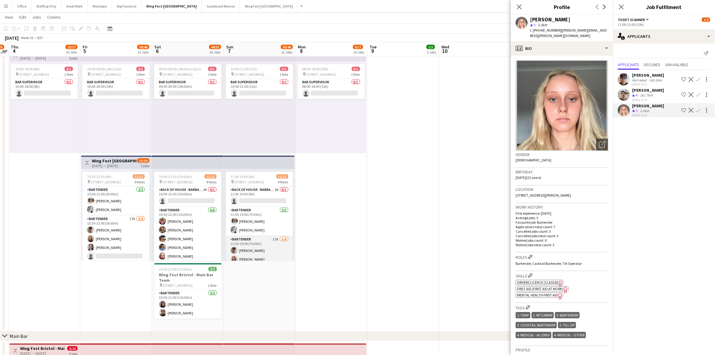
click at [265, 240] on app-card-role "Bartender 17A 3/4 11:30-19:00 (7h30m) Jonathan Garrido Eliza Netley Adeline MOL…" at bounding box center [259, 259] width 67 height 47
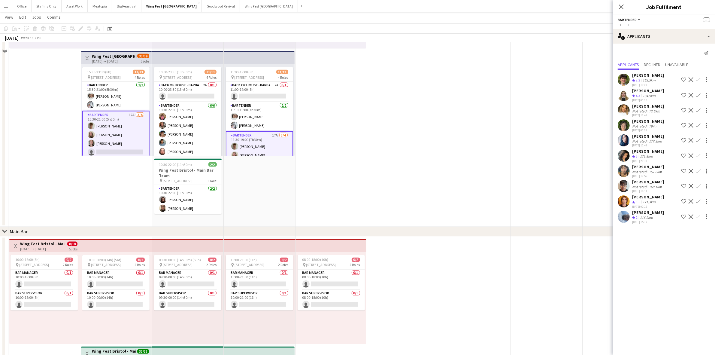
scroll to position [1143, 0]
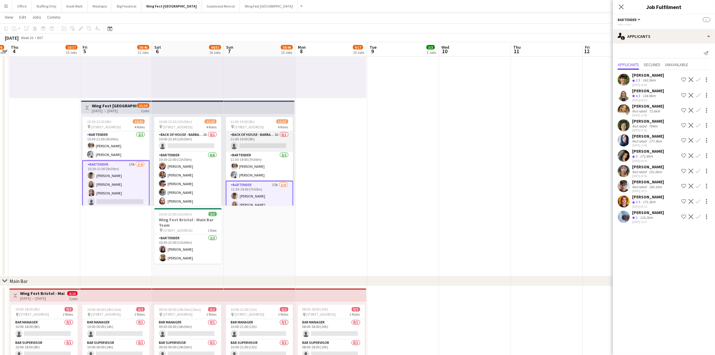
click at [267, 138] on app-card-role "Back of House - Barback 2A 0/1 11:00-19:00 (8h) single-neutral-actions" at bounding box center [259, 141] width 67 height 20
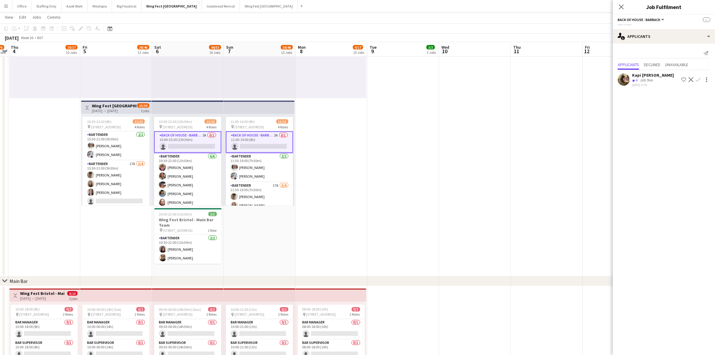
click at [690, 80] on app-icon "Decline" at bounding box center [690, 79] width 5 height 5
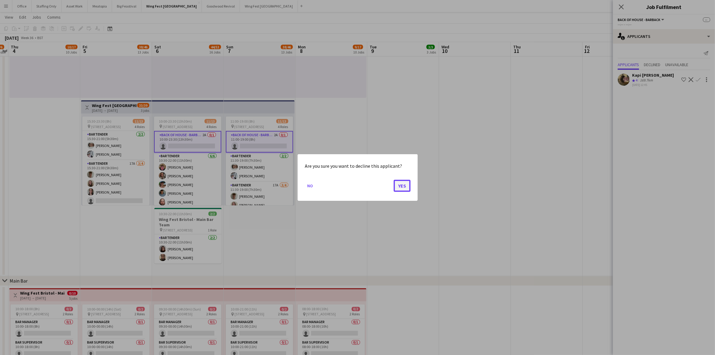
click at [402, 185] on button "Yes" at bounding box center [402, 186] width 17 height 12
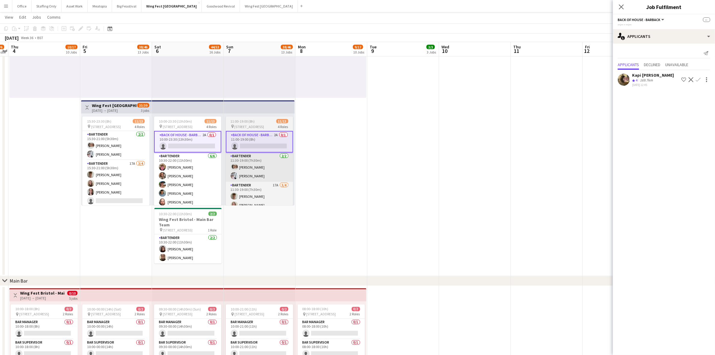
scroll to position [1143, 0]
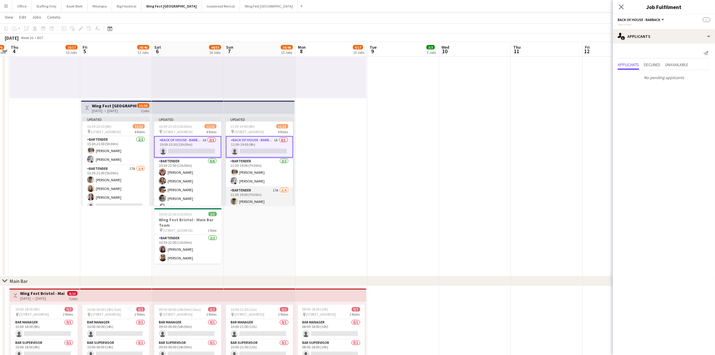
click at [255, 187] on app-card-role "Bartender 17A 3/4 11:30-19:00 (7h30m) Jonathan Garrido Eliza Netley Adeline MOL…" at bounding box center [259, 210] width 67 height 47
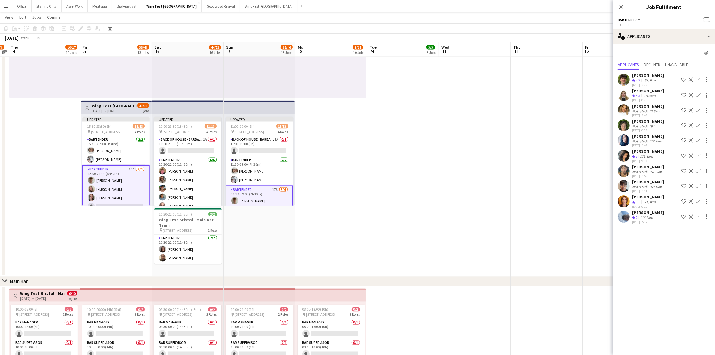
click at [697, 95] on app-icon "Confirm" at bounding box center [698, 95] width 5 height 5
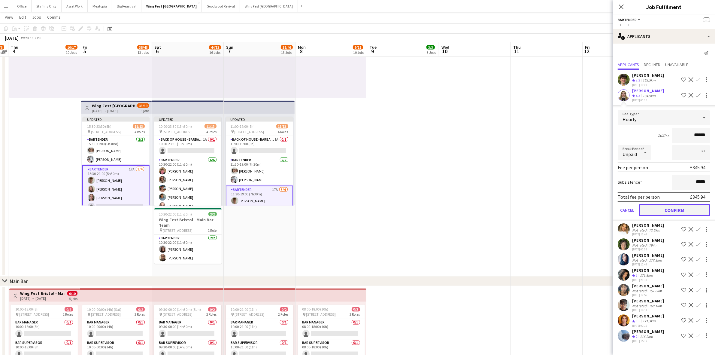
click at [676, 210] on button "Confirm" at bounding box center [674, 210] width 71 height 12
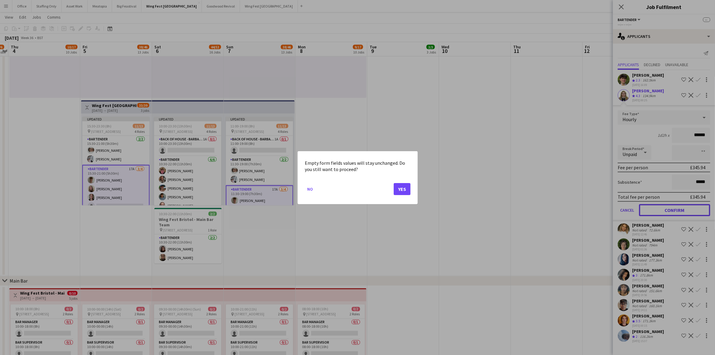
scroll to position [0, 0]
click at [406, 188] on button "Yes" at bounding box center [402, 189] width 17 height 12
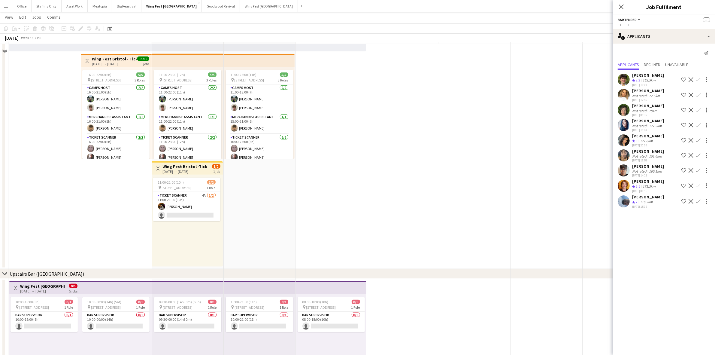
scroll to position [843, 0]
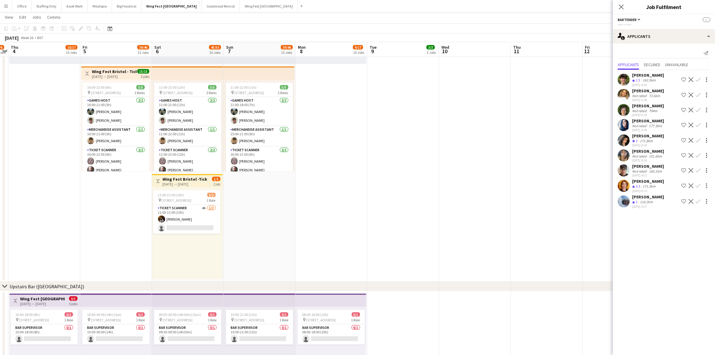
click at [201, 213] on app-card-role "Ticket Scanner 4A 1/2 11:00-21:00 (10h) Lara Whitfield single-neutral-actions" at bounding box center [186, 218] width 67 height 29
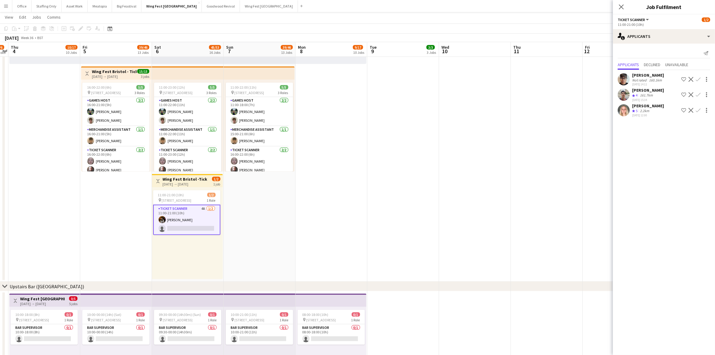
click at [699, 109] on app-icon "Confirm" at bounding box center [698, 110] width 5 height 5
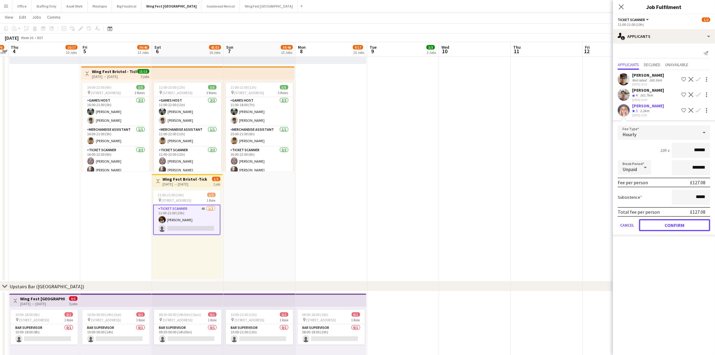
click at [677, 224] on button "Confirm" at bounding box center [674, 225] width 71 height 12
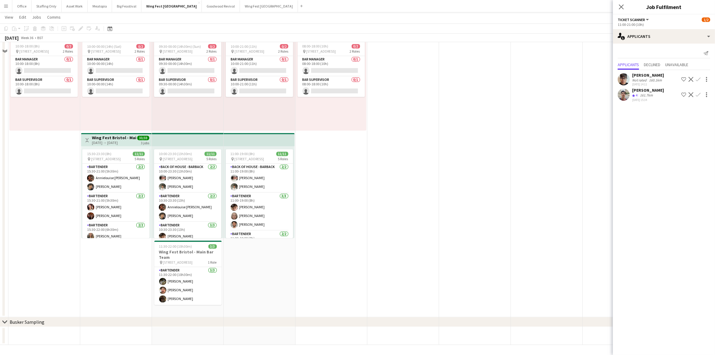
scroll to position [1218, 0]
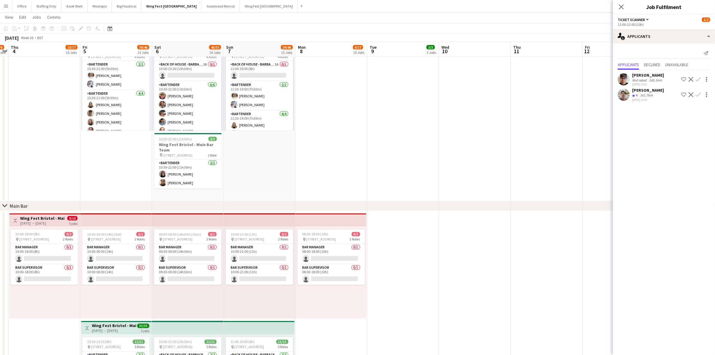
click at [469, 122] on app-date-cell at bounding box center [475, 58] width 72 height 285
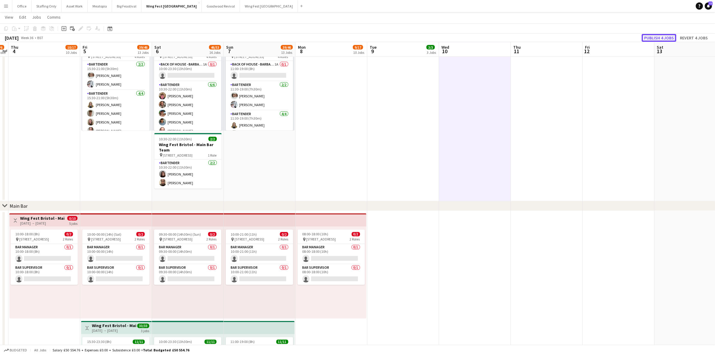
click at [662, 37] on button "Publish 4 jobs" at bounding box center [658, 38] width 35 height 8
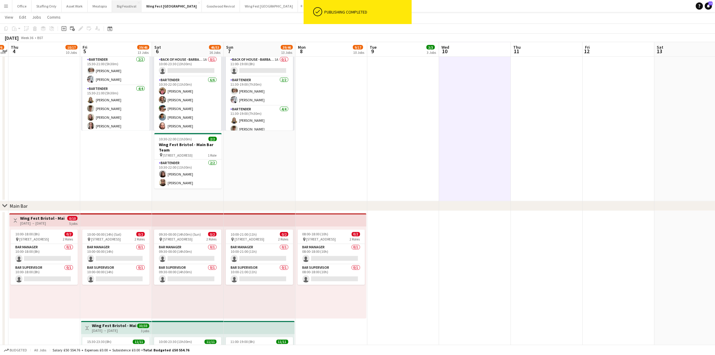
click at [120, 10] on button "Big Feastival Close" at bounding box center [126, 6] width 29 height 12
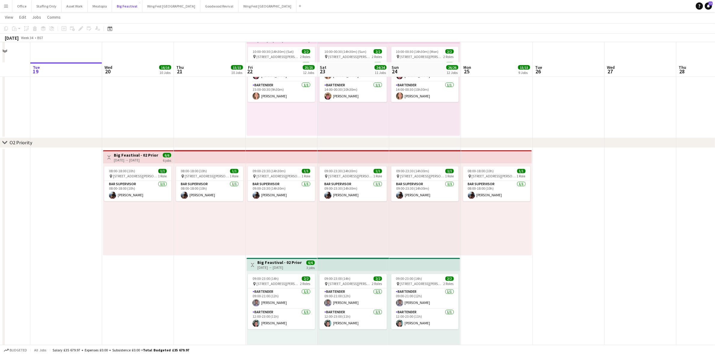
scroll to position [1307, 0]
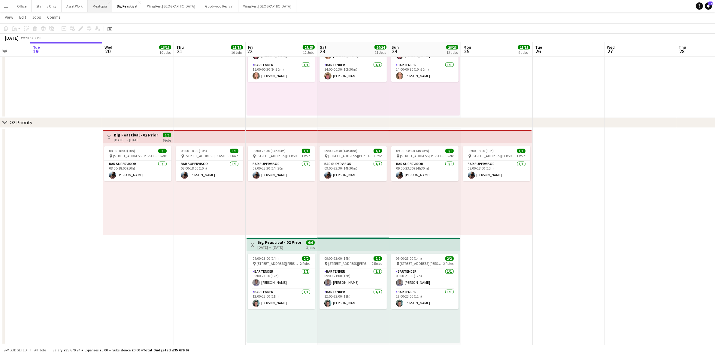
click at [100, 9] on button "Meatopia Close" at bounding box center [100, 6] width 24 height 12
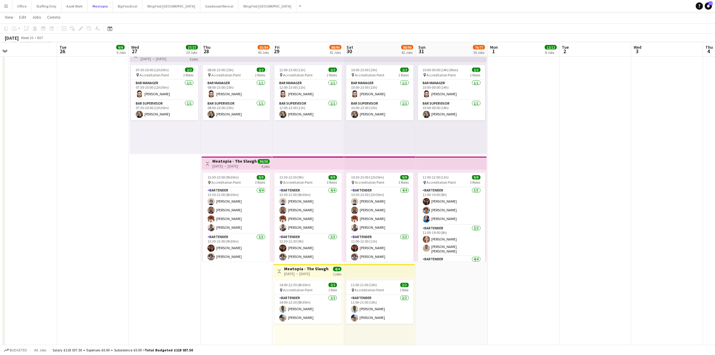
scroll to position [1269, 0]
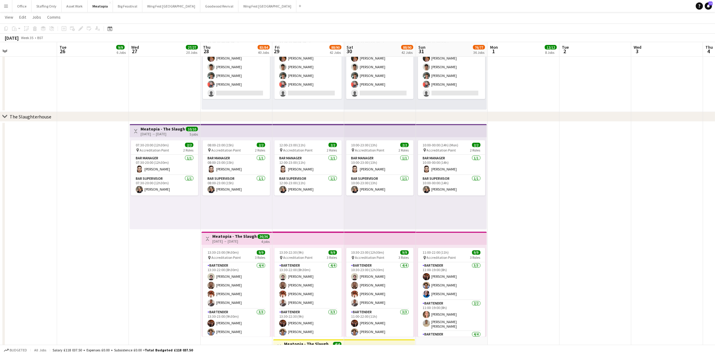
click at [157, 130] on h3 "Meatopia - The Slaughterhouse" at bounding box center [162, 128] width 45 height 5
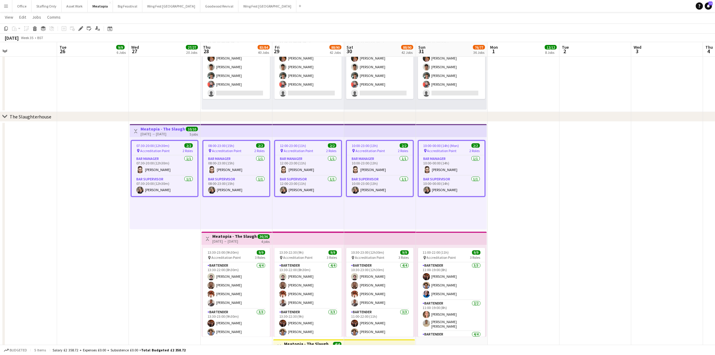
click at [562, 165] on app-date-cell at bounding box center [595, 284] width 72 height 325
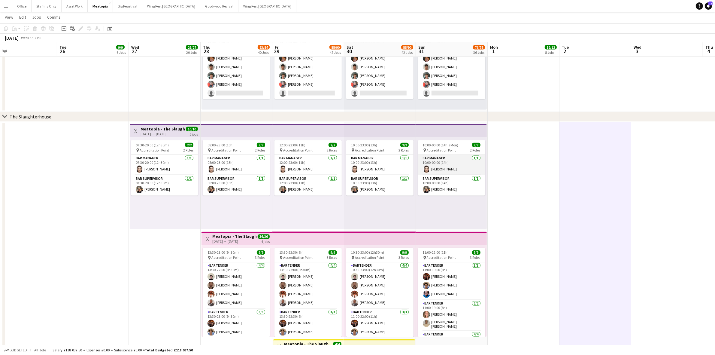
click at [440, 169] on app-card-role "Bar Manager 1/1 10:00-00:00 (14h) Cindy Jourdin" at bounding box center [451, 165] width 67 height 20
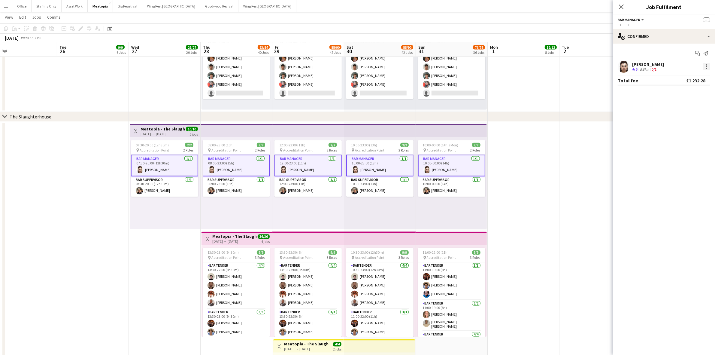
click at [707, 66] on div at bounding box center [706, 66] width 1 height 1
click at [686, 133] on span "Set as supervisor" at bounding box center [686, 135] width 37 height 5
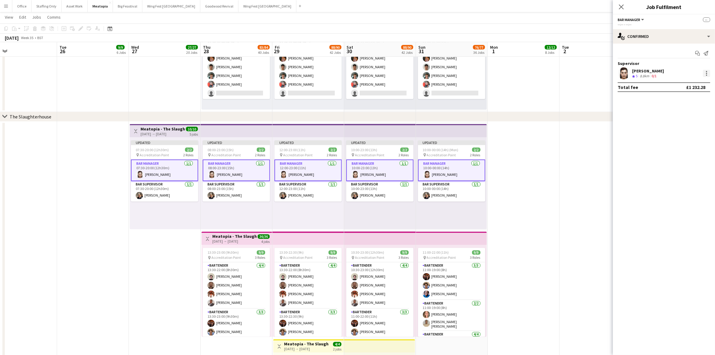
click at [706, 74] on div at bounding box center [706, 73] width 7 height 7
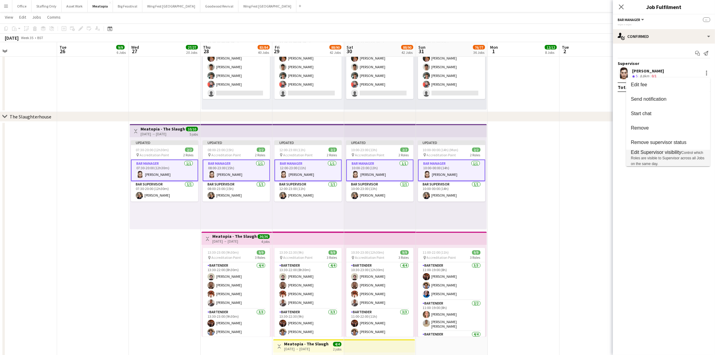
click at [668, 158] on span "Control which Roles are visible to Supervisor across all Jobs on the same day." at bounding box center [668, 157] width 74 height 15
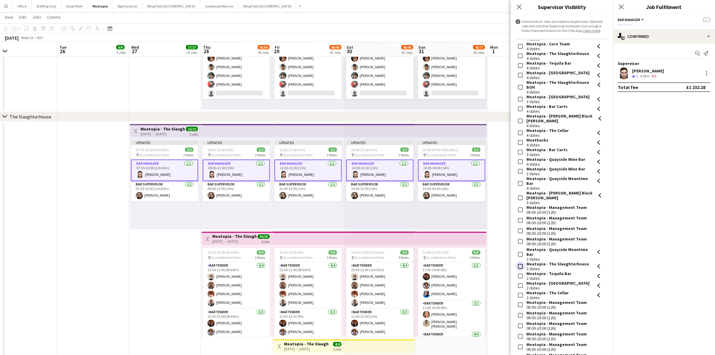
scroll to position [395, 0]
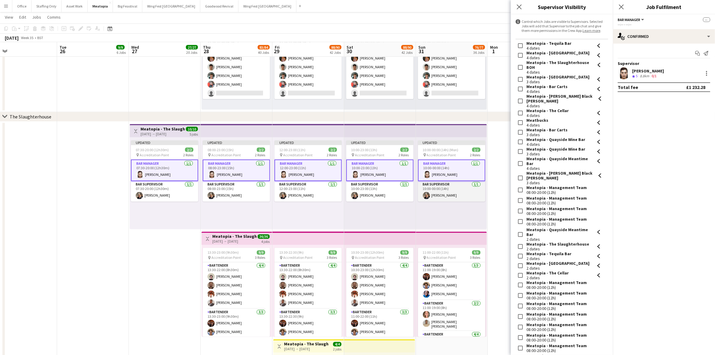
click at [448, 193] on app-card-role "Bar Supervisor 1/1 10:00-00:00 (14h) Klara Dowds" at bounding box center [451, 191] width 67 height 20
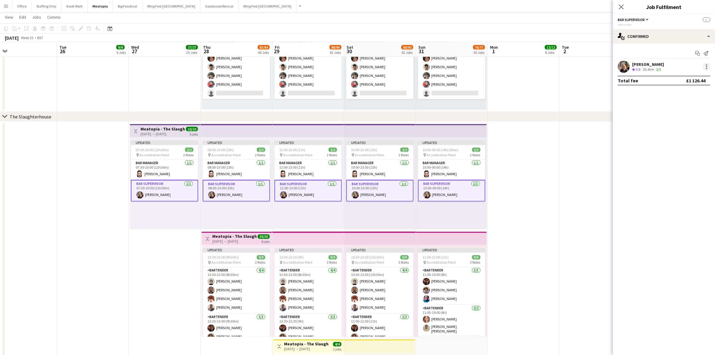
click at [709, 65] on div at bounding box center [706, 66] width 7 height 7
click at [679, 135] on span "Set as supervisor" at bounding box center [686, 135] width 37 height 5
click at [705, 74] on div at bounding box center [706, 73] width 7 height 7
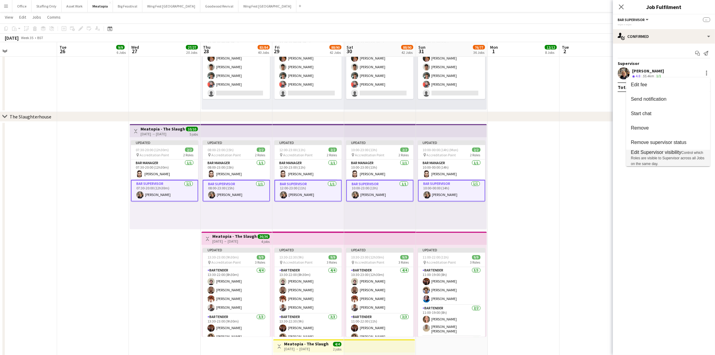
click at [662, 157] on span "Control which Roles are visible to Supervisor across all Jobs on the same day." at bounding box center [668, 157] width 74 height 15
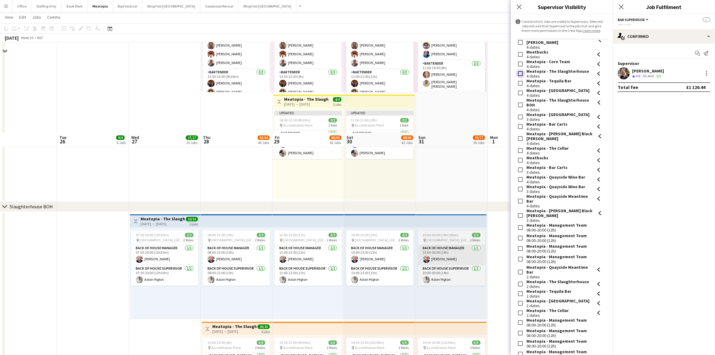
scroll to position [1607, 0]
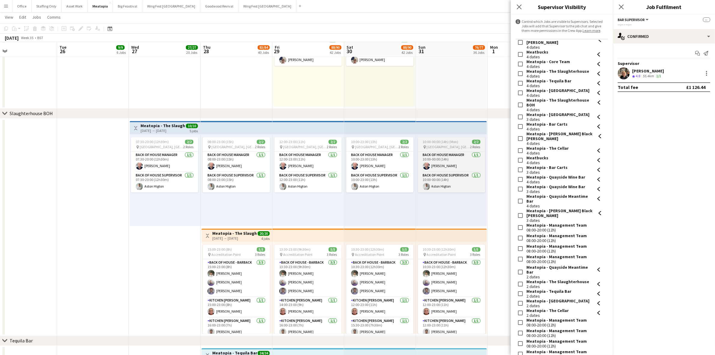
click at [455, 143] on app-job-card "10:00-00:00 (14h) (Mon) 2/2 pin Tobacco Dock, London, UK 2 Roles Back of House …" at bounding box center [451, 164] width 67 height 55
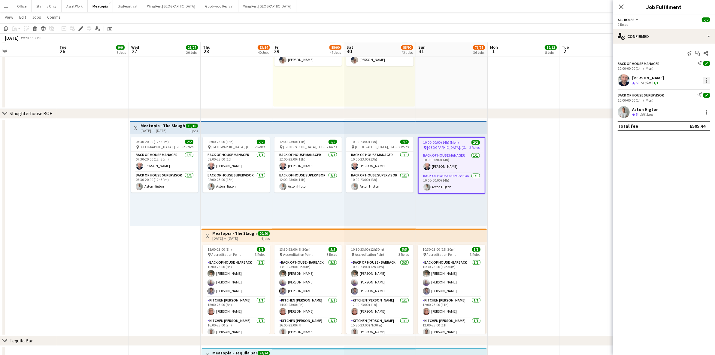
click at [705, 80] on div at bounding box center [706, 80] width 7 height 7
click at [682, 151] on span "Set as supervisor" at bounding box center [686, 148] width 37 height 5
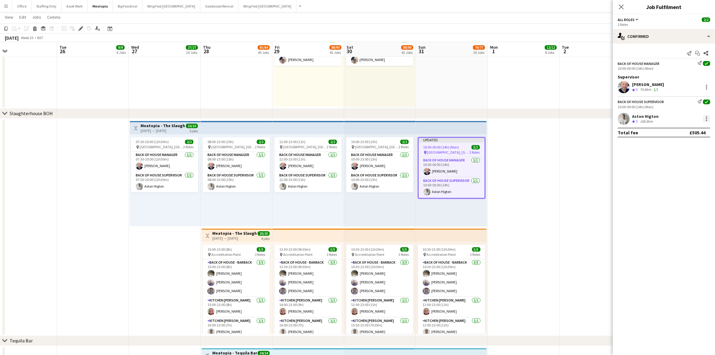
click at [706, 116] on div at bounding box center [706, 118] width 7 height 7
click at [681, 186] on span "Set as supervisor" at bounding box center [686, 187] width 37 height 5
click at [706, 85] on div at bounding box center [706, 85] width 1 height 1
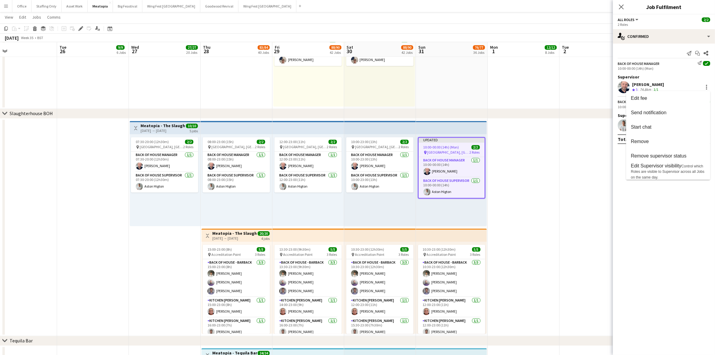
click at [557, 176] on div at bounding box center [357, 177] width 715 height 355
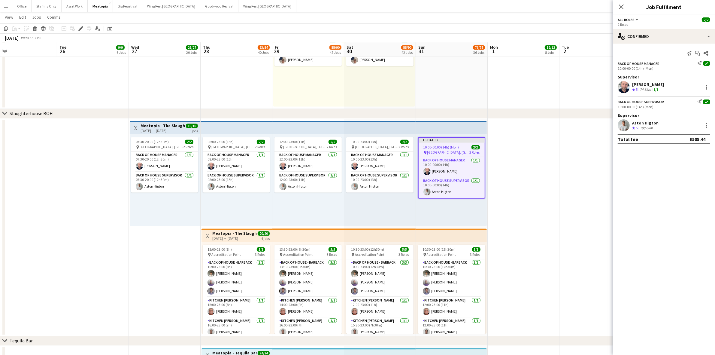
click at [541, 155] on app-date-cell at bounding box center [523, 226] width 72 height 217
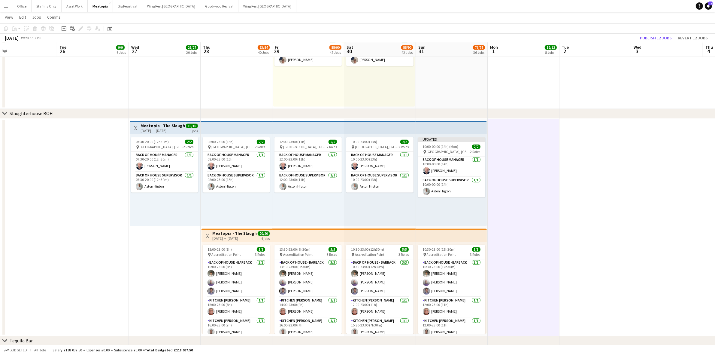
click at [179, 129] on div "[DATE] → [DATE]" at bounding box center [162, 130] width 45 height 5
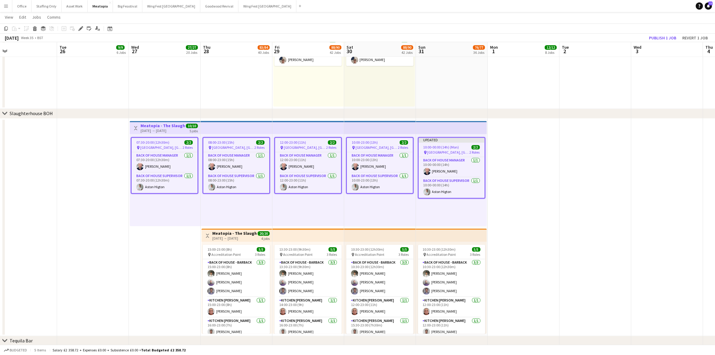
click at [101, 170] on app-date-cell at bounding box center [93, 226] width 72 height 217
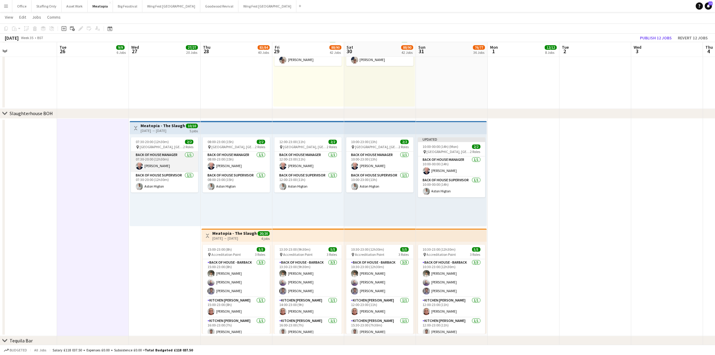
click at [174, 165] on app-card-role "Back of House Manager 1/1 07:30-20:00 (12h30m) Pete Demery" at bounding box center [164, 161] width 67 height 20
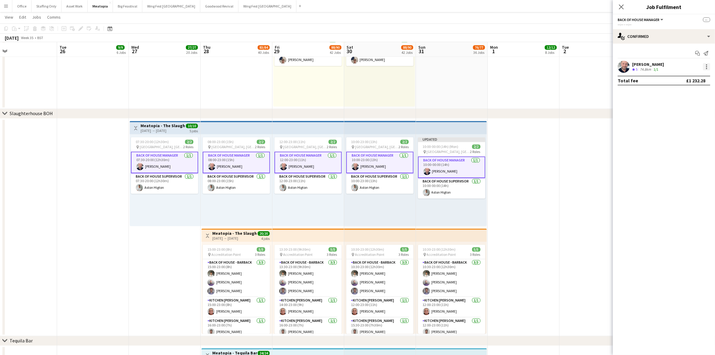
click at [706, 66] on div at bounding box center [706, 66] width 1 height 1
click at [689, 134] on span "Set as supervisor" at bounding box center [686, 135] width 37 height 5
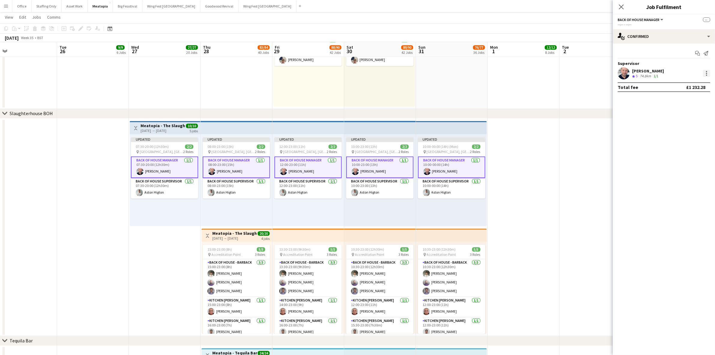
click at [705, 74] on div at bounding box center [706, 73] width 7 height 7
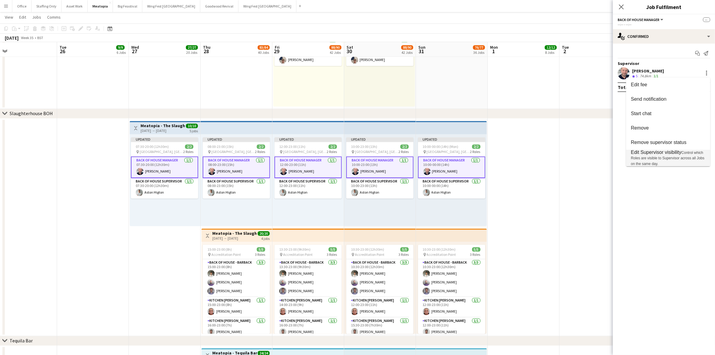
click at [668, 155] on span "Edit Supervisor visibility Control which Roles are visible to Supervisor across…" at bounding box center [668, 157] width 74 height 17
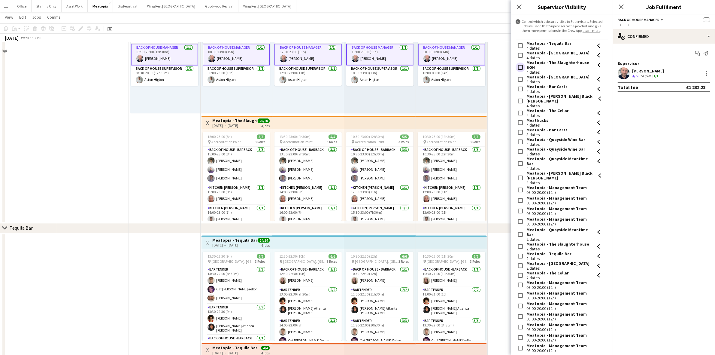
scroll to position [1682, 0]
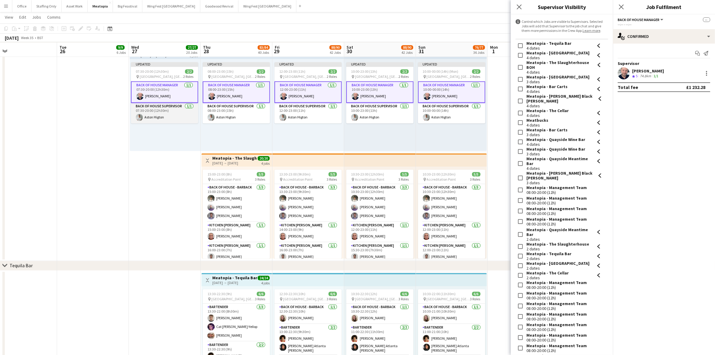
click at [172, 115] on app-card-role "Back of House Supervisor 1/1 07:30-20:00 (12h30m) Aston Higton" at bounding box center [164, 113] width 67 height 20
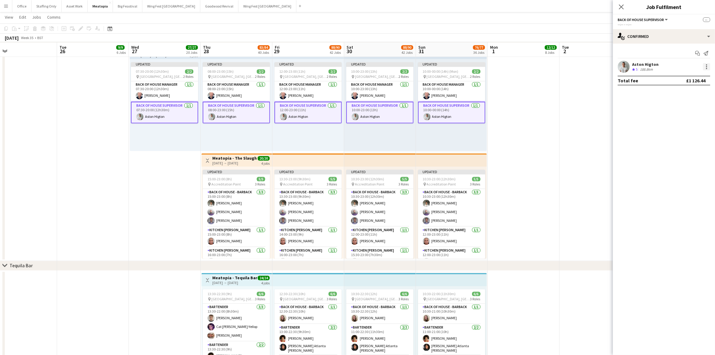
click at [705, 68] on div at bounding box center [706, 66] width 7 height 7
click at [693, 134] on span "Set as supervisor" at bounding box center [686, 135] width 37 height 5
click at [706, 74] on div at bounding box center [706, 74] width 1 height 1
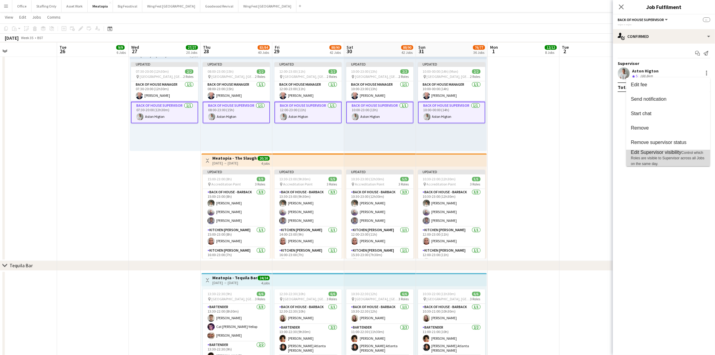
click at [679, 153] on span "Edit Supervisor visibility" at bounding box center [656, 151] width 50 height 5
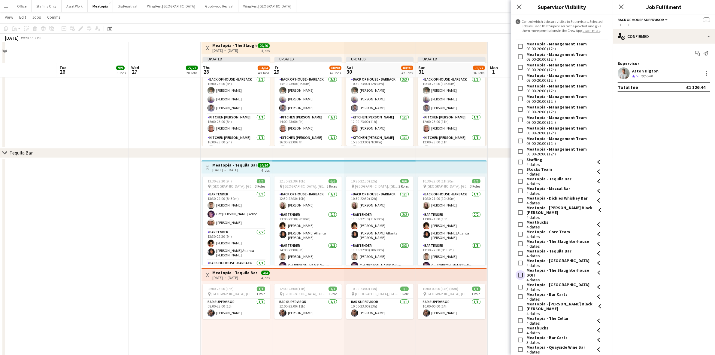
scroll to position [1832, 0]
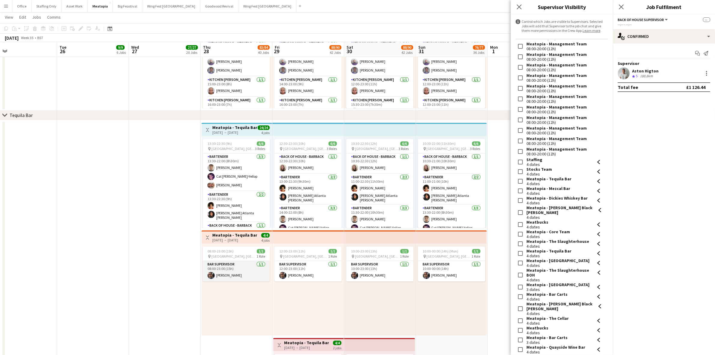
click at [219, 270] on app-card-role "Bar Supervisor 1/1 08:00-23:00 (15h) Nayim Somani" at bounding box center [236, 271] width 67 height 20
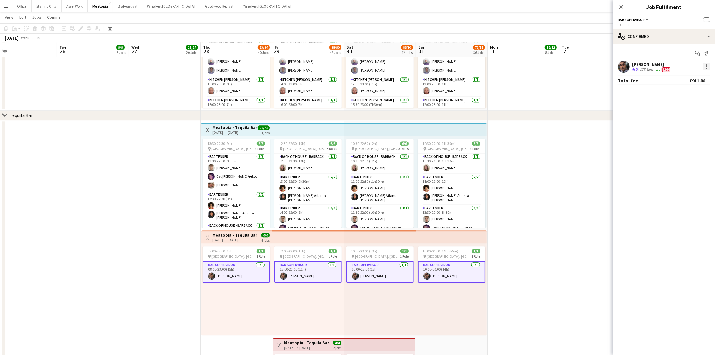
click at [706, 67] on div at bounding box center [706, 66] width 1 height 1
click at [681, 136] on span "Set as supervisor" at bounding box center [686, 135] width 37 height 5
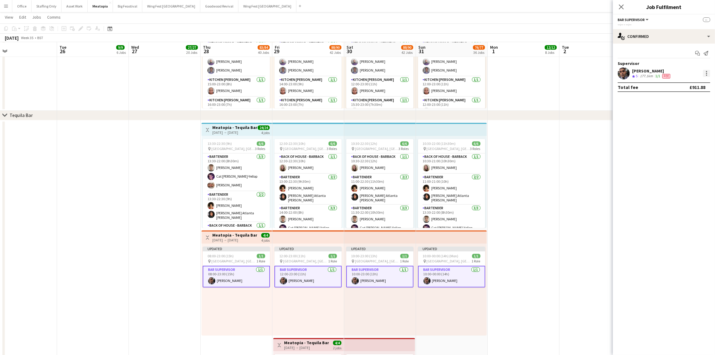
click at [708, 73] on div at bounding box center [706, 73] width 7 height 7
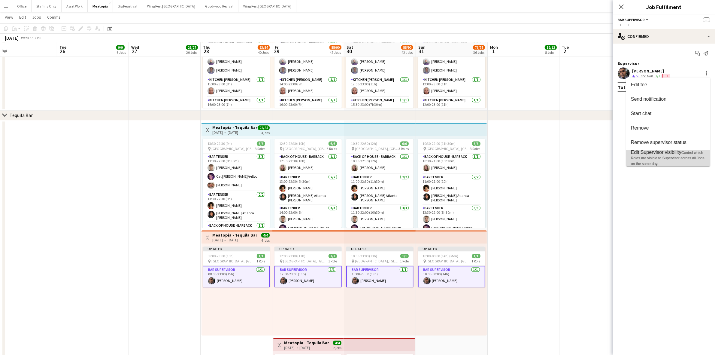
click at [671, 159] on span "Control which Roles are visible to Supervisor across all Jobs on the same day." at bounding box center [668, 157] width 74 height 15
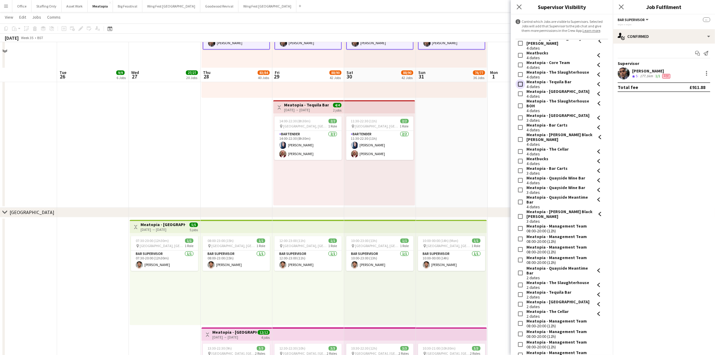
scroll to position [2094, 0]
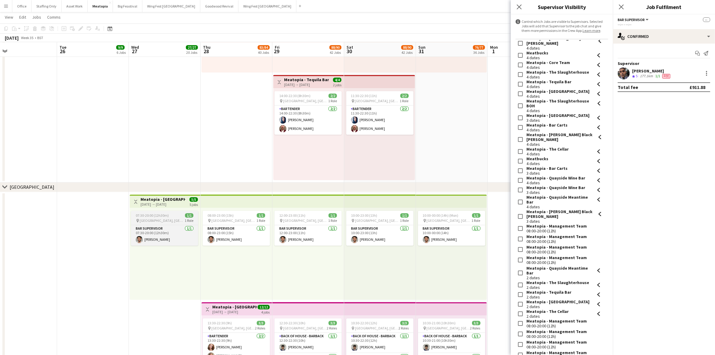
click at [163, 218] on span "[GEOGRAPHIC_DATA], [GEOGRAPHIC_DATA], [GEOGRAPHIC_DATA]" at bounding box center [162, 220] width 45 height 5
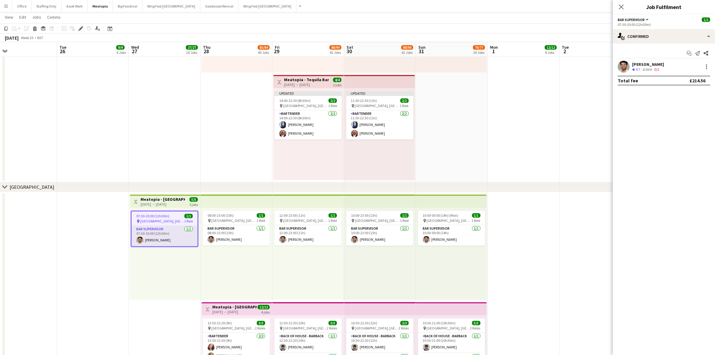
click at [148, 257] on div "07:30-20:00 (12h30m) 1/1 pin Tobacco Dock, London, UK 1 Role Bar Supervisor 1/1…" at bounding box center [165, 253] width 71 height 92
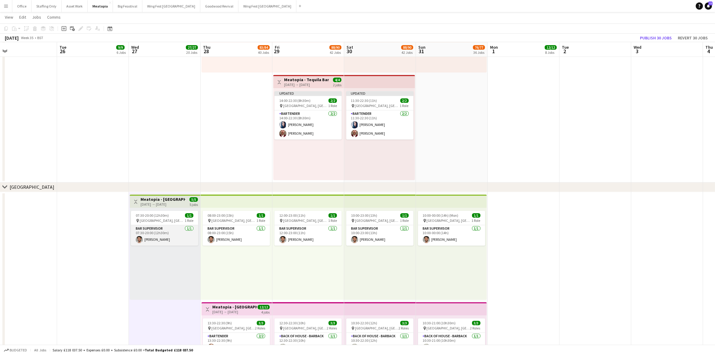
click at [158, 235] on app-card-role "Bar Supervisor 1/1 07:30-20:00 (12h30m) Dario Coughlan" at bounding box center [164, 235] width 67 height 20
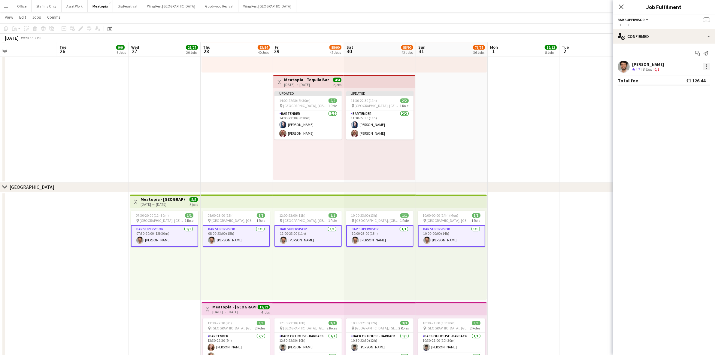
click at [705, 70] on div at bounding box center [706, 66] width 7 height 7
click at [690, 134] on span "Set as supervisor" at bounding box center [686, 135] width 37 height 5
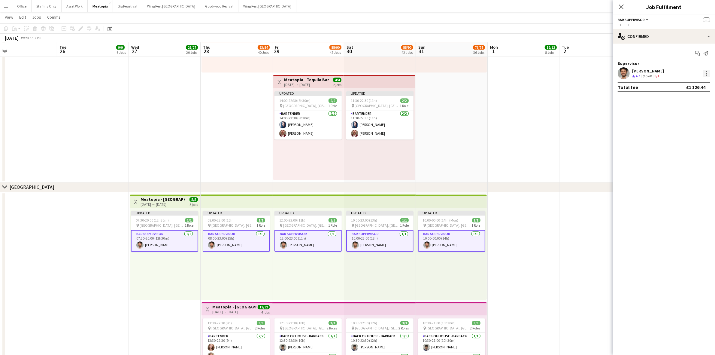
click at [707, 72] on div at bounding box center [706, 73] width 7 height 7
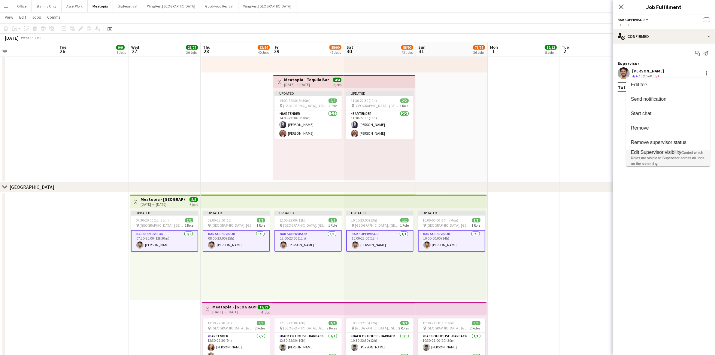
click at [664, 152] on span "Edit Supervisor visibility" at bounding box center [656, 151] width 50 height 5
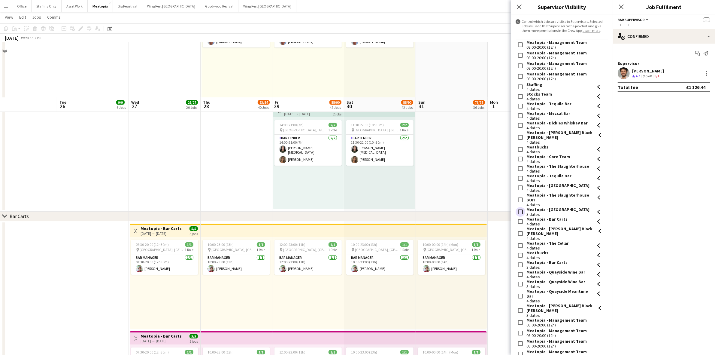
scroll to position [2582, 0]
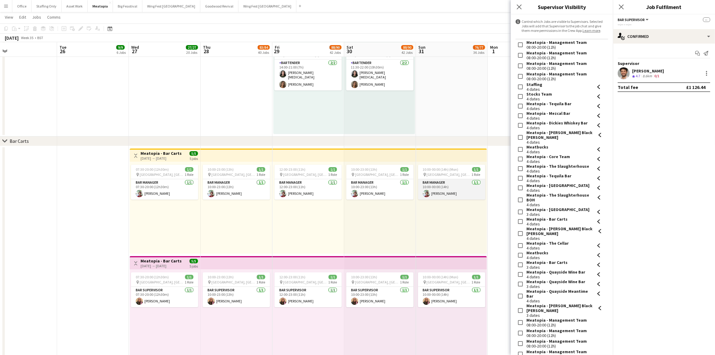
click at [452, 194] on app-card-role "Bar Manager 1/1 10:00-00:00 (14h) Benjamin Morris" at bounding box center [451, 189] width 67 height 20
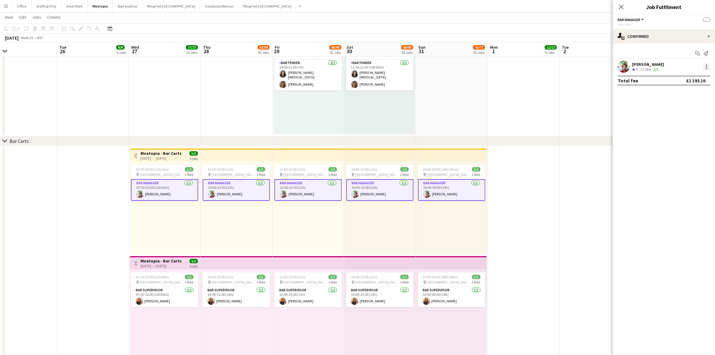
click at [706, 69] on div at bounding box center [706, 66] width 7 height 7
click at [679, 136] on span "Set as supervisor" at bounding box center [686, 135] width 37 height 5
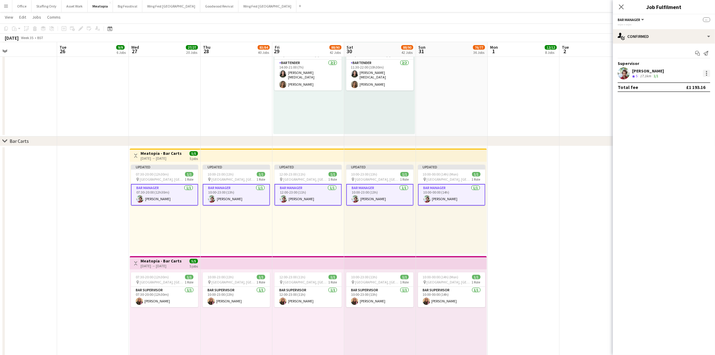
click at [704, 77] on div at bounding box center [706, 73] width 7 height 7
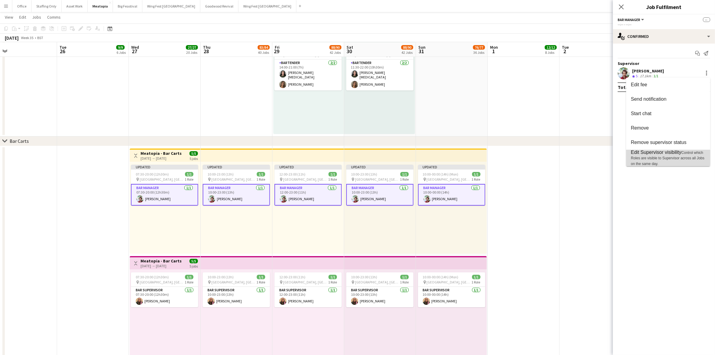
click at [673, 156] on span "Control which Roles are visible to Supervisor across all Jobs on the same day." at bounding box center [668, 157] width 74 height 15
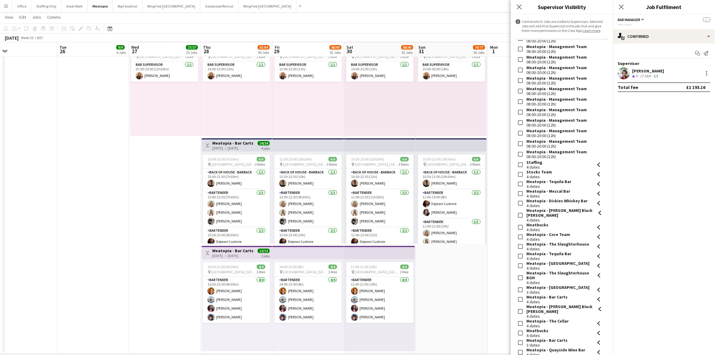
scroll to position [188, 0]
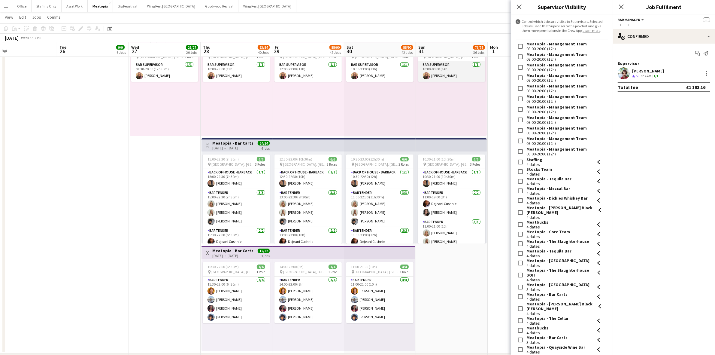
click at [456, 74] on app-card-role "Bar Supervisor 1/1 10:00-00:00 (14h) Anneasa Grandison" at bounding box center [451, 71] width 67 height 20
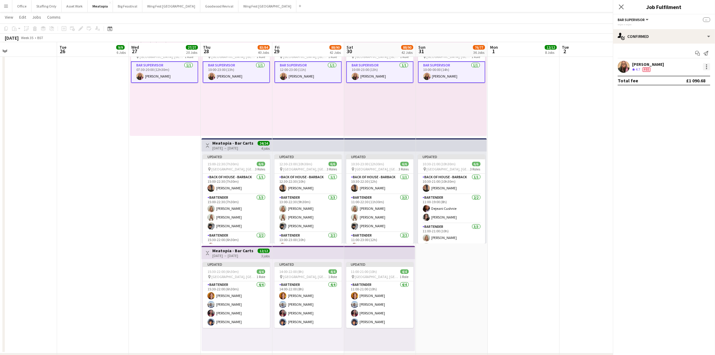
click at [707, 66] on div at bounding box center [706, 66] width 7 height 7
click at [677, 137] on span "Set as supervisor" at bounding box center [686, 135] width 37 height 5
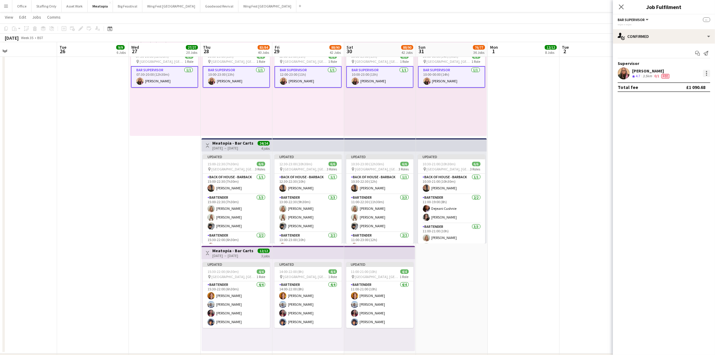
click at [708, 74] on div at bounding box center [706, 73] width 7 height 7
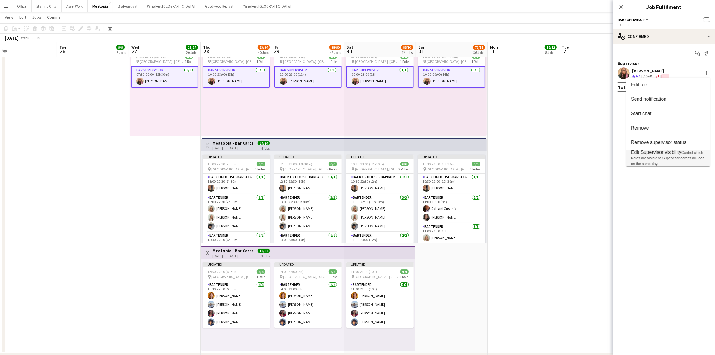
click at [673, 152] on span "Edit Supervisor visibility" at bounding box center [656, 151] width 50 height 5
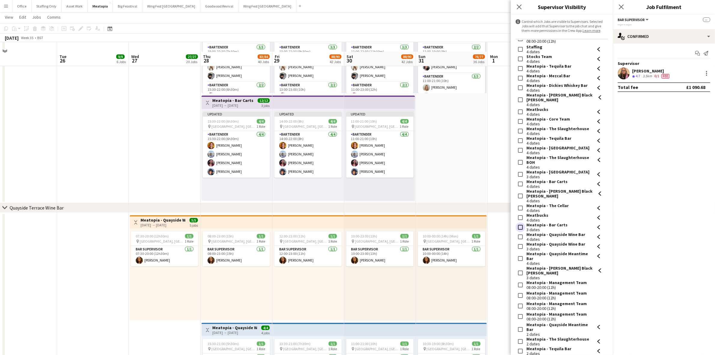
scroll to position [3032, 0]
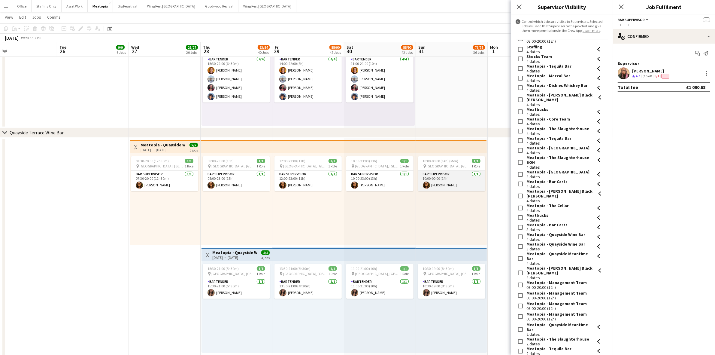
click at [451, 188] on app-card-role "Bar Supervisor 1/1 10:00-00:00 (14h) Lucy Pittwood" at bounding box center [451, 180] width 67 height 20
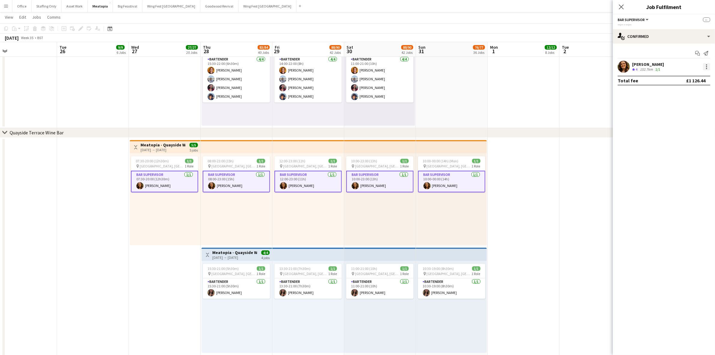
click at [710, 67] on div at bounding box center [706, 66] width 7 height 7
click at [686, 136] on span "Set as supervisor" at bounding box center [686, 135] width 37 height 5
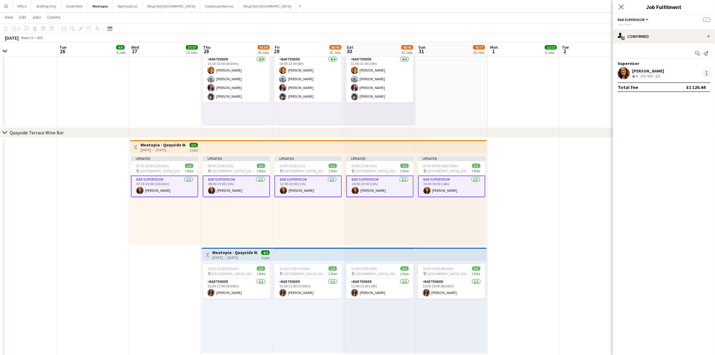
click at [708, 73] on div at bounding box center [706, 73] width 7 height 7
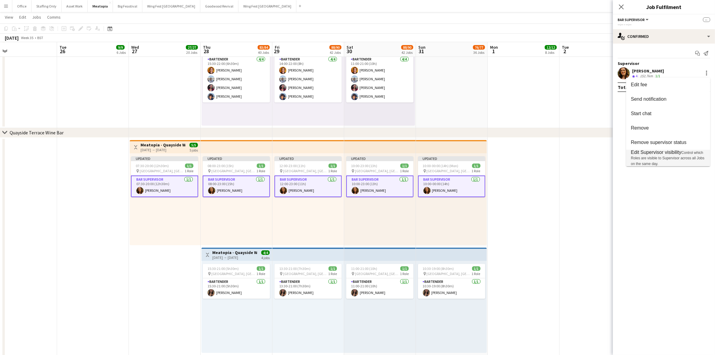
click at [671, 157] on span "Control which Roles are visible to Supervisor across all Jobs on the same day." at bounding box center [668, 157] width 74 height 15
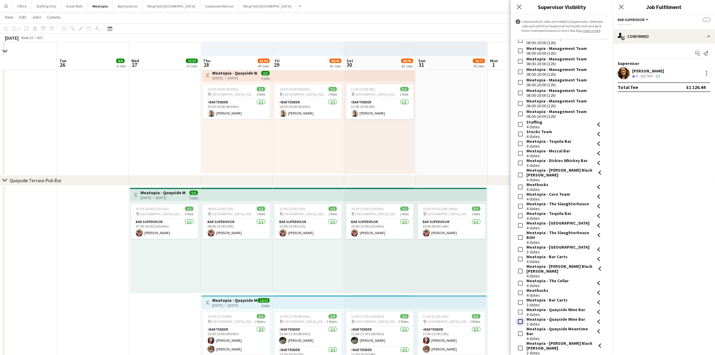
scroll to position [3333, 0]
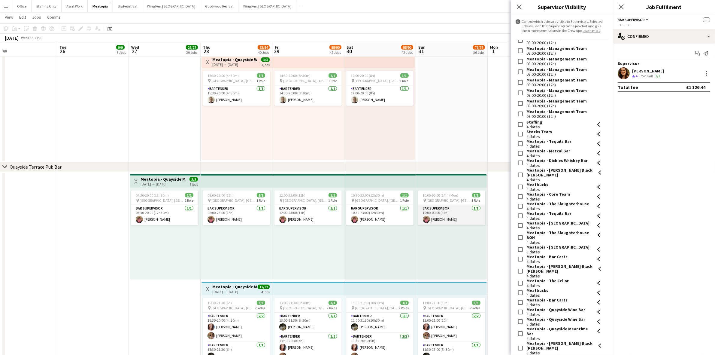
click at [453, 218] on app-card-role "Bar Supervisor 1/1 10:00-00:00 (14h) Phillip O’Gorman" at bounding box center [451, 215] width 67 height 20
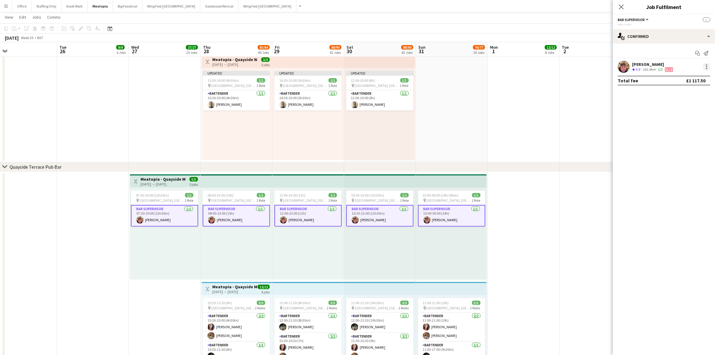
click at [707, 66] on div at bounding box center [706, 66] width 1 height 1
click at [681, 137] on span "Set as supervisor" at bounding box center [686, 135] width 37 height 5
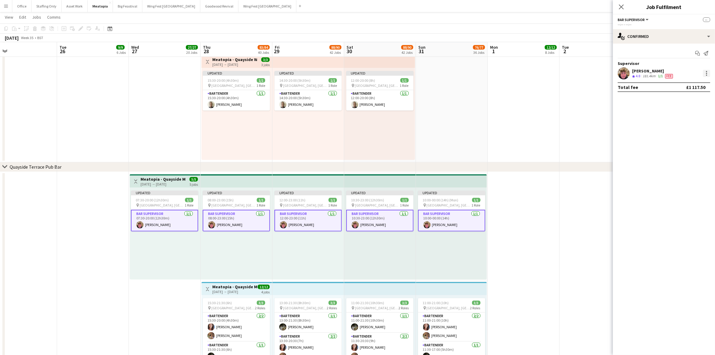
click at [708, 71] on div at bounding box center [706, 73] width 7 height 7
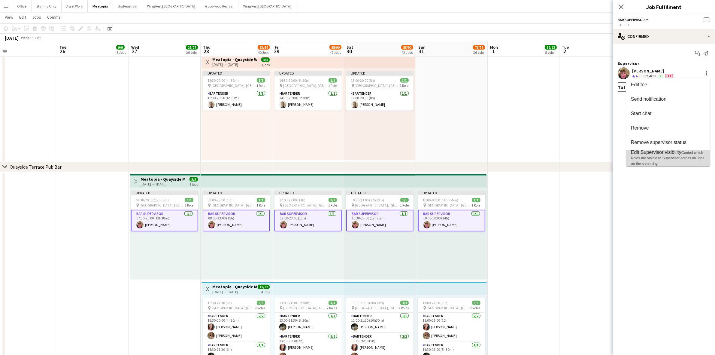
click at [661, 156] on span "Control which Roles are visible to Supervisor across all Jobs on the same day." at bounding box center [668, 157] width 74 height 15
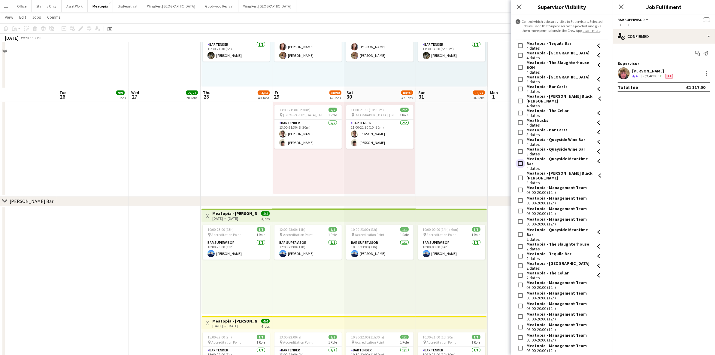
scroll to position [3708, 0]
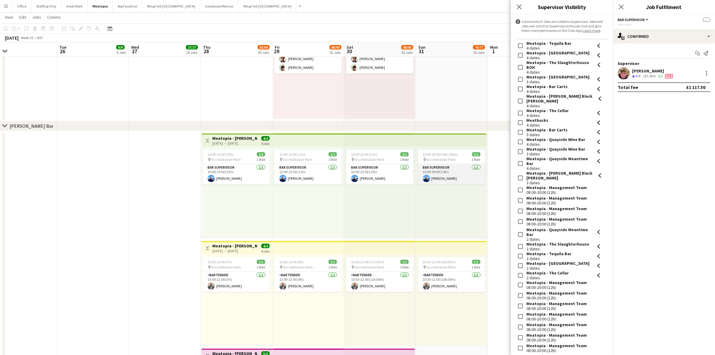
click at [452, 177] on app-card-role "Bar Supervisor 1/1 10:00-00:00 (14h) Thomas Melville" at bounding box center [451, 174] width 67 height 20
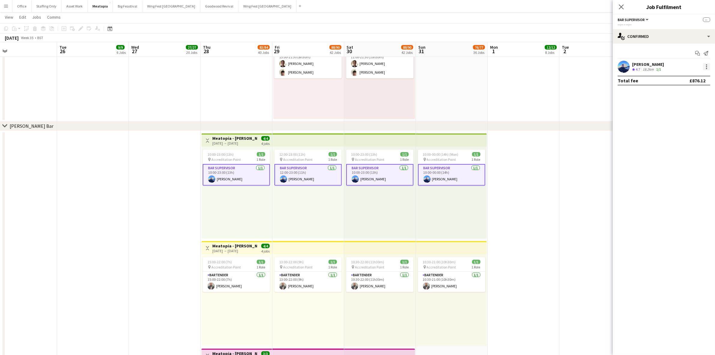
click at [705, 66] on div at bounding box center [706, 66] width 7 height 7
click at [691, 133] on span "Set as supervisor" at bounding box center [686, 135] width 37 height 5
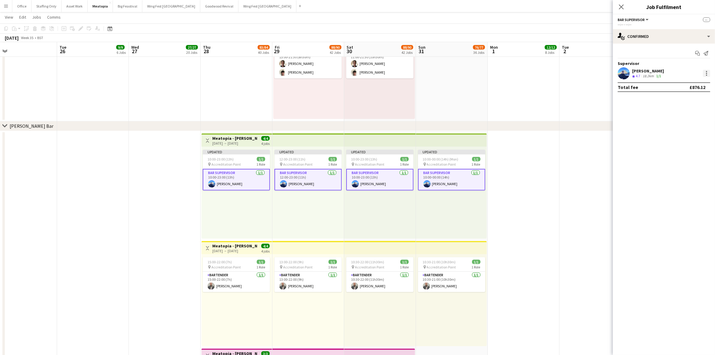
click at [705, 74] on div at bounding box center [706, 73] width 7 height 7
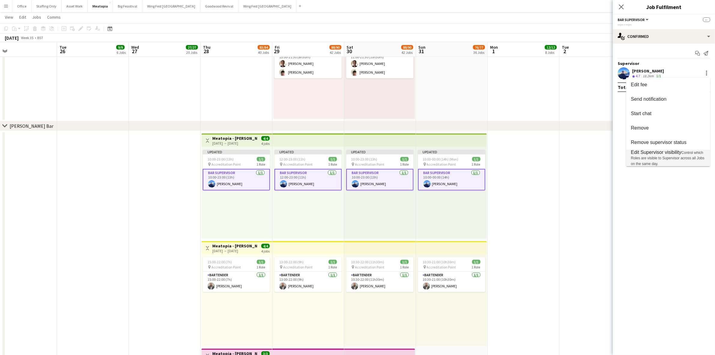
click at [672, 155] on span "Edit Supervisor visibility Control which Roles are visible to Supervisor across…" at bounding box center [668, 157] width 74 height 17
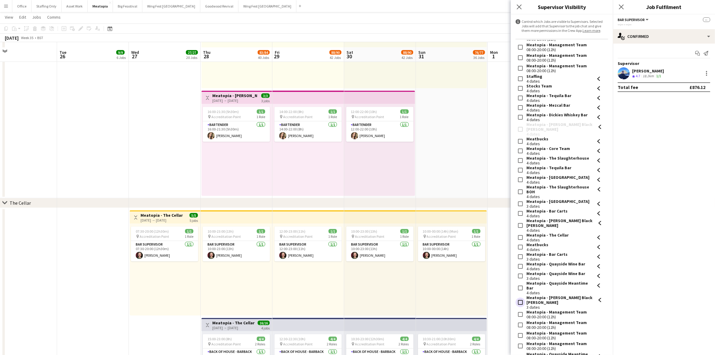
scroll to position [3970, 0]
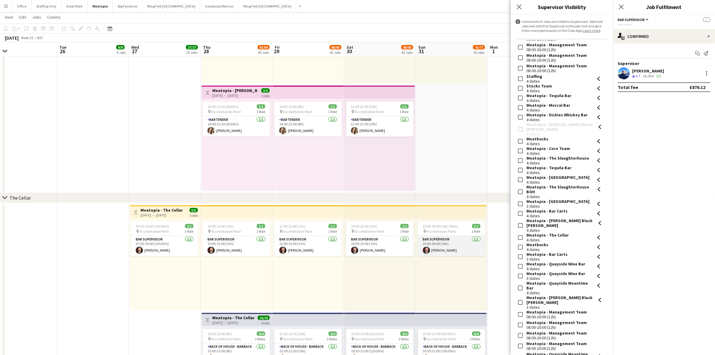
click at [460, 248] on app-card-role "Bar Supervisor 1/1 10:00-00:00 (14h) Garth Maxted" at bounding box center [451, 246] width 67 height 20
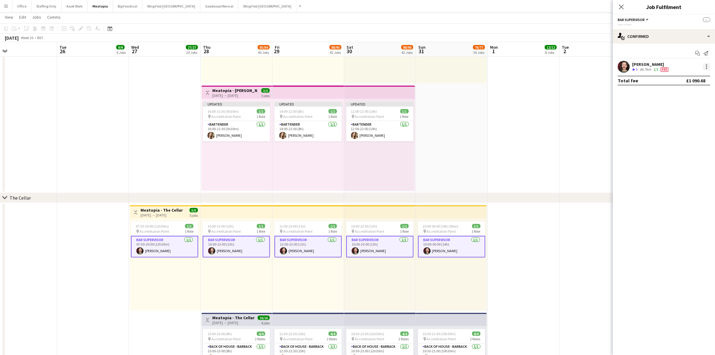
click at [707, 69] on div at bounding box center [706, 66] width 7 height 7
click at [674, 135] on span "Set as supervisor" at bounding box center [686, 135] width 37 height 5
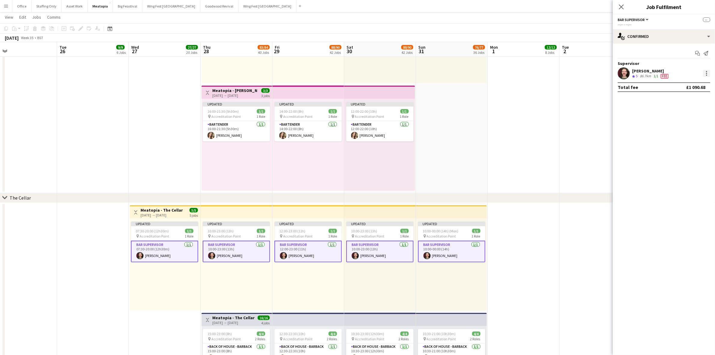
click at [708, 74] on div at bounding box center [706, 73] width 7 height 7
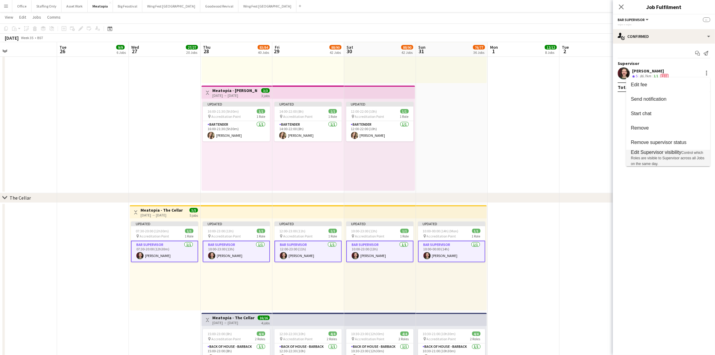
click at [663, 155] on span "Edit Supervisor visibility Control which Roles are visible to Supervisor across…" at bounding box center [668, 157] width 74 height 17
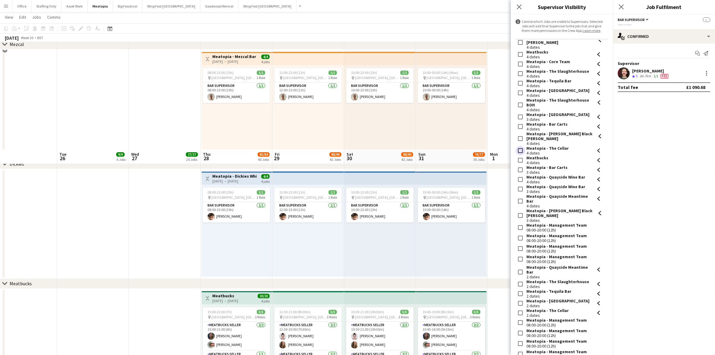
scroll to position [4608, 0]
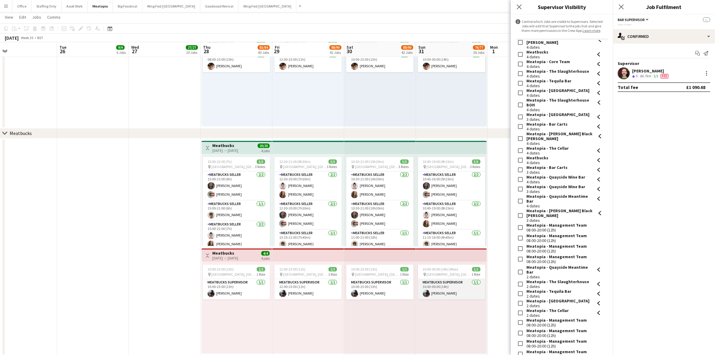
click at [444, 291] on app-card-role "Meatbucks Supervisor 1/1 10:00-00:00 (14h) Gemma Whytock" at bounding box center [451, 289] width 67 height 20
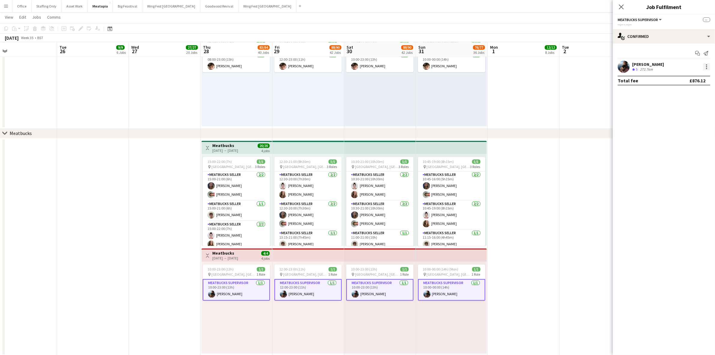
click at [708, 66] on div at bounding box center [706, 66] width 7 height 7
click at [677, 137] on span "Set as supervisor" at bounding box center [686, 135] width 37 height 5
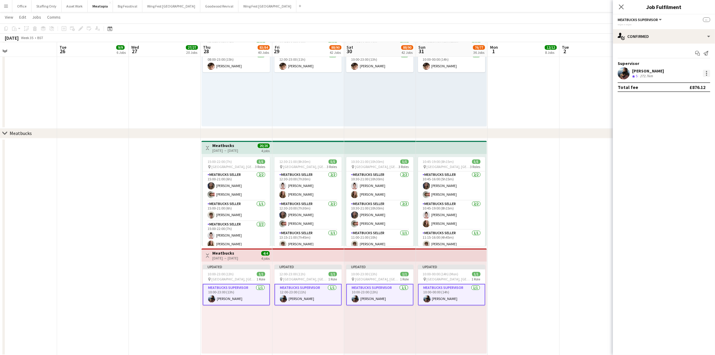
click at [706, 73] on div at bounding box center [706, 73] width 1 height 1
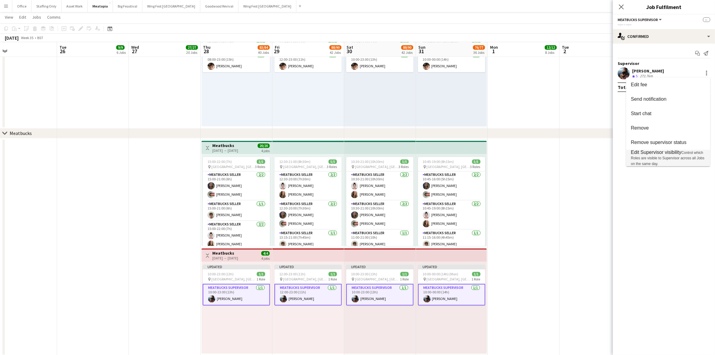
click at [662, 157] on span "Control which Roles are visible to Supervisor across all Jobs on the same day." at bounding box center [668, 157] width 74 height 15
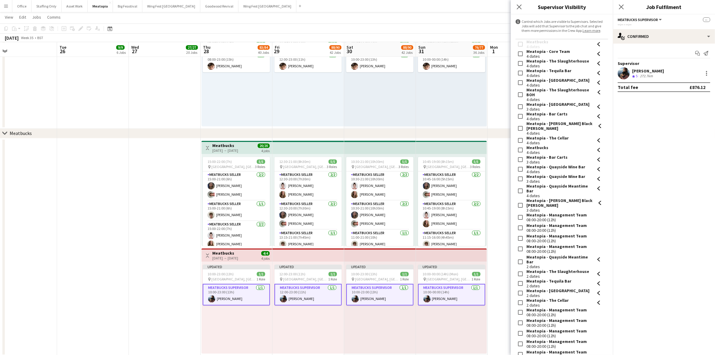
scroll to position [273, 0]
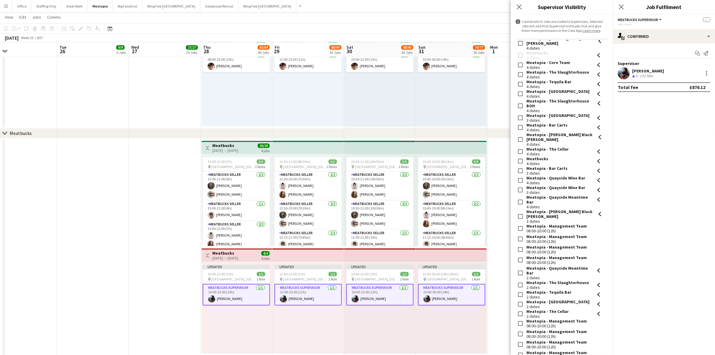
click at [231, 253] on h3 "Meatbucks" at bounding box center [225, 252] width 26 height 5
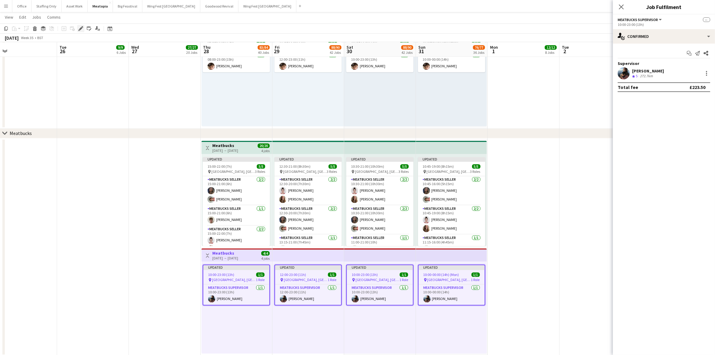
click at [82, 29] on icon "Edit" at bounding box center [80, 28] width 5 height 5
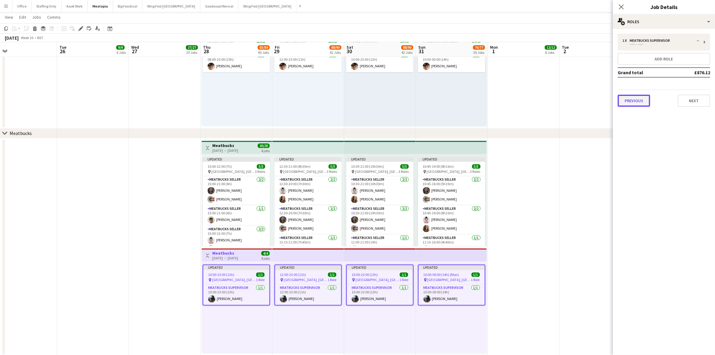
click at [638, 103] on button "Previous" at bounding box center [633, 101] width 32 height 12
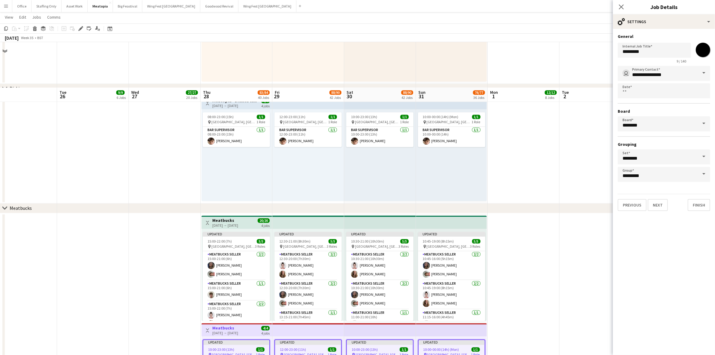
scroll to position [4533, 0]
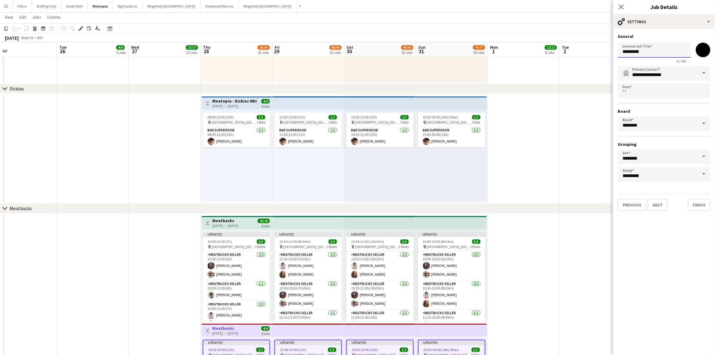
click at [623, 51] on input "*********" at bounding box center [653, 50] width 73 height 15
click at [216, 220] on h3 "Meatbucks" at bounding box center [225, 220] width 26 height 5
type input "*********"
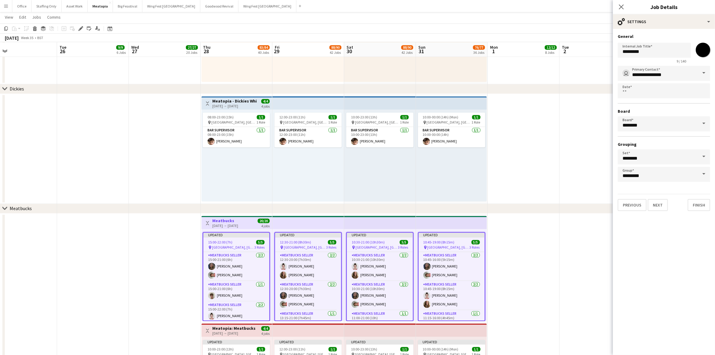
type input "*******"
click at [623, 51] on input "*********" at bounding box center [653, 50] width 73 height 15
click at [231, 100] on h3 "Meatopia - Dickies Whiskey Bar" at bounding box center [234, 100] width 45 height 5
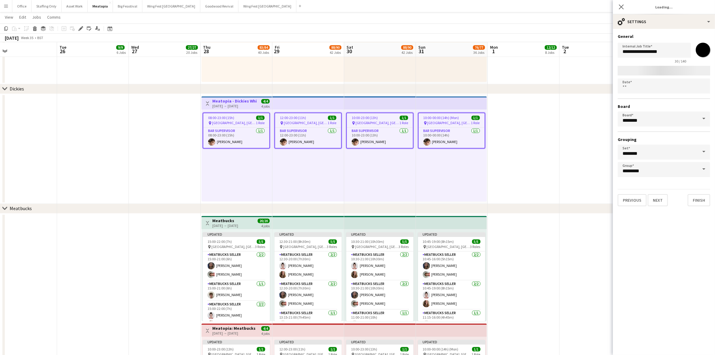
type input "**********"
type input "*******"
click at [230, 219] on h3 "Meatopia: Meatbucks" at bounding box center [233, 220] width 43 height 5
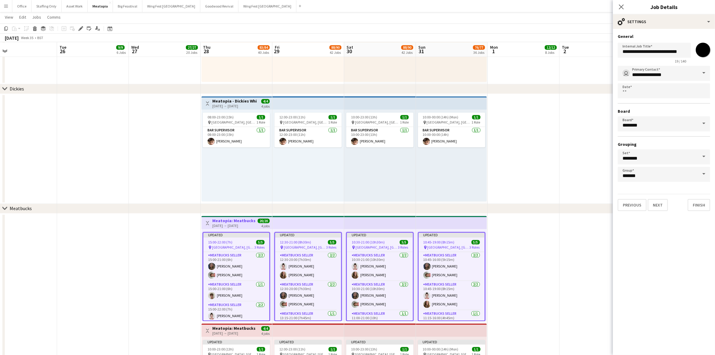
type input "**********"
type input "*******"
type input "*********"
click at [641, 52] on input "**********" at bounding box center [653, 50] width 73 height 15
click at [231, 327] on h3 "Meatopia: Meatbucks" at bounding box center [233, 327] width 43 height 5
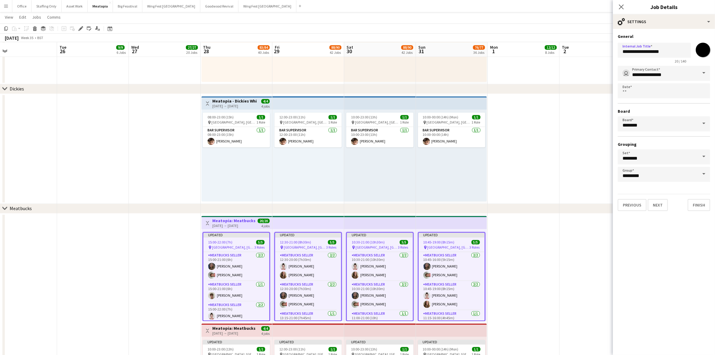
type input "**********"
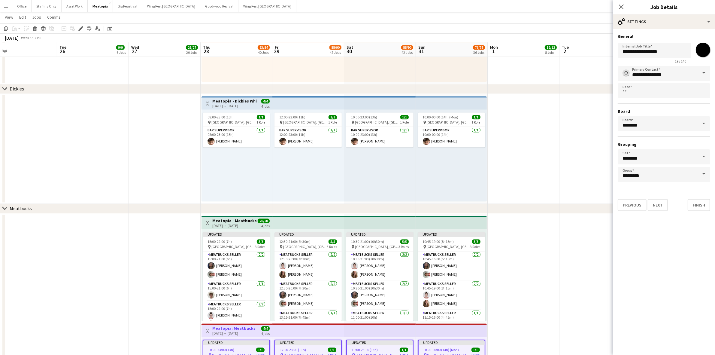
type input "*******"
click at [640, 53] on input "**********" at bounding box center [653, 50] width 73 height 15
type input "**********"
click at [549, 124] on app-date-cell at bounding box center [523, 149] width 72 height 110
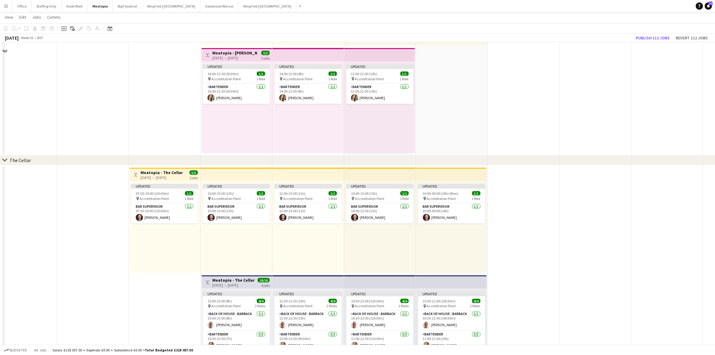
scroll to position [3858, 0]
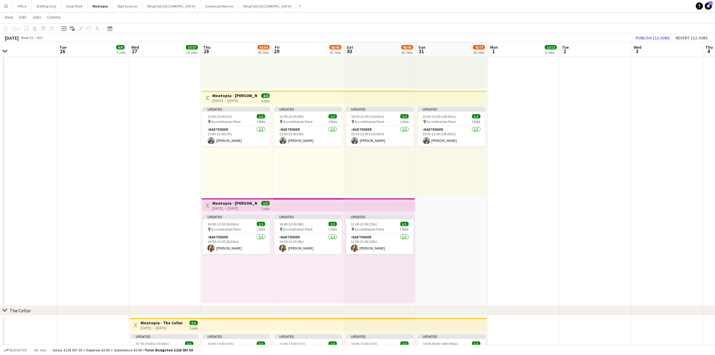
click at [617, 204] on app-date-cell at bounding box center [595, 143] width 72 height 325
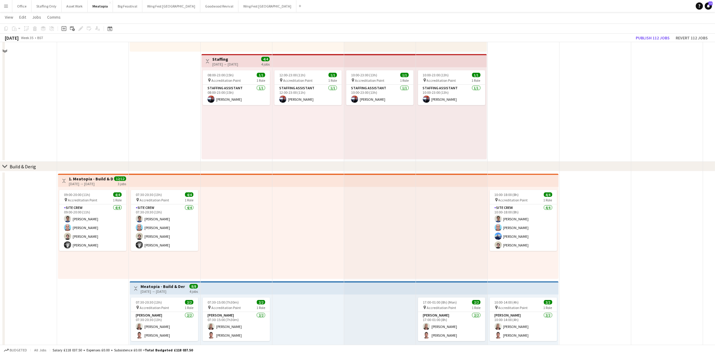
scroll to position [0, 0]
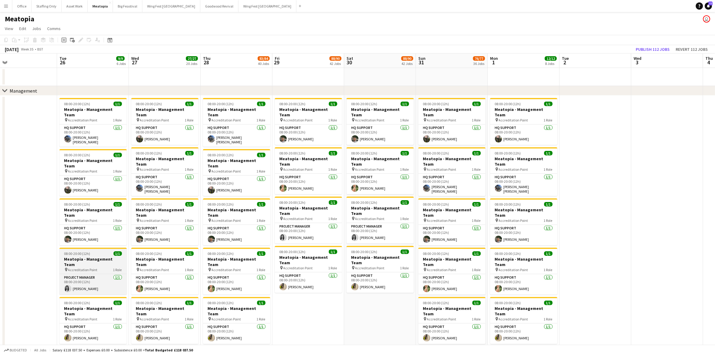
click at [92, 267] on span "Accreditation Point" at bounding box center [82, 269] width 29 height 5
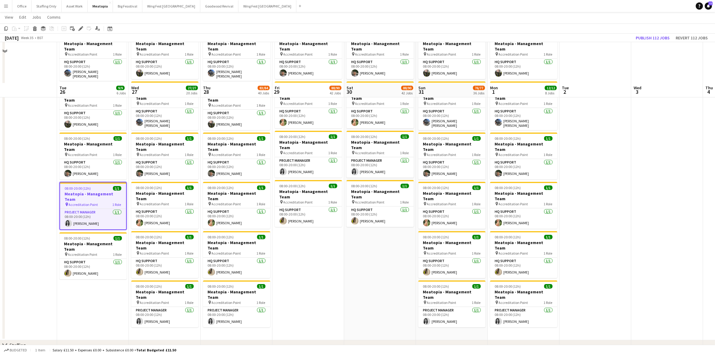
scroll to position [113, 0]
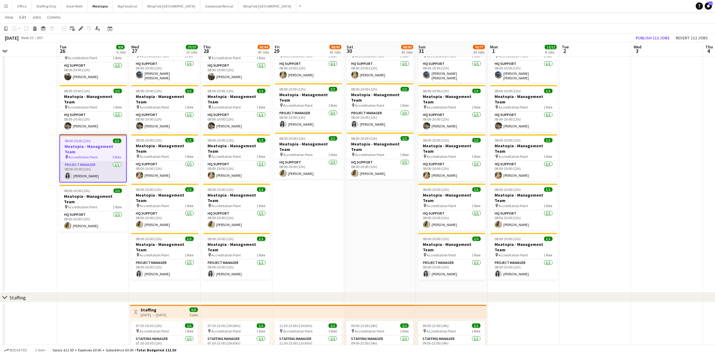
click at [94, 161] on app-card-role "Project Manager 1/1 08:00-20:00 (12h) Hayley Ashurst" at bounding box center [93, 171] width 66 height 20
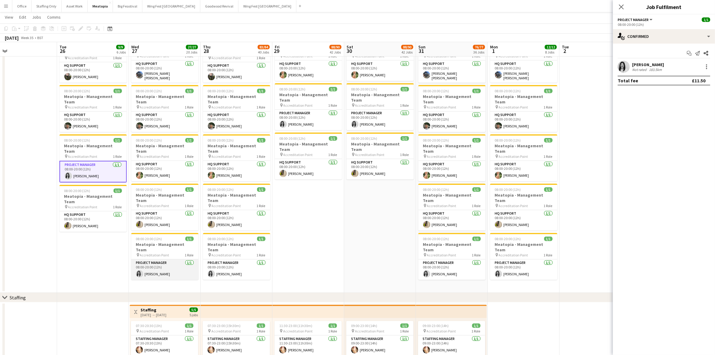
click at [159, 259] on app-card-role "Project Manager 1/1 08:00-20:00 (12h) Hayley Ashurst" at bounding box center [164, 269] width 67 height 20
click at [227, 259] on app-card-role "Project Manager 1/1 08:00-20:00 (12h) Hayley Ashurst" at bounding box center [236, 269] width 67 height 20
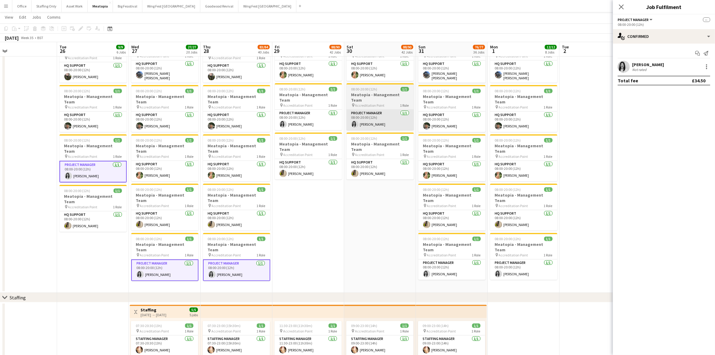
click at [308, 110] on app-card-role "Project Manager 1/1 08:00-20:00 (12h) Hayley Ashurst" at bounding box center [308, 120] width 67 height 20
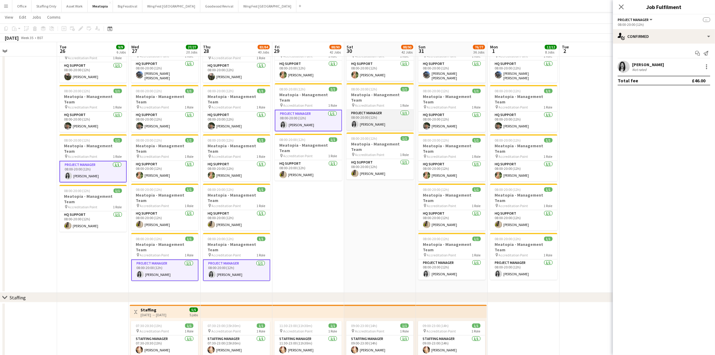
click at [367, 110] on app-card-role "Project Manager 1/1 08:00-20:00 (12h) Hayley Ashurst" at bounding box center [379, 120] width 67 height 20
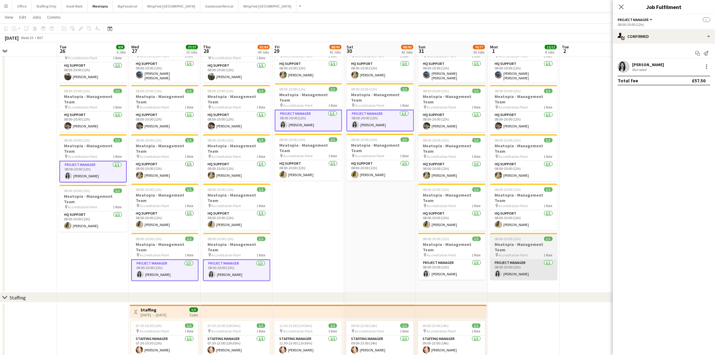
click at [448, 259] on app-card-role "Project Manager 1/1 08:00-20:00 (12h) Hayley Ashurst" at bounding box center [451, 269] width 67 height 20
click at [503, 259] on app-card-role "Project Manager 1/1 08:00-20:00 (12h) Hayley Ashurst" at bounding box center [523, 269] width 67 height 20
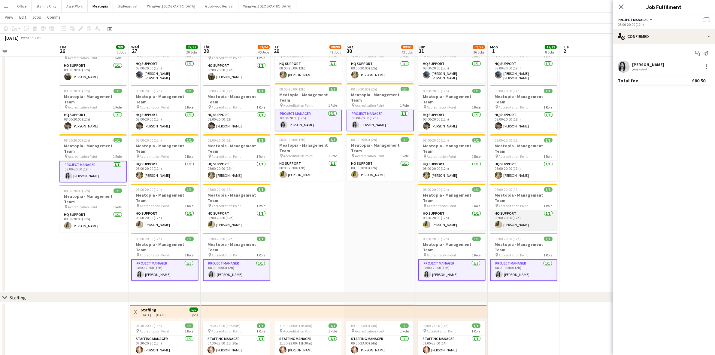
click at [511, 210] on app-card-role "HQ Support 1/1 08:00-20:00 (12h) Katie Armstrong" at bounding box center [523, 220] width 67 height 20
click at [461, 210] on app-card-role "HQ Support 1/1 08:00-20:00 (12h) Katie Armstrong" at bounding box center [451, 220] width 67 height 20
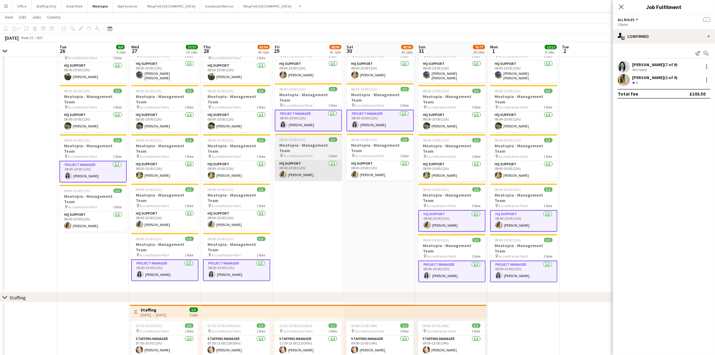
click at [376, 160] on app-card-role "HQ Support 1/1 08:00-20:00 (12h) Katie Armstrong" at bounding box center [379, 170] width 67 height 20
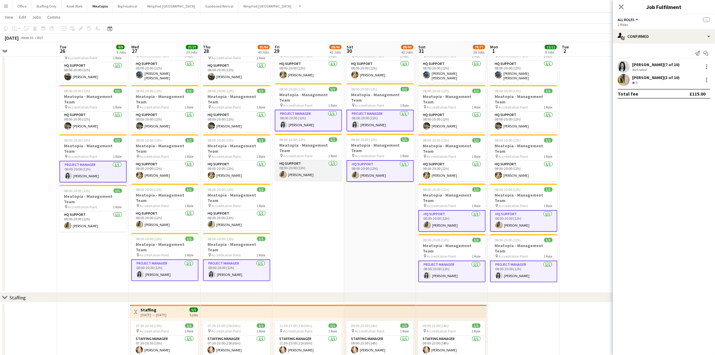
click at [298, 160] on app-card-role "HQ Support 1/1 08:00-20:00 (12h) Katie Armstrong" at bounding box center [308, 170] width 67 height 20
click at [223, 210] on app-card-role "HQ Support 1/1 08:00-20:00 (12h) Katie Armstrong" at bounding box center [236, 220] width 67 height 20
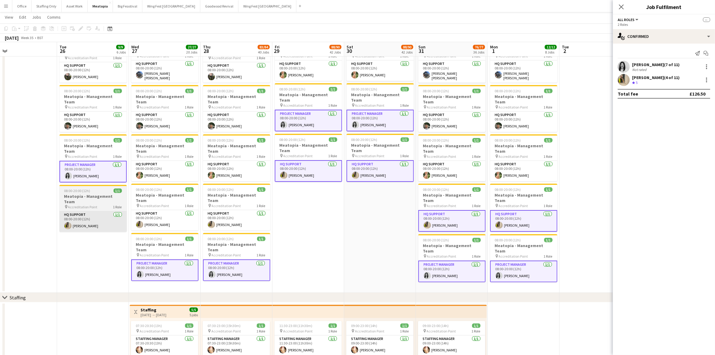
click at [161, 210] on app-card-role "HQ Support 1/1 08:00-20:00 (12h) Katie Armstrong" at bounding box center [164, 220] width 67 height 20
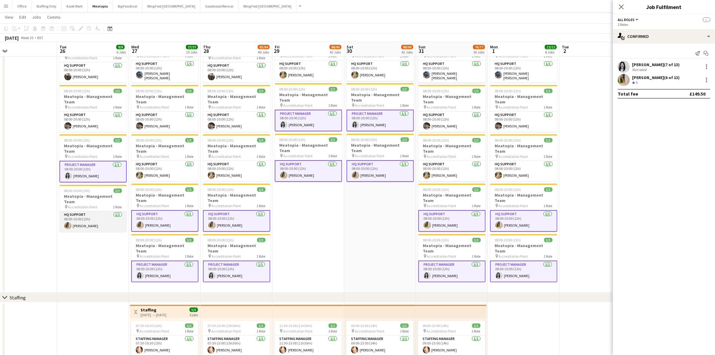
click at [92, 211] on app-card-role "HQ Support 1/1 08:00-20:00 (12h) Katie Armstrong" at bounding box center [92, 221] width 67 height 20
click at [151, 161] on app-card-role "HQ Support 1/1 08:00-20:00 (12h) Ellie Garner" at bounding box center [164, 171] width 67 height 20
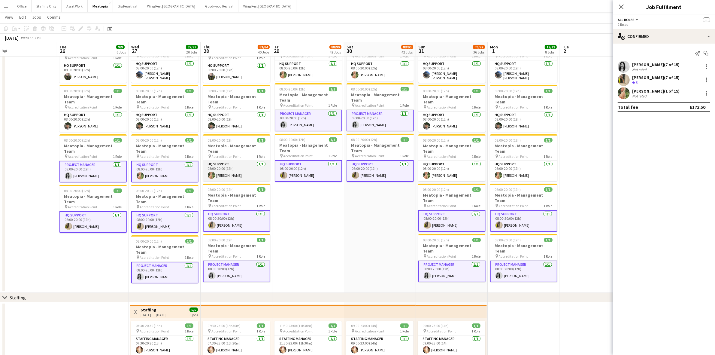
click at [222, 161] on app-card-role "HQ Support 1/1 08:00-20:00 (12h) Ellie Garner" at bounding box center [236, 171] width 67 height 20
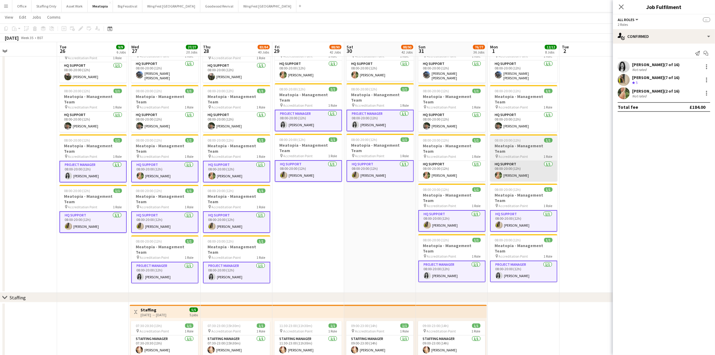
click at [452, 161] on app-card-role "HQ Support 1/1 08:00-20:00 (12h) Ellie Garner" at bounding box center [451, 171] width 67 height 20
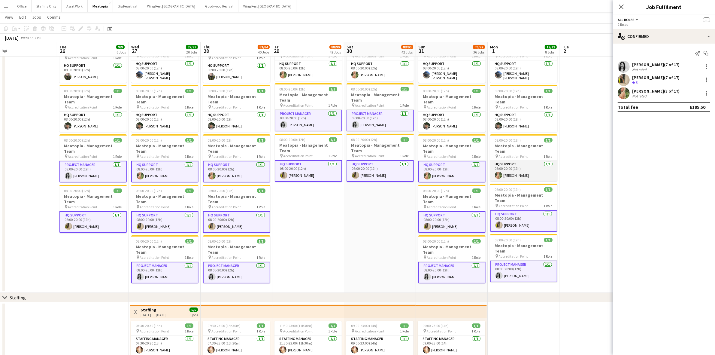
click at [506, 161] on app-card-role "HQ Support 1/1 08:00-20:00 (12h) Ellie Garner" at bounding box center [523, 171] width 67 height 20
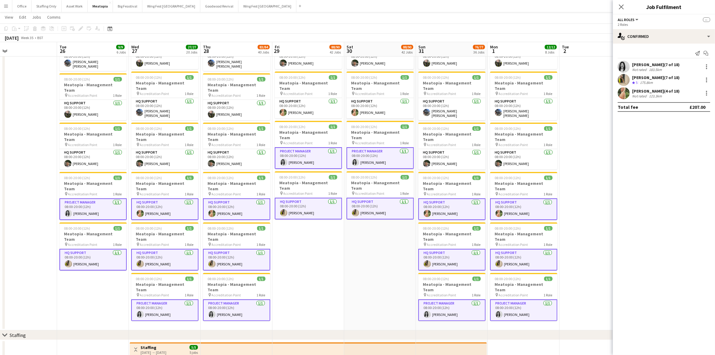
scroll to position [38, 0]
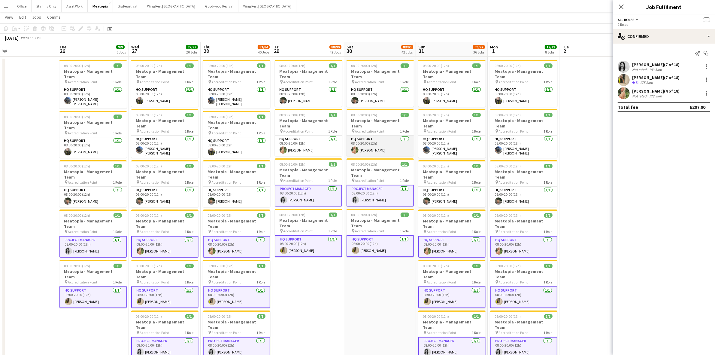
click at [388, 135] on app-card-role "HQ Support 1/1 08:00-20:00 (12h) Ellie Garner" at bounding box center [379, 145] width 67 height 20
click at [312, 135] on app-card-role "HQ Support 1/1 08:00-20:00 (12h) Ellie Garner" at bounding box center [308, 145] width 67 height 20
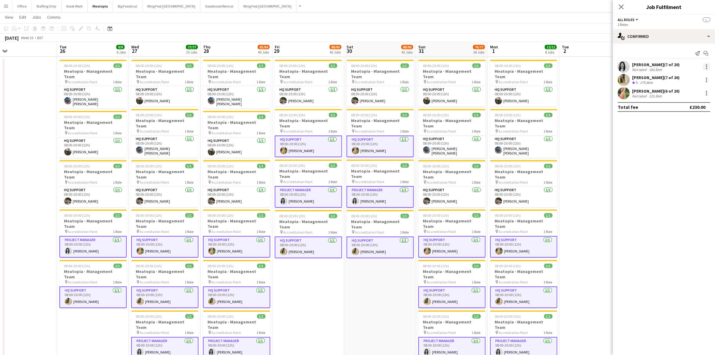
click at [709, 65] on div at bounding box center [706, 66] width 7 height 7
click at [688, 134] on span "Set as supervisor" at bounding box center [686, 135] width 37 height 5
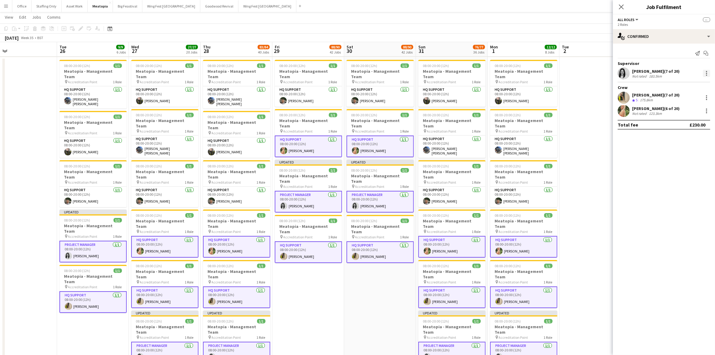
click at [705, 71] on div at bounding box center [706, 73] width 7 height 7
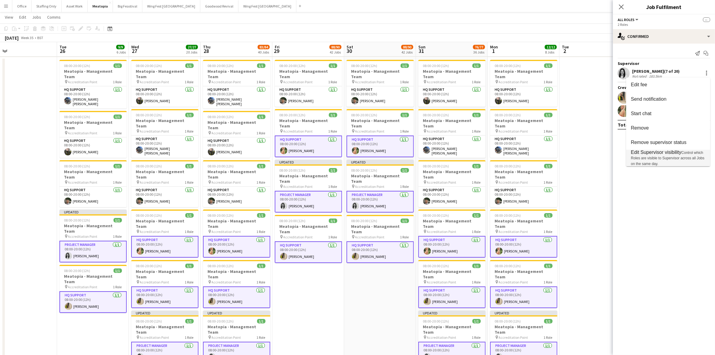
click at [669, 152] on span "Edit Supervisor visibility" at bounding box center [656, 151] width 50 height 5
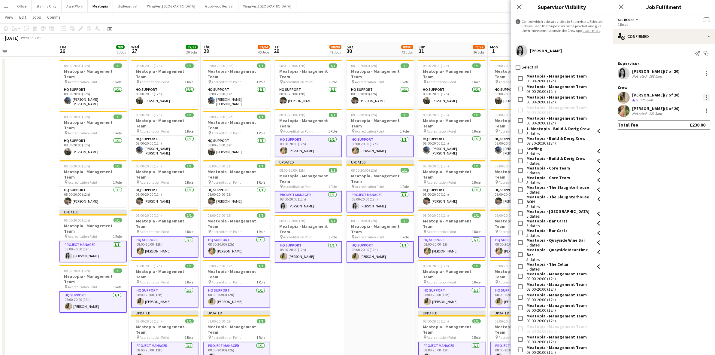
click at [707, 96] on div at bounding box center [706, 97] width 7 height 7
click at [680, 166] on span "Set as supervisor" at bounding box center [686, 165] width 37 height 5
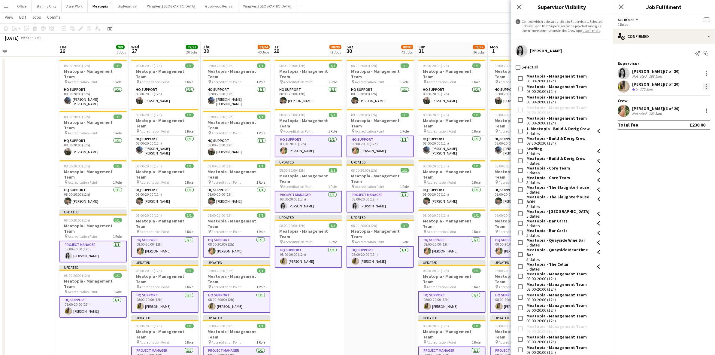
click at [709, 84] on div at bounding box center [706, 86] width 7 height 7
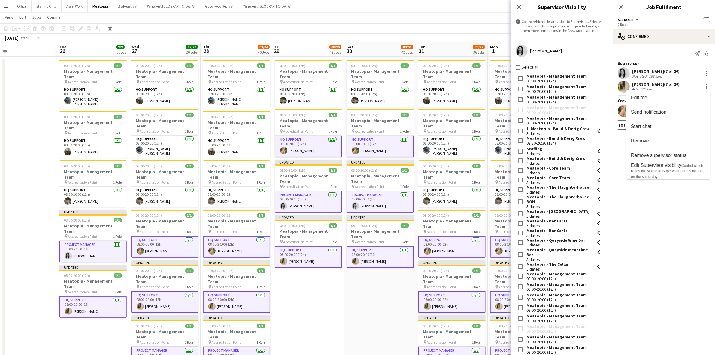
click at [661, 170] on span "Control which Roles are visible to Supervisor across all Jobs on the same day." at bounding box center [668, 170] width 74 height 15
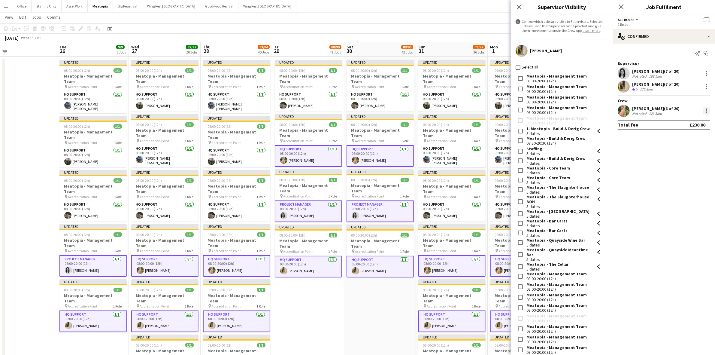
click at [708, 110] on div at bounding box center [706, 110] width 7 height 7
click at [679, 176] on button "Set as supervisor" at bounding box center [686, 179] width 47 height 14
click at [707, 100] on div at bounding box center [706, 99] width 7 height 7
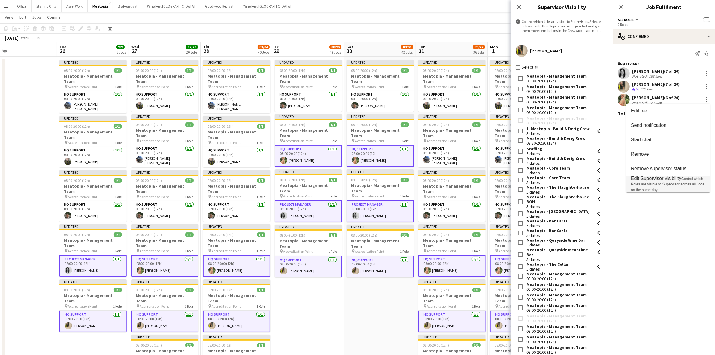
click at [667, 182] on span "Edit Supervisor visibility Control which Roles are visible to Supervisor across…" at bounding box center [668, 184] width 74 height 17
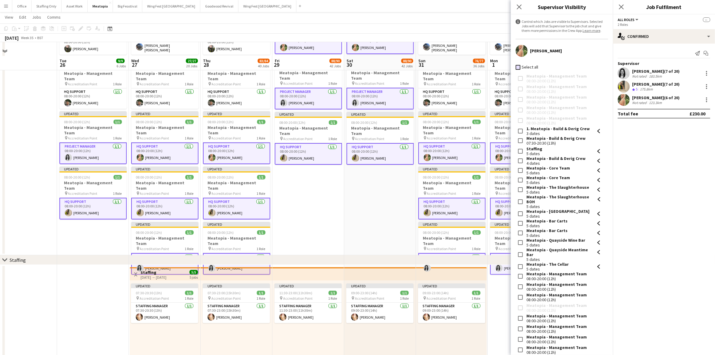
scroll to position [338, 0]
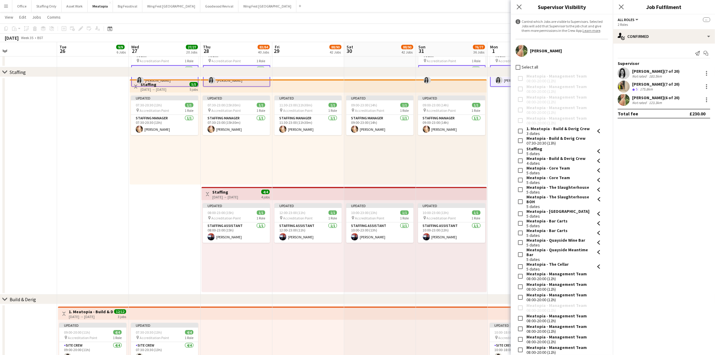
click at [154, 128] on app-card-role "Staffing Manager 1/1 07:30-20:30 (13h) Laura Pearson" at bounding box center [164, 125] width 67 height 20
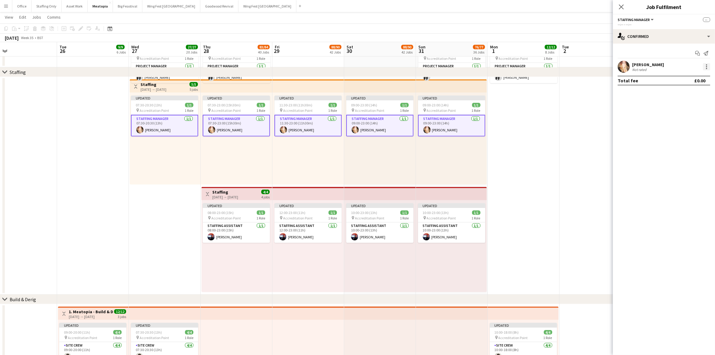
click at [708, 65] on div at bounding box center [706, 66] width 7 height 7
click at [682, 135] on span "Set as supervisor" at bounding box center [686, 135] width 37 height 5
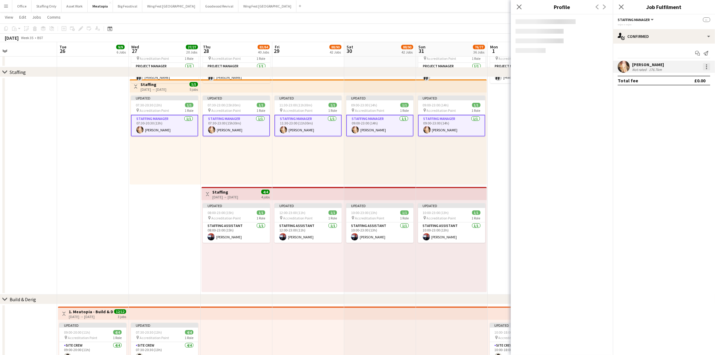
click at [705, 66] on div at bounding box center [706, 66] width 7 height 7
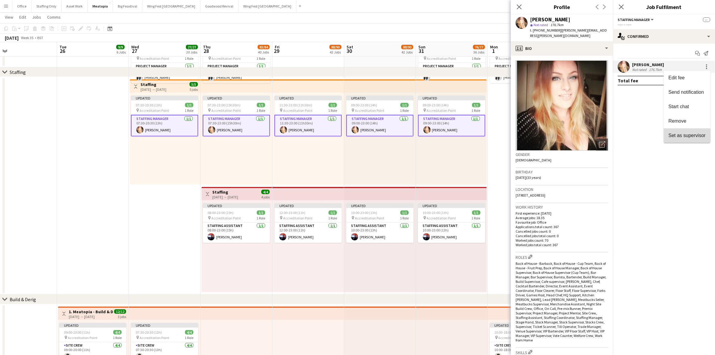
click at [674, 134] on span "Set as supervisor" at bounding box center [686, 135] width 37 height 5
click at [706, 72] on div at bounding box center [706, 73] width 7 height 7
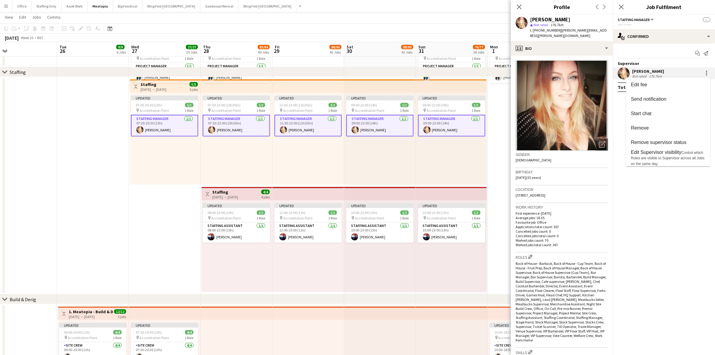
click at [672, 157] on span "Control which Roles are visible to Supervisor across all Jobs on the same day." at bounding box center [668, 157] width 74 height 15
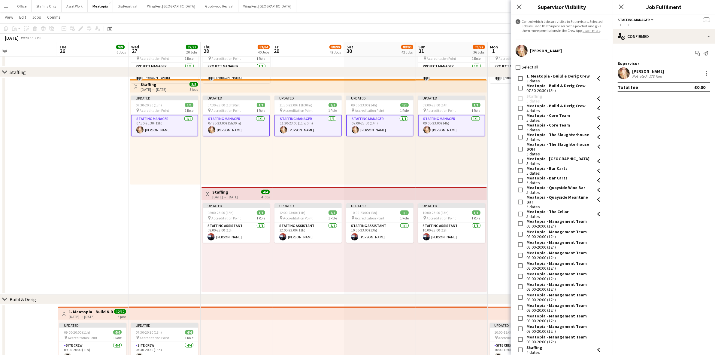
drag, startPoint x: 622, startPoint y: 5, endPoint x: 563, endPoint y: 62, distance: 82.2
click at [622, 5] on icon "Close pop-in" at bounding box center [621, 7] width 5 height 5
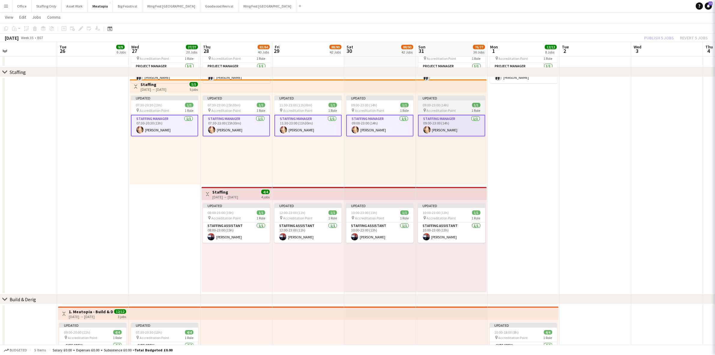
click at [548, 120] on app-date-cell at bounding box center [523, 185] width 72 height 217
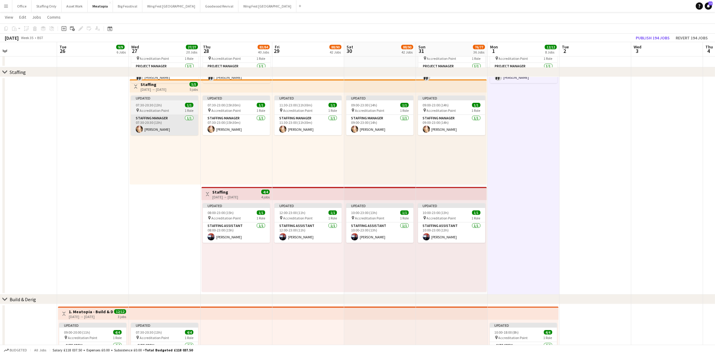
scroll to position [0, 158]
click at [167, 108] on span "Accreditation Point" at bounding box center [154, 110] width 29 height 5
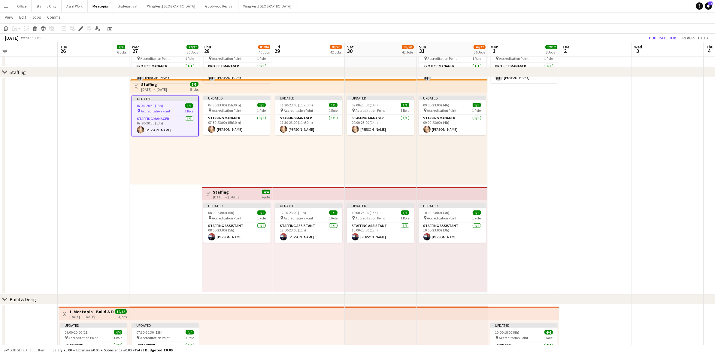
click at [149, 84] on h3 "Staffing" at bounding box center [154, 84] width 26 height 5
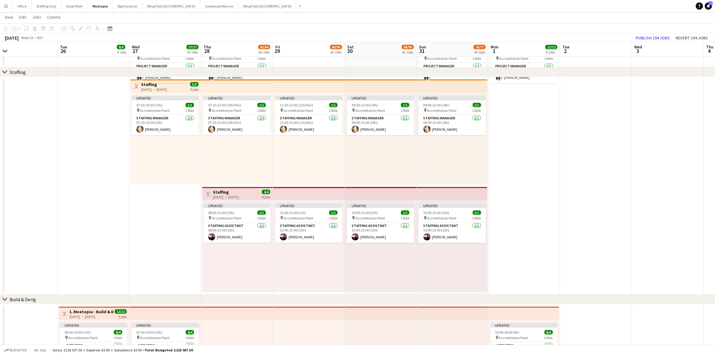
click at [154, 89] on div "[DATE] → [DATE]" at bounding box center [154, 89] width 26 height 5
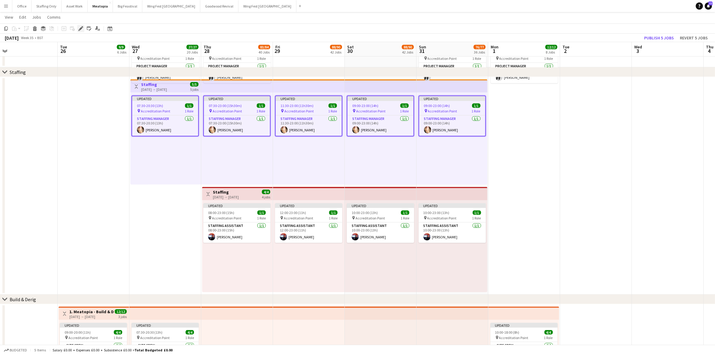
click at [79, 26] on icon "Edit" at bounding box center [80, 28] width 5 height 5
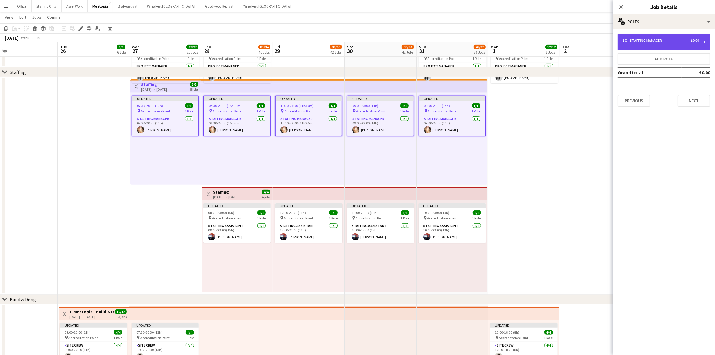
click at [653, 45] on div "--:-- - --:--" at bounding box center [660, 44] width 77 height 3
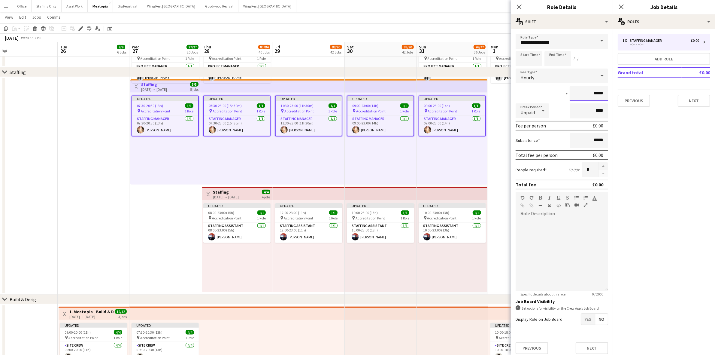
drag, startPoint x: 599, startPoint y: 92, endPoint x: 574, endPoint y: 91, distance: 25.2
click at [574, 91] on input "*****" at bounding box center [588, 93] width 38 height 15
type input "**"
click at [222, 197] on div "[DATE] → [DATE]" at bounding box center [226, 197] width 26 height 5
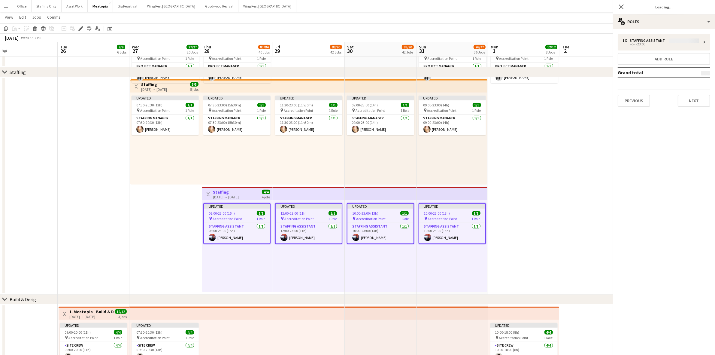
scroll to position [0, 0]
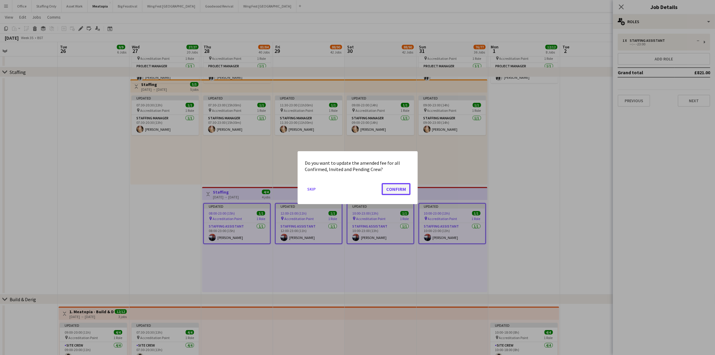
click at [404, 189] on button "Confirm" at bounding box center [396, 189] width 29 height 12
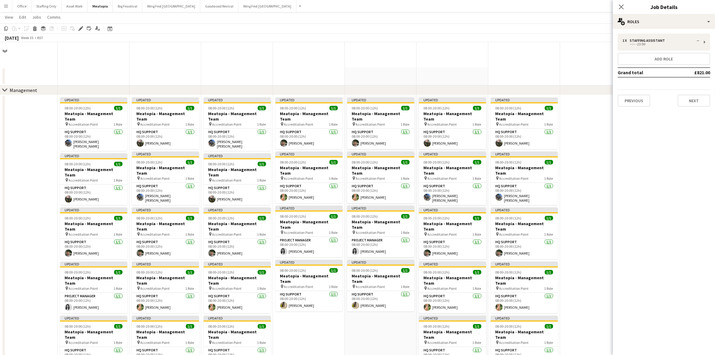
scroll to position [338, 0]
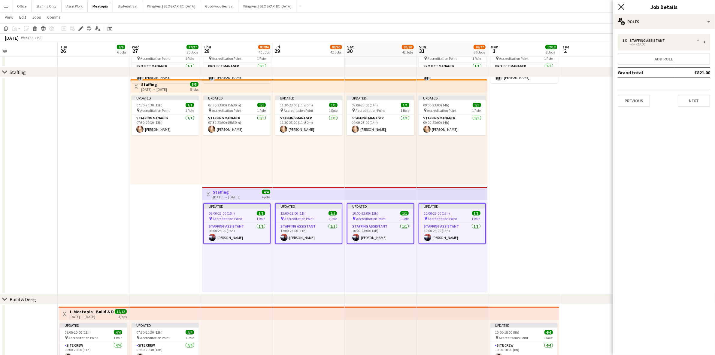
click at [620, 5] on icon "Close pop-in" at bounding box center [621, 7] width 6 height 6
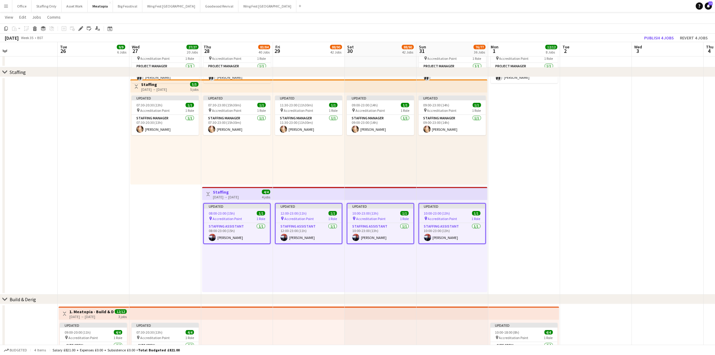
click at [609, 118] on app-date-cell at bounding box center [596, 185] width 72 height 217
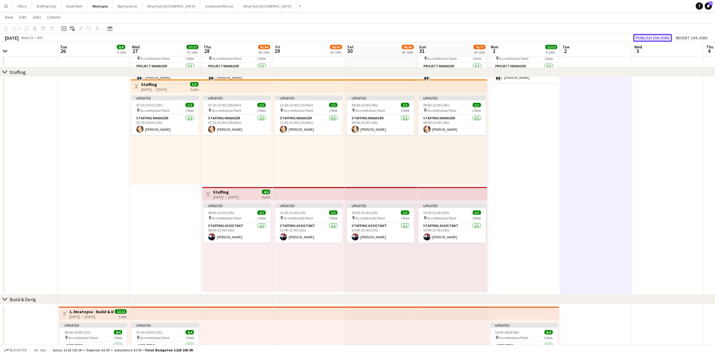
click at [654, 38] on button "Publish 194 jobs" at bounding box center [652, 38] width 39 height 8
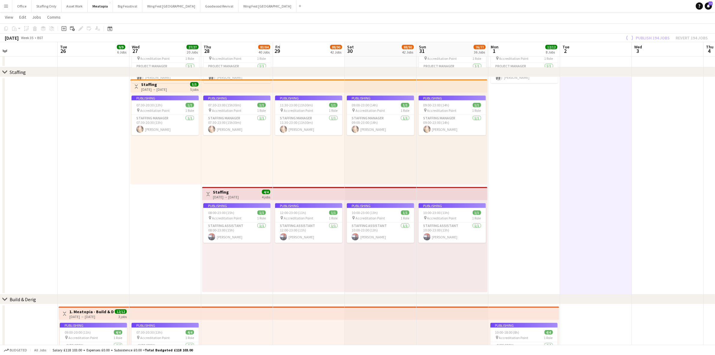
scroll to position [225, 0]
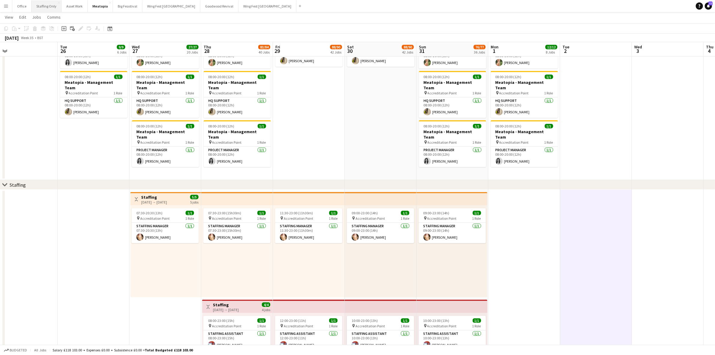
click at [43, 10] on button "Staffing Only Close" at bounding box center [47, 6] width 30 height 12
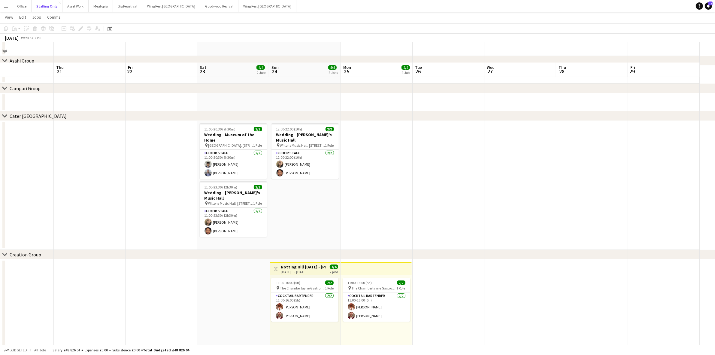
scroll to position [81, 0]
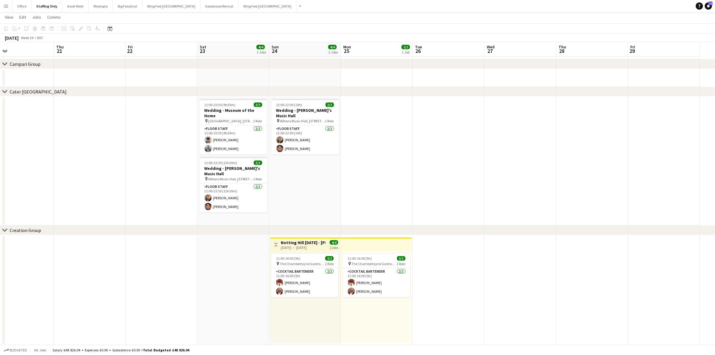
click at [282, 243] on h3 "Notting Hill [DATE] - [PERSON_NAME] & Nephew Activation" at bounding box center [303, 242] width 45 height 5
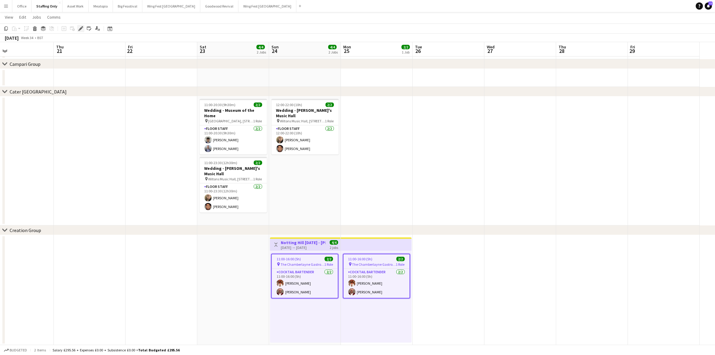
click at [79, 27] on icon "Edit" at bounding box center [80, 28] width 5 height 5
type input "**********"
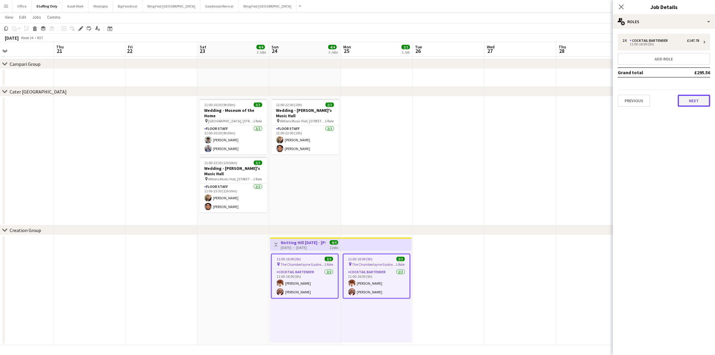
click at [691, 96] on button "Next" at bounding box center [693, 101] width 32 height 12
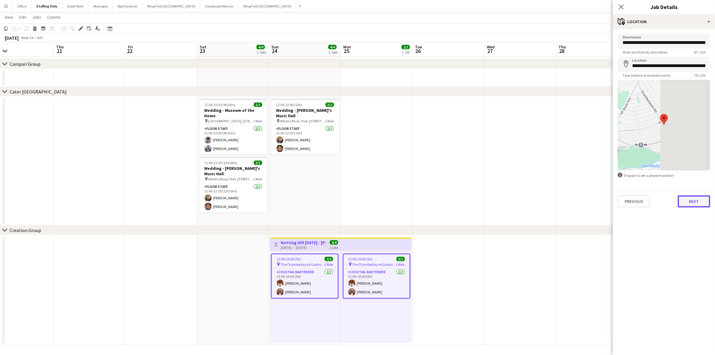
click at [703, 206] on button "Next" at bounding box center [693, 201] width 32 height 12
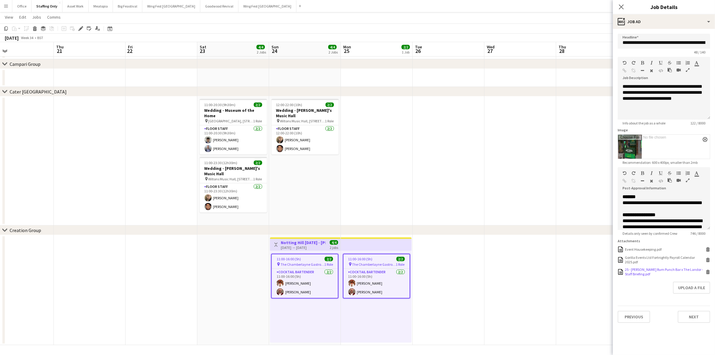
click at [708, 272] on icon at bounding box center [707, 272] width 3 height 3
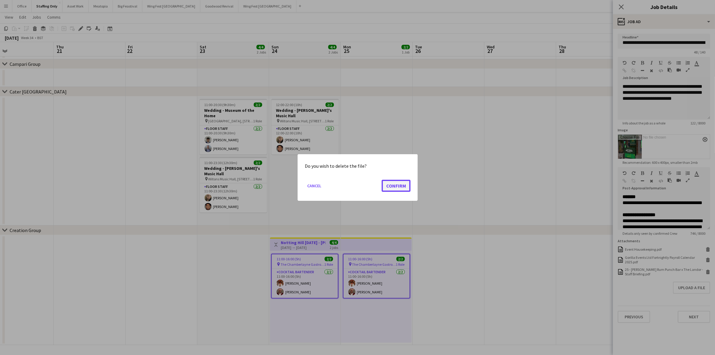
click at [389, 185] on button "Confirm" at bounding box center [396, 186] width 29 height 12
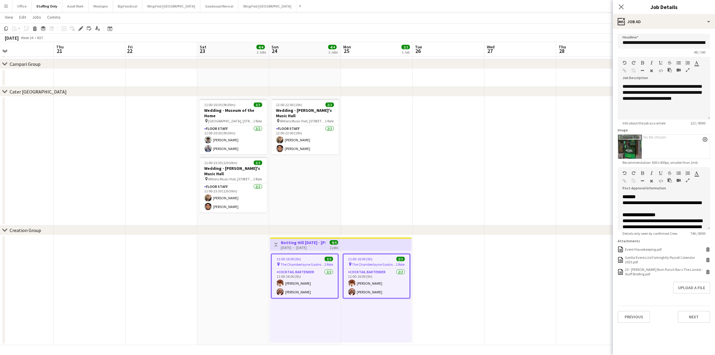
scroll to position [81, 0]
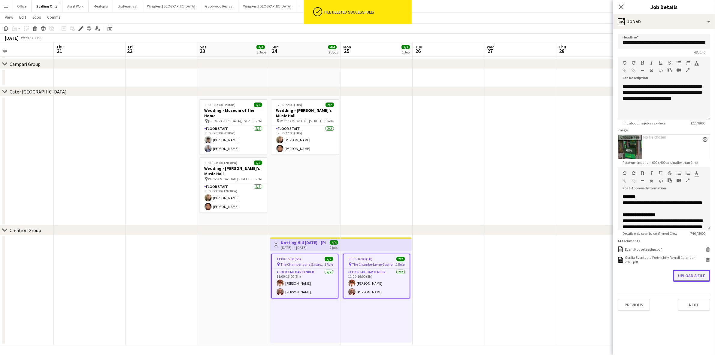
click at [679, 276] on button "Upload a file" at bounding box center [691, 275] width 37 height 12
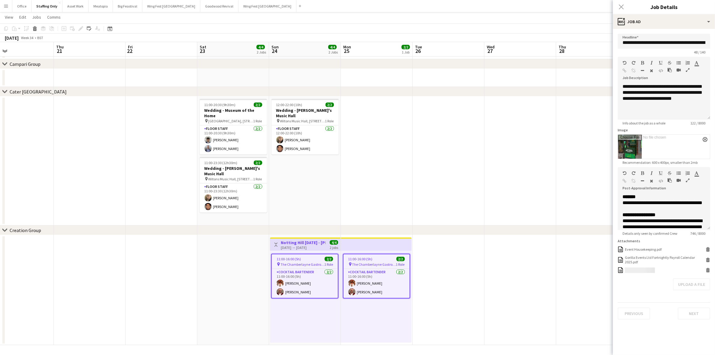
click at [470, 207] on app-date-cell at bounding box center [448, 160] width 72 height 129
click at [623, 6] on icon "Close pop-in" at bounding box center [621, 7] width 6 height 6
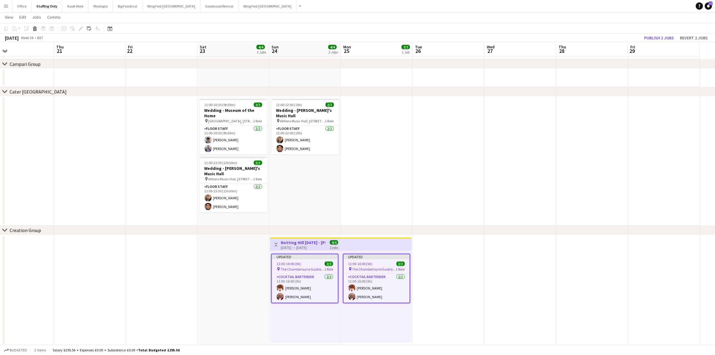
click at [495, 249] on app-date-cell at bounding box center [520, 290] width 72 height 110
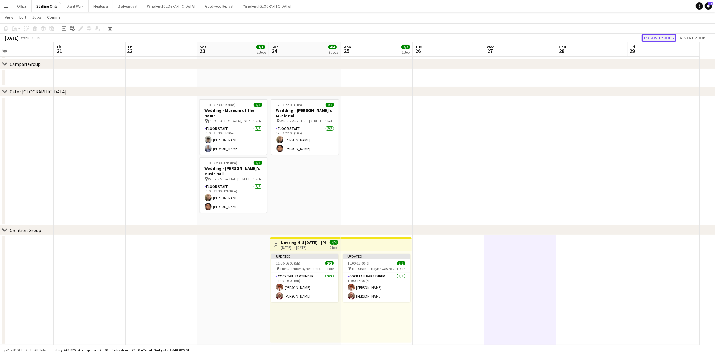
click at [651, 36] on button "Publish 2 jobs" at bounding box center [658, 38] width 35 height 8
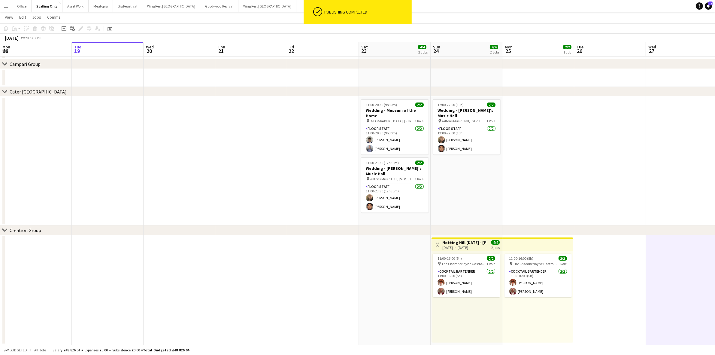
scroll to position [0, 161]
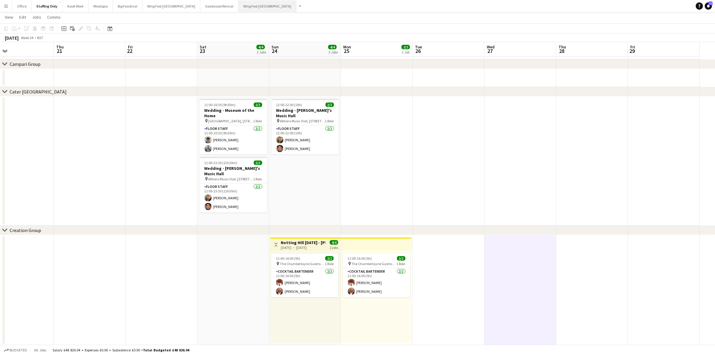
click at [238, 9] on button "Wing Fest Manchester Close" at bounding box center [267, 6] width 58 height 12
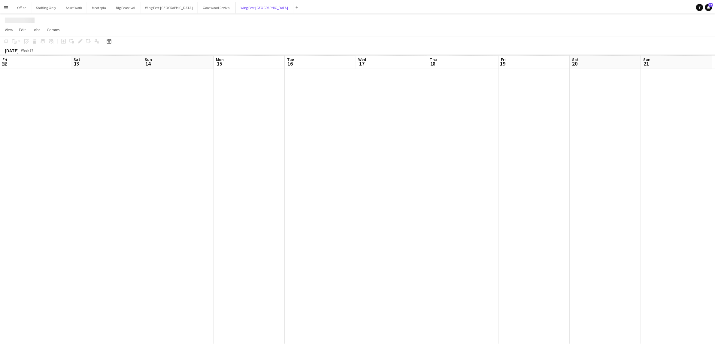
scroll to position [0, 204]
